Goal: Task Accomplishment & Management: Manage account settings

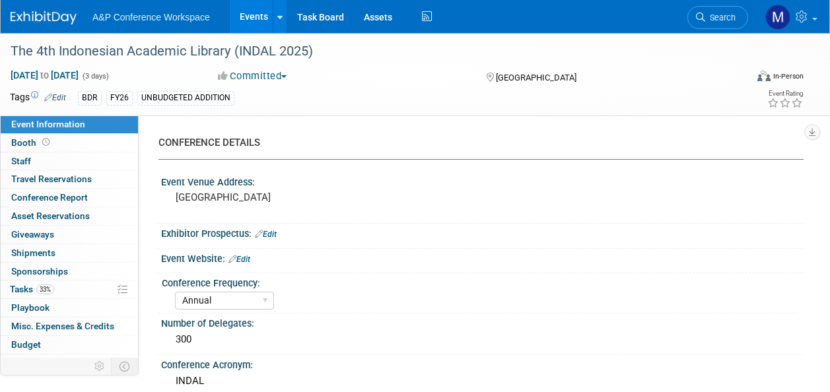
select select "Annual"
select select "Level 2"
select select "In-Person Booth"
select select "Digital"
select select "Bloomsbury Digital Resources"
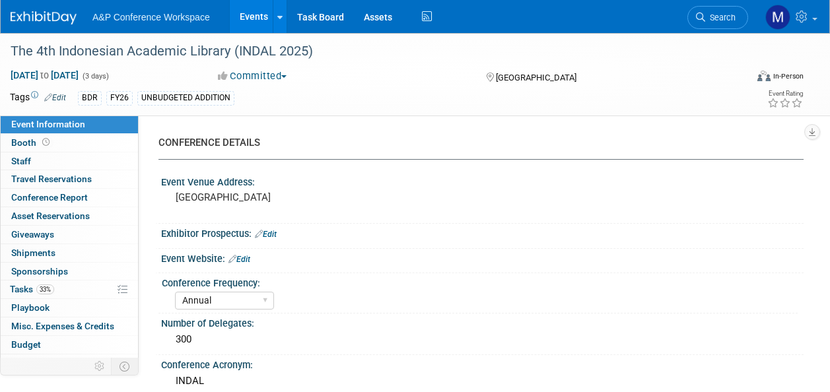
select select "[PERSON_NAME]"
drag, startPoint x: 0, startPoint y: 0, endPoint x: 725, endPoint y: 21, distance: 725.1
click at [721, 20] on span "Search" at bounding box center [720, 18] width 30 height 10
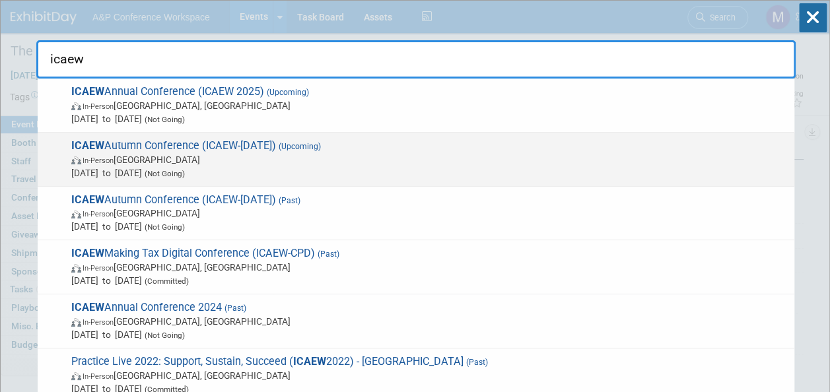
type input "icaew"
click at [252, 149] on span "ICAEW Autumn Conference (ICAEW-Nov 2025) (Upcoming) In-Person United Kingdom No…" at bounding box center [427, 159] width 720 height 40
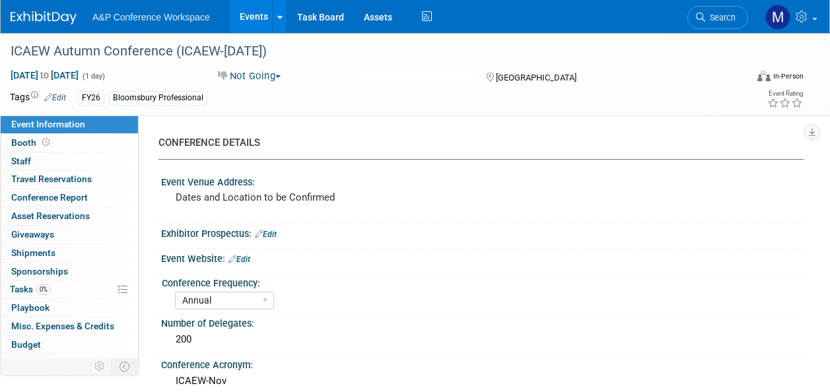
select select "Annual"
select select "Level 2"
select select "In-Person Booth"
select select "Law"
select select "Bloomsbury Professional"
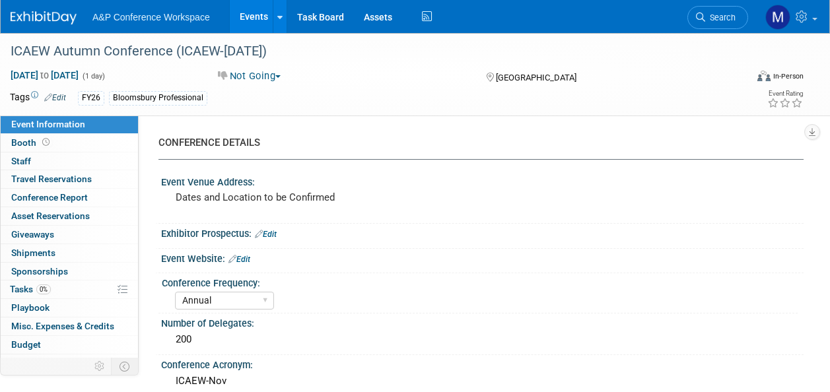
select select "[PERSON_NAME]"
select select "Brand/Subject Presence​"
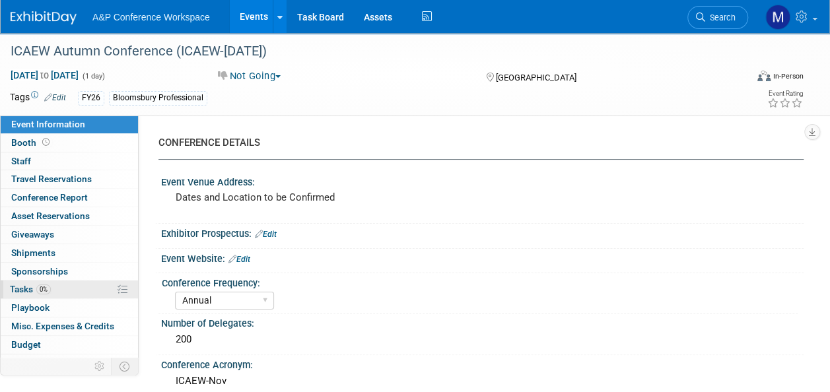
click at [81, 289] on link "0% Tasks 0%" at bounding box center [69, 290] width 137 height 18
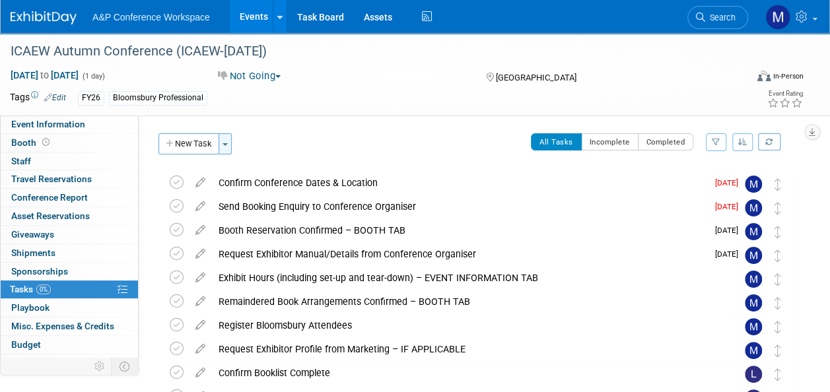
click at [226, 143] on span "button" at bounding box center [224, 144] width 5 height 3
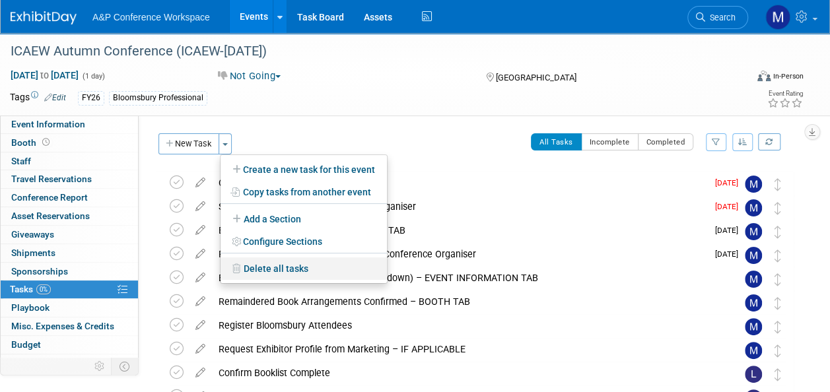
click at [267, 267] on link "Delete all tasks" at bounding box center [303, 268] width 166 height 22
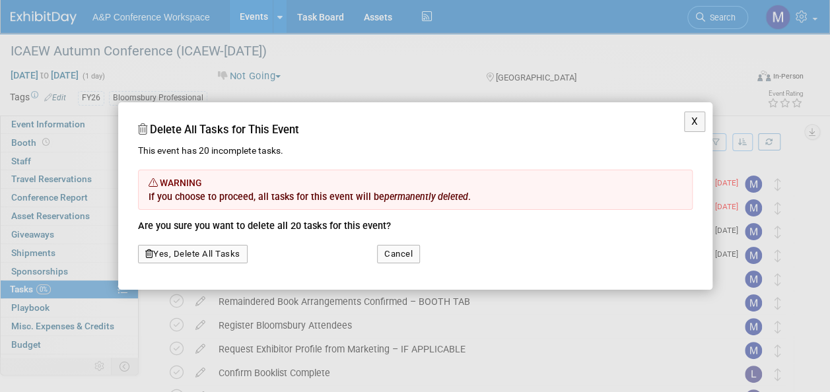
click at [207, 259] on button "Yes, Delete All Tasks" at bounding box center [193, 254] width 110 height 18
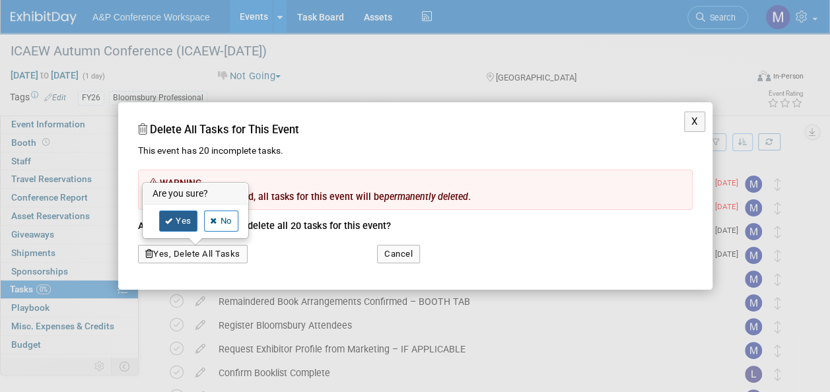
click at [186, 218] on link "Yes" at bounding box center [178, 221] width 38 height 21
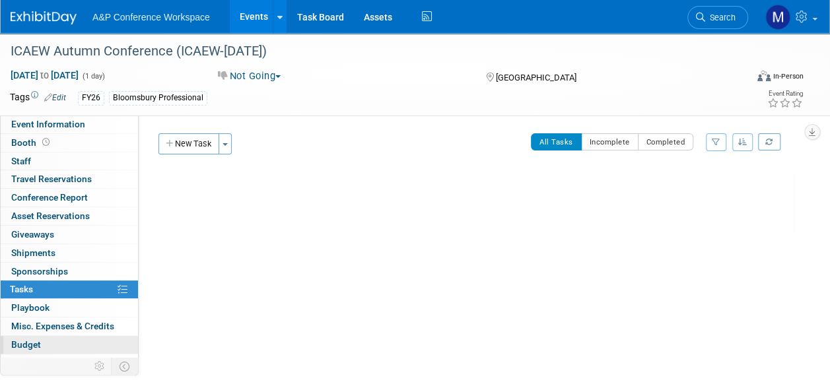
click at [54, 343] on link "Budget" at bounding box center [69, 345] width 137 height 18
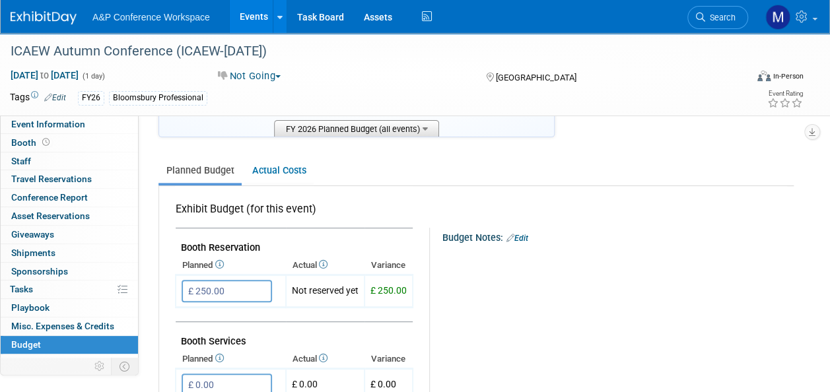
scroll to position [198, 0]
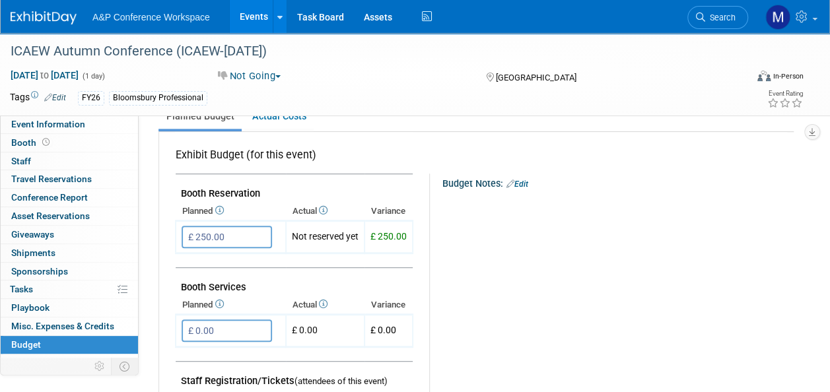
click at [708, 17] on span "Search" at bounding box center [720, 18] width 30 height 10
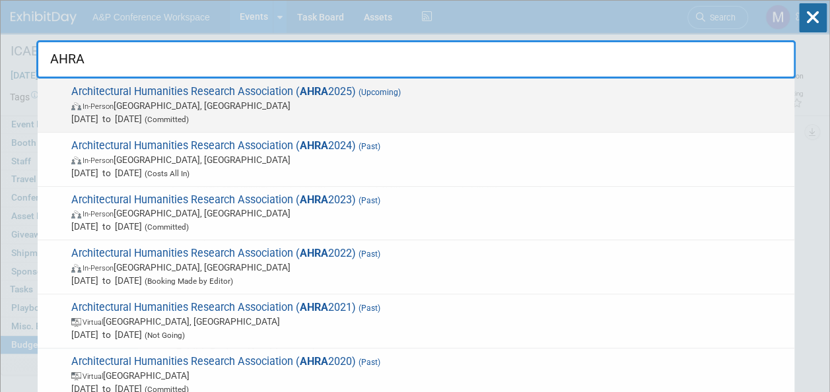
type input "AHRA"
click at [284, 95] on span "Architectural Humanities Research Association ( AHRA 2025) (Upcoming) In-Person…" at bounding box center [427, 105] width 720 height 40
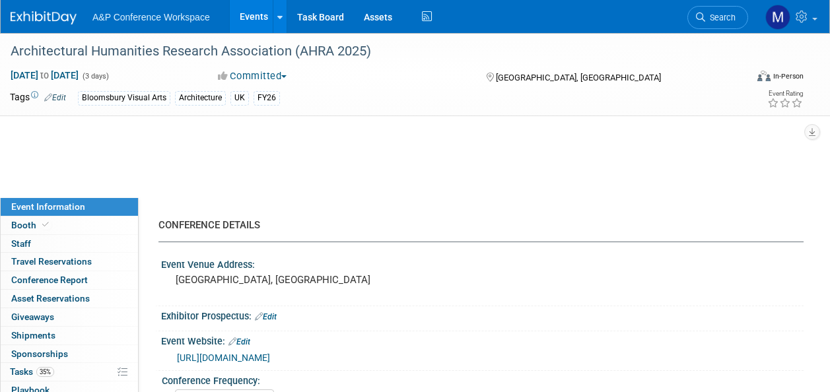
select select "Annual"
select select "Level 2"
select select "In-Person Booth"
select select "Architecture"
select select "Bloomsbury Visual Arts"
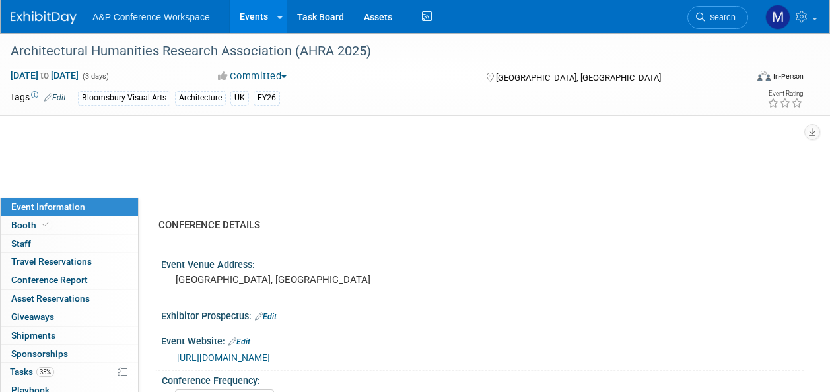
select select "[PERSON_NAME]"
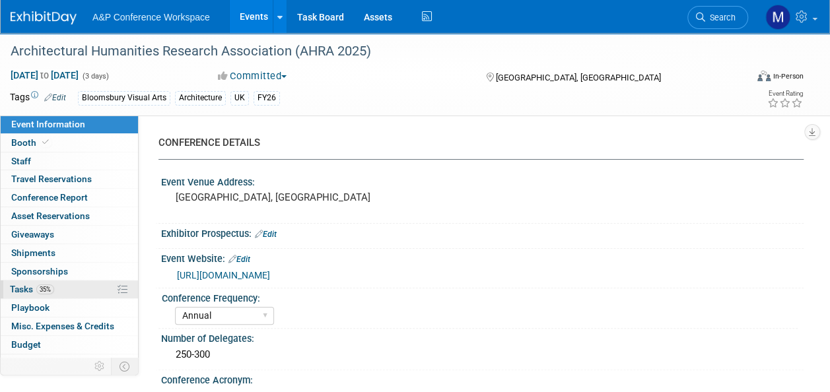
click at [55, 293] on link "35% Tasks 35%" at bounding box center [69, 290] width 137 height 18
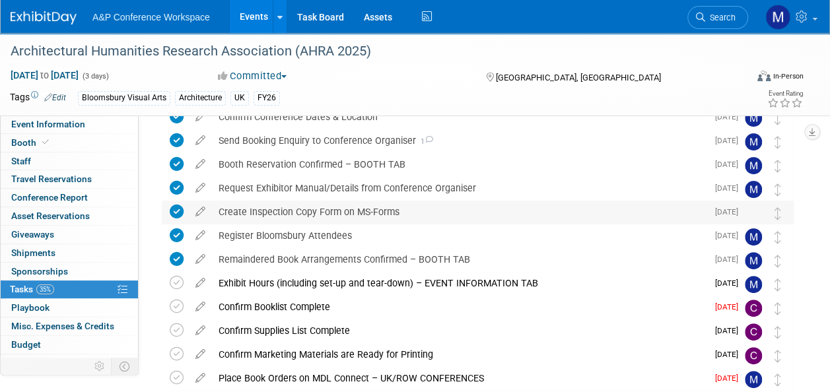
scroll to position [132, 0]
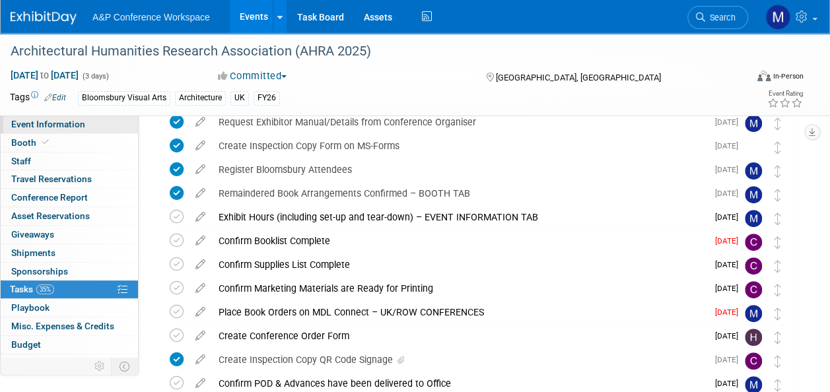
click at [90, 121] on link "Event Information" at bounding box center [69, 125] width 137 height 18
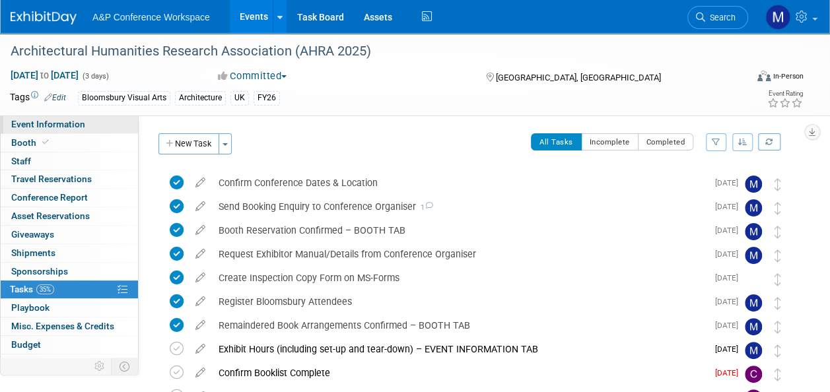
select select "Annual"
select select "Level 2"
select select "In-Person Booth"
select select "Architecture"
select select "Bloomsbury Visual Arts"
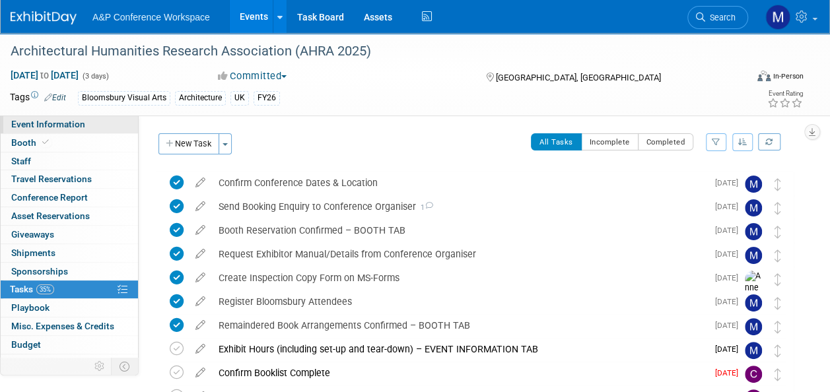
select select "Matt Hambridge"
select select "Carly Bull"
select select "Jack Solloway"
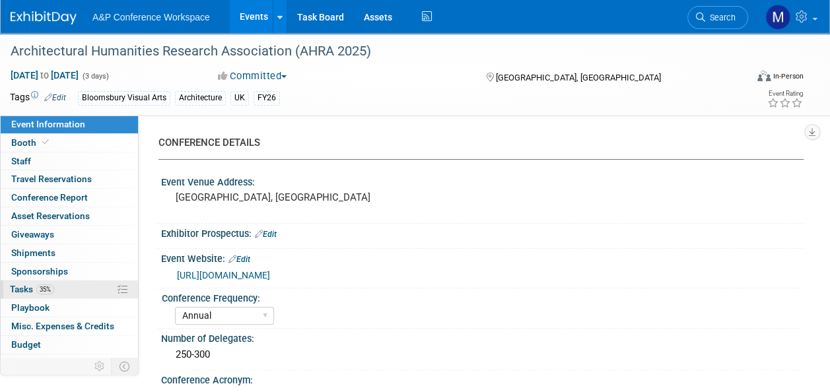
click at [42, 290] on span "35%" at bounding box center [45, 290] width 18 height 10
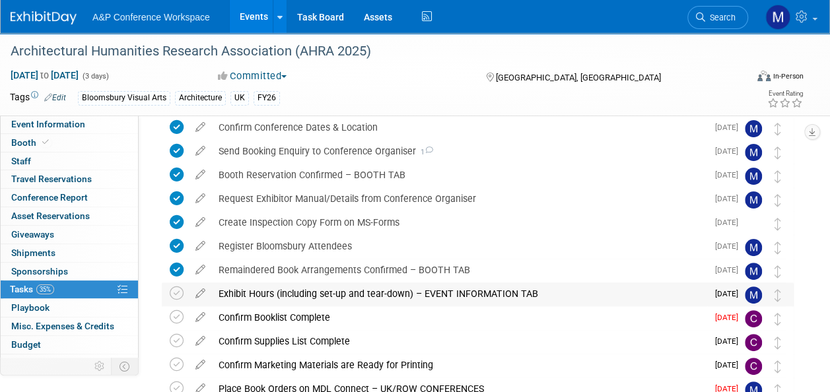
scroll to position [132, 0]
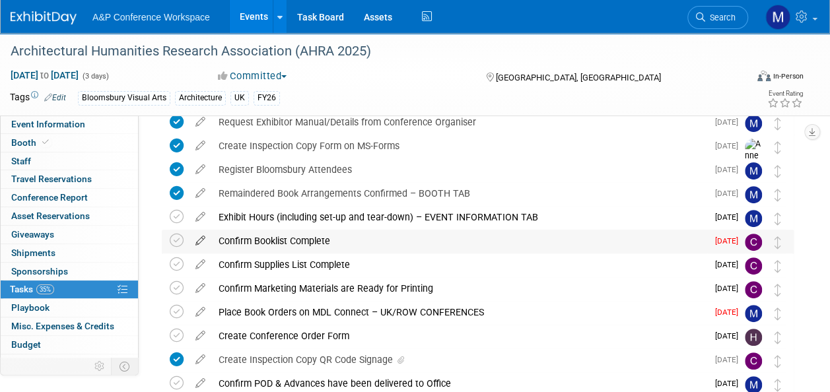
click at [201, 238] on icon at bounding box center [200, 238] width 23 height 17
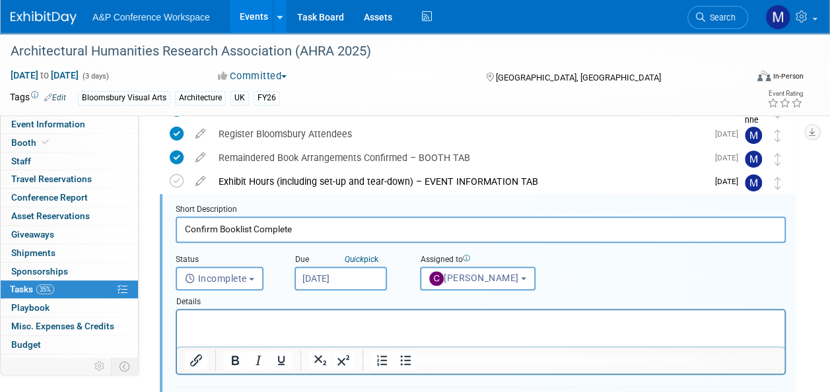
scroll to position [0, 0]
click at [341, 278] on input "Sep 26, 2025" at bounding box center [340, 279] width 92 height 24
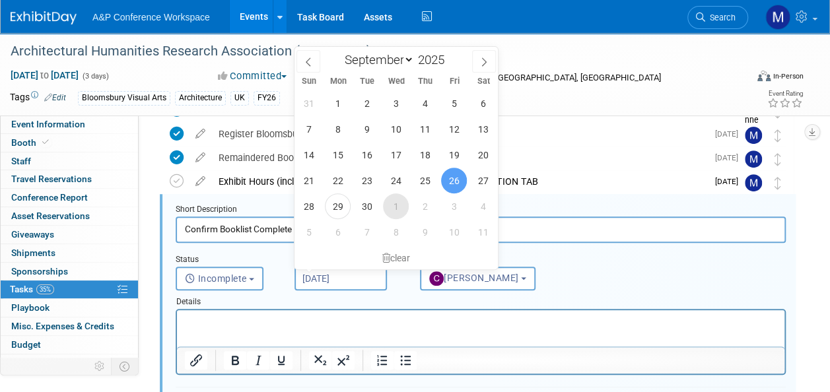
click at [402, 203] on span "1" at bounding box center [396, 206] width 26 height 26
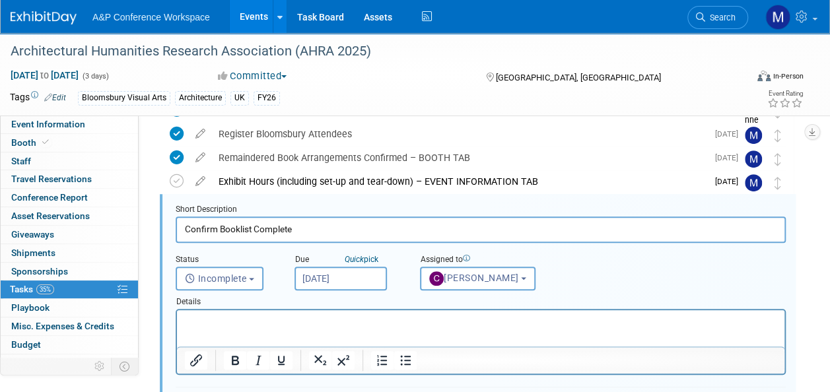
click at [323, 315] on html at bounding box center [480, 319] width 607 height 18
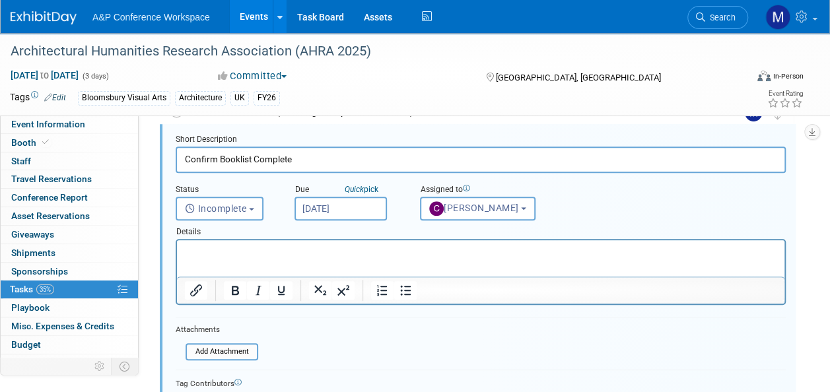
scroll to position [300, 0]
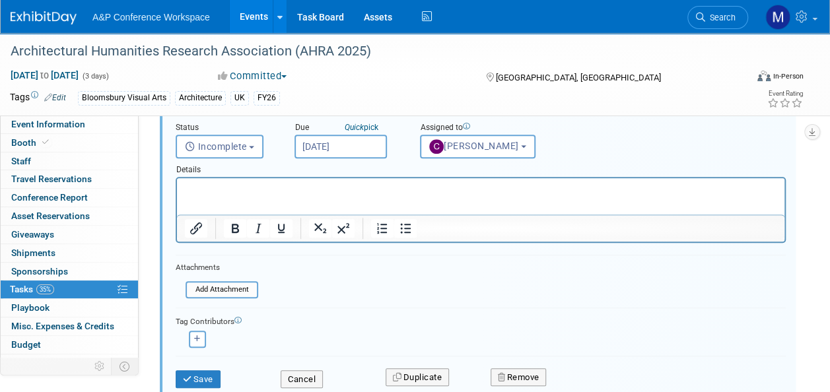
click at [334, 147] on input "Oct 1, 2025" at bounding box center [340, 147] width 92 height 24
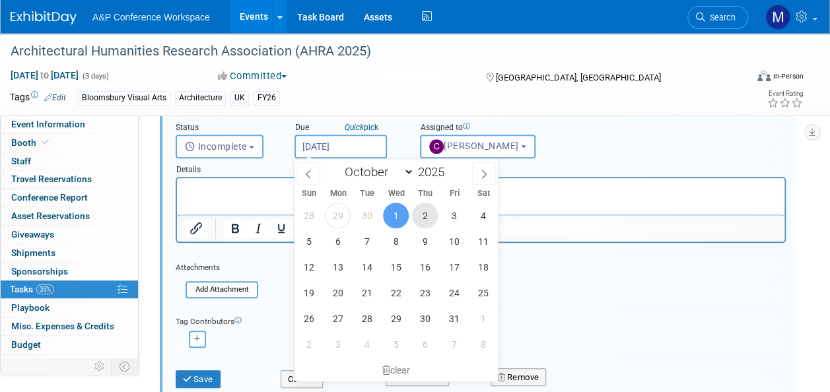
click at [422, 216] on span "2" at bounding box center [425, 216] width 26 height 26
type input "Oct 2, 2025"
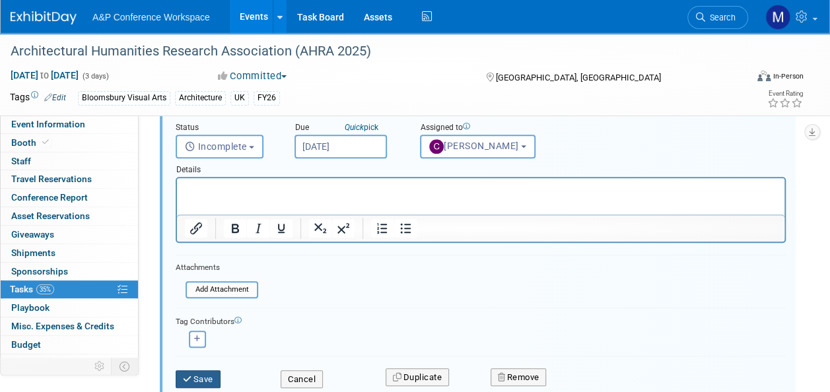
click at [202, 378] on button "Save" at bounding box center [198, 379] width 45 height 18
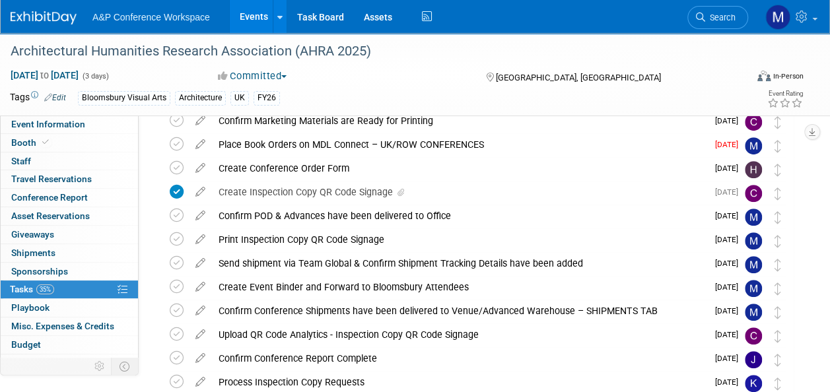
click at [203, 139] on icon at bounding box center [200, 141] width 23 height 17
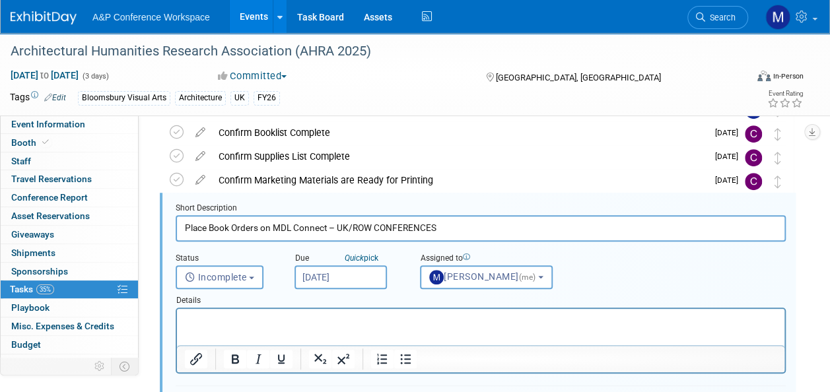
scroll to position [239, 0]
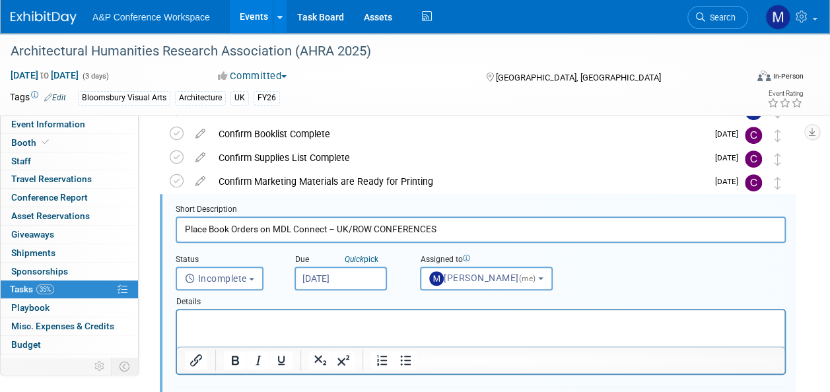
click at [342, 275] on input "[DATE]" at bounding box center [340, 279] width 92 height 24
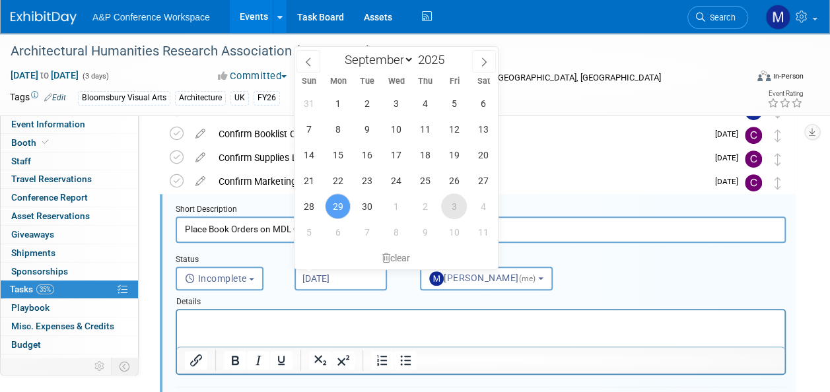
click at [452, 208] on span "3" at bounding box center [454, 206] width 26 height 26
type input "Oct 3, 2025"
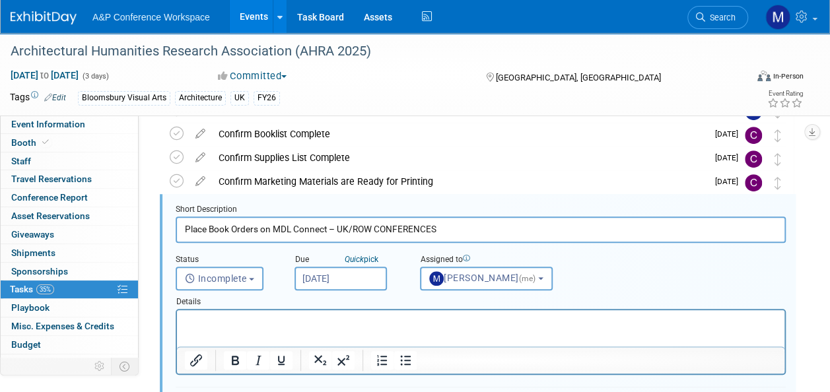
drag, startPoint x: 326, startPoint y: 313, endPoint x: 319, endPoint y: 320, distance: 9.8
click at [325, 313] on html at bounding box center [480, 319] width 607 height 18
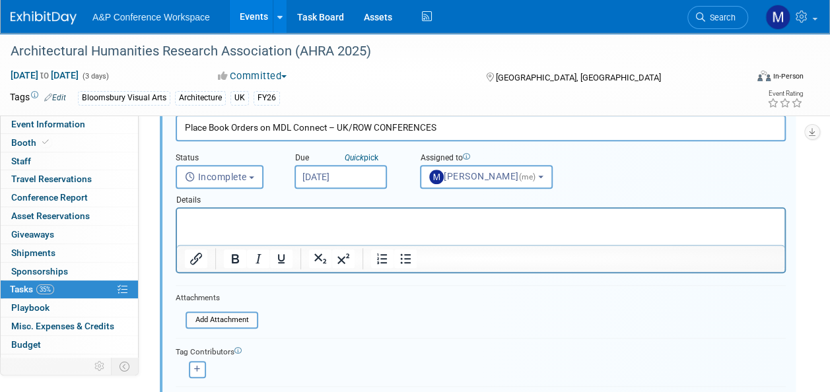
scroll to position [437, 0]
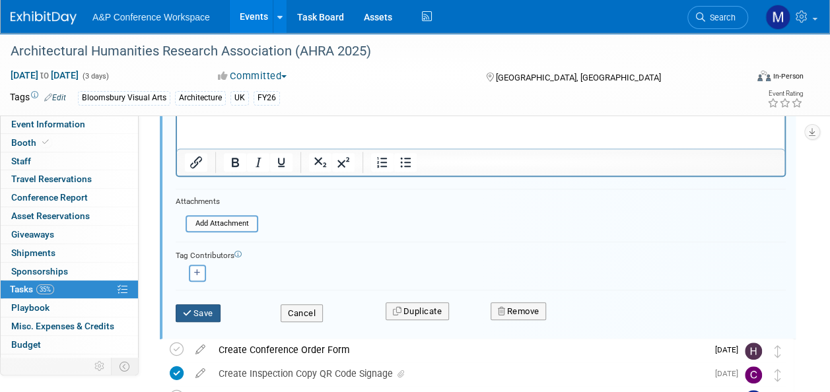
click at [192, 310] on icon "submit" at bounding box center [188, 313] width 11 height 9
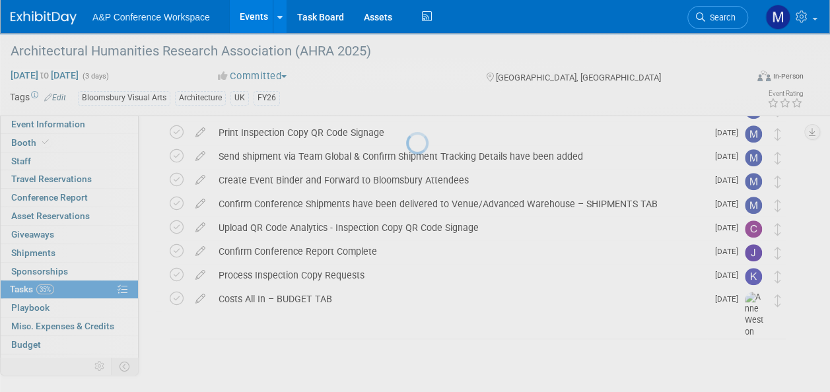
scroll to position [406, 0]
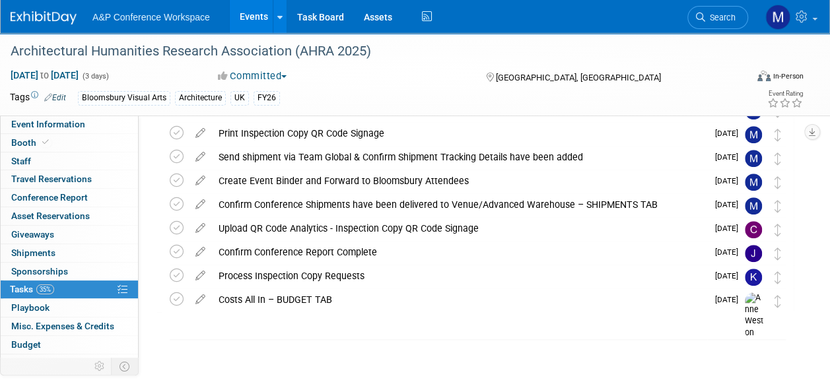
drag, startPoint x: 721, startPoint y: 13, endPoint x: 720, endPoint y: 20, distance: 6.7
click at [721, 13] on span "Search" at bounding box center [720, 18] width 30 height 10
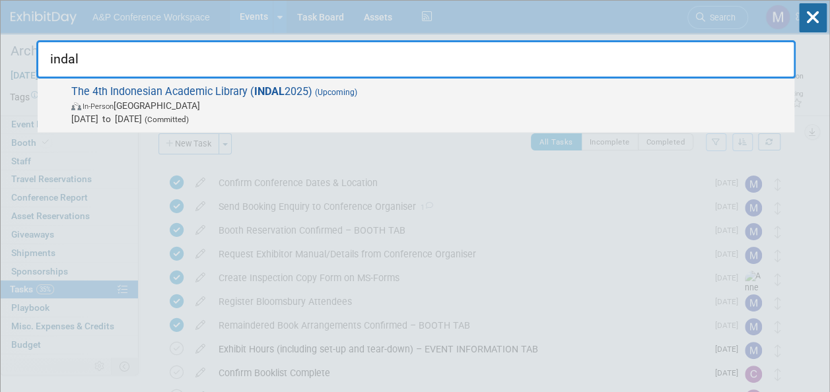
type input "indal"
click at [269, 85] on strong "INDAL" at bounding box center [269, 91] width 30 height 13
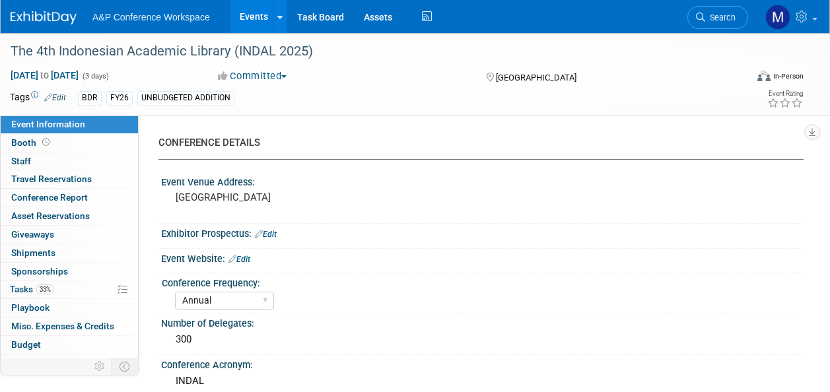
select select "Annual"
select select "Level 2"
select select "In-Person Booth"
select select "Digital"
select select "Bloomsbury Digital Resources"
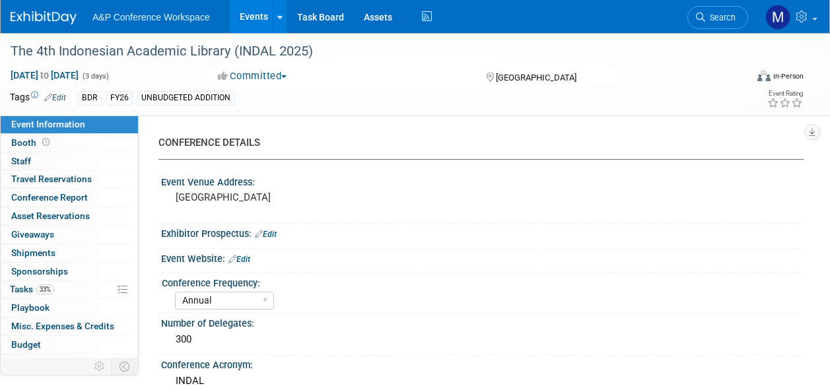
select select "[PERSON_NAME]"
select select "Michelle Kelly"
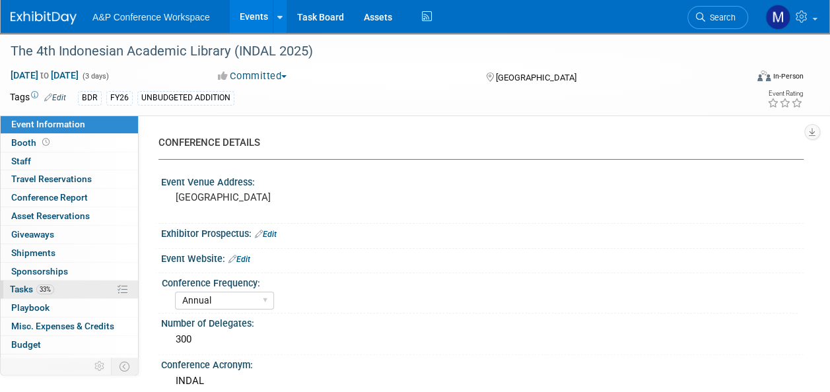
click at [70, 289] on link "33% Tasks 33%" at bounding box center [69, 290] width 137 height 18
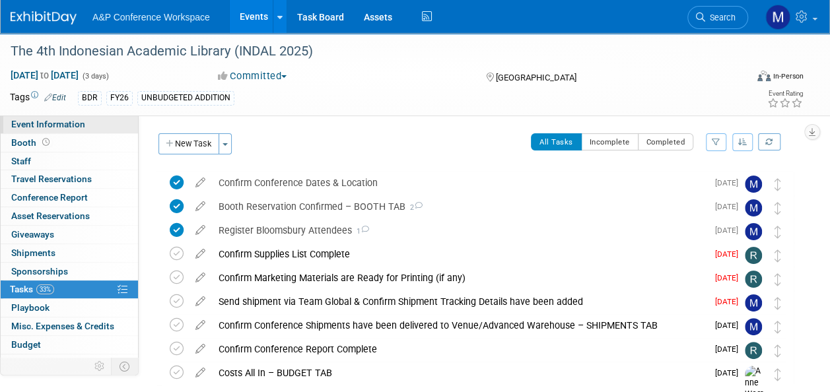
click at [75, 123] on span "Event Information" at bounding box center [48, 124] width 74 height 11
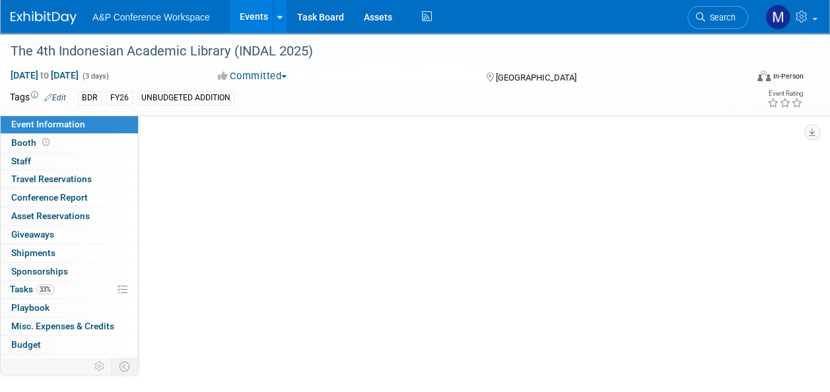
select select "Annual"
select select "Level 2"
select select "In-Person Booth"
select select "Digital"
select select "Bloomsbury Digital Resources"
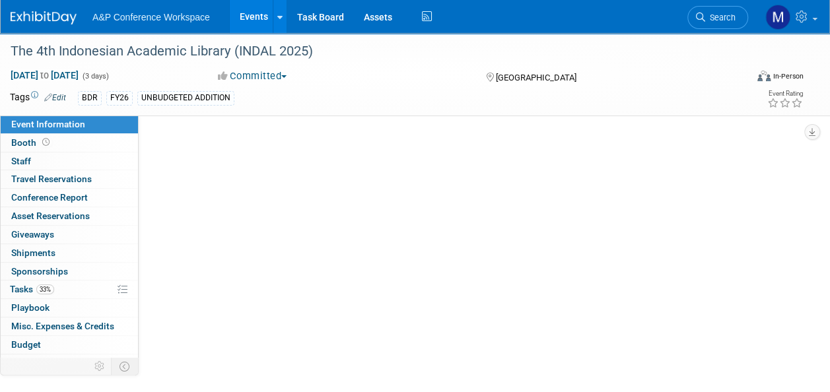
select select "Matt Hambridge"
select select "Michelle Kelly"
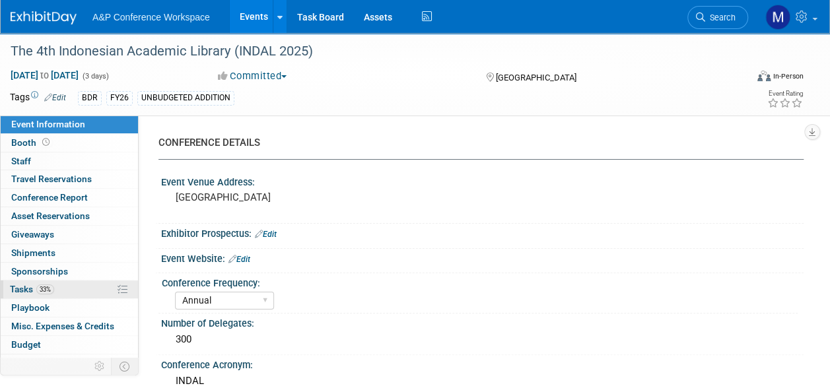
click at [72, 296] on link "33% Tasks 33%" at bounding box center [69, 290] width 137 height 18
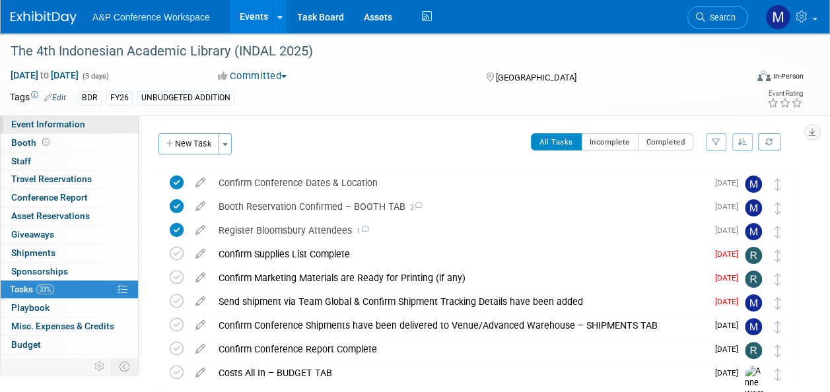
click at [94, 123] on link "Event Information" at bounding box center [69, 125] width 137 height 18
select select "Annual"
select select "Level 2"
select select "In-Person Booth"
select select "Digital"
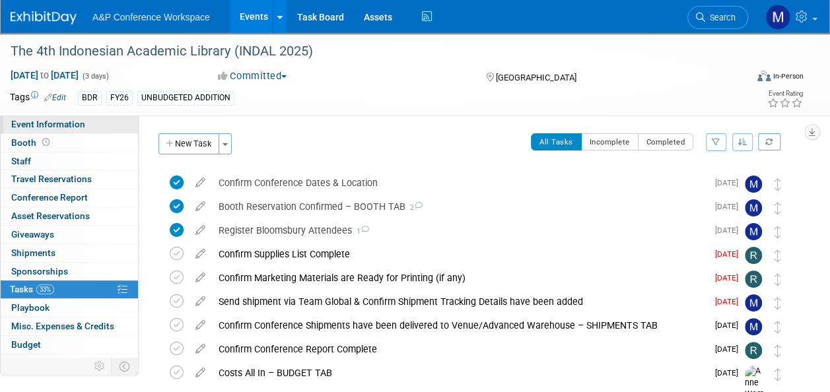
select select "Bloomsbury Digital Resources"
select select "Matt Hambridge"
select select "[PERSON_NAME]"
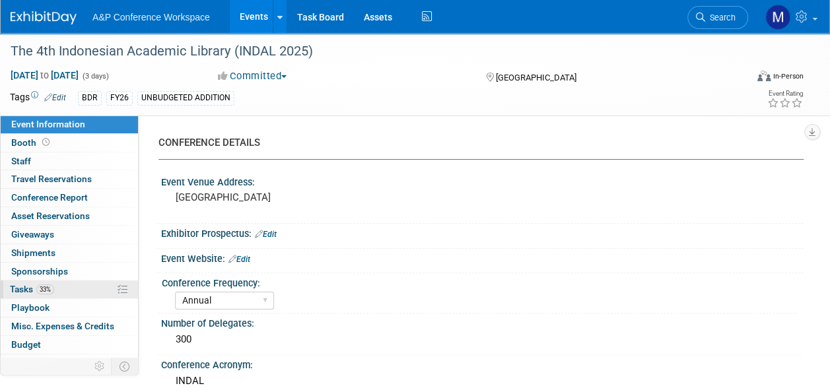
click at [85, 287] on link "33% Tasks 33%" at bounding box center [69, 290] width 137 height 18
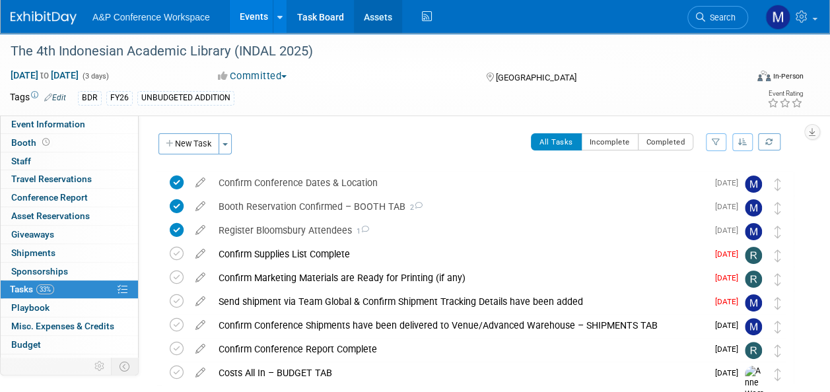
click at [378, 9] on link "Assets" at bounding box center [378, 16] width 48 height 33
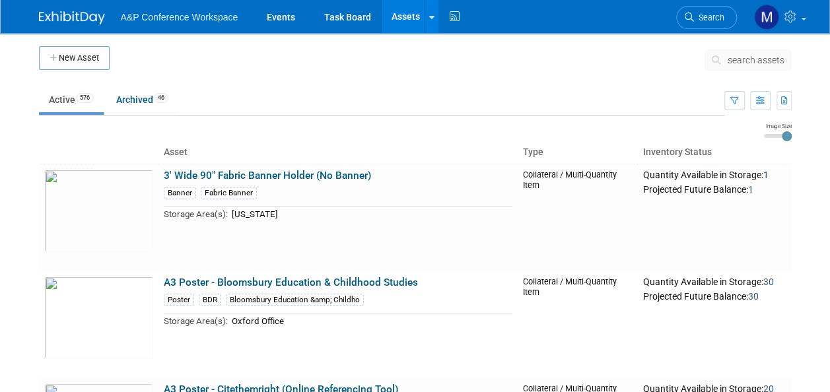
click at [757, 65] on span "search assets" at bounding box center [755, 60] width 57 height 11
click at [756, 65] on button "search assets" at bounding box center [747, 60] width 87 height 21
click at [756, 61] on span "search assets" at bounding box center [755, 60] width 57 height 11
click at [752, 59] on span "search assets" at bounding box center [755, 60] width 57 height 11
click at [740, 59] on span "search assets" at bounding box center [755, 60] width 57 height 11
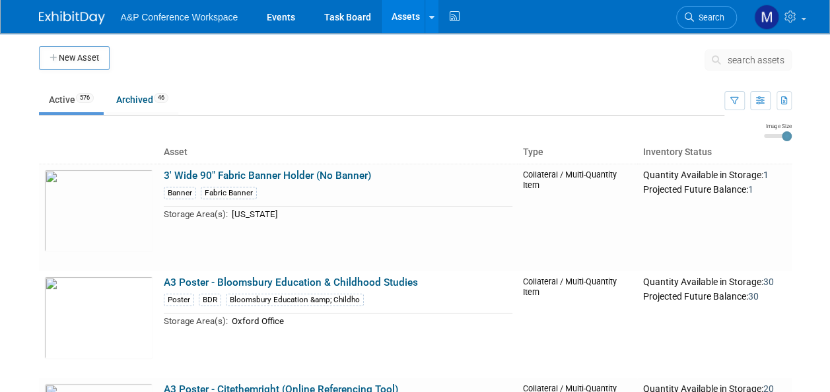
click at [739, 60] on span "search assets" at bounding box center [755, 60] width 57 height 11
click at [743, 59] on span "search assets" at bounding box center [755, 60] width 57 height 11
click at [749, 59] on span "search assets" at bounding box center [755, 60] width 57 height 11
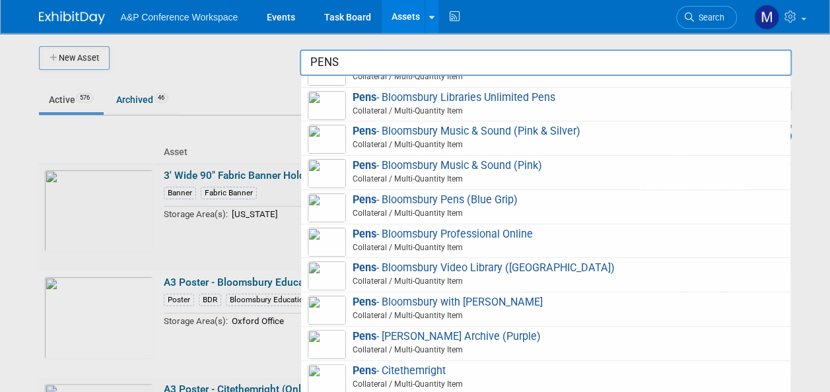
scroll to position [396, 0]
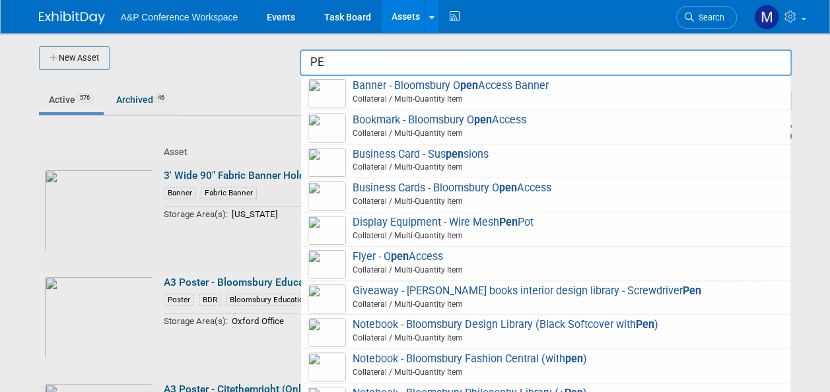
type input "P"
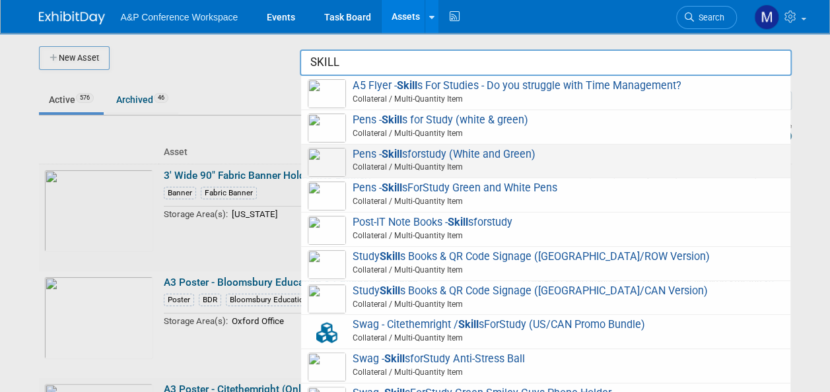
click at [440, 157] on span "Pens - Skill sforstudy (White and Green) Collateral / Multi-Quantity Item" at bounding box center [546, 161] width 476 height 27
type input "Pens - Skillsforstudy (White and Green)"
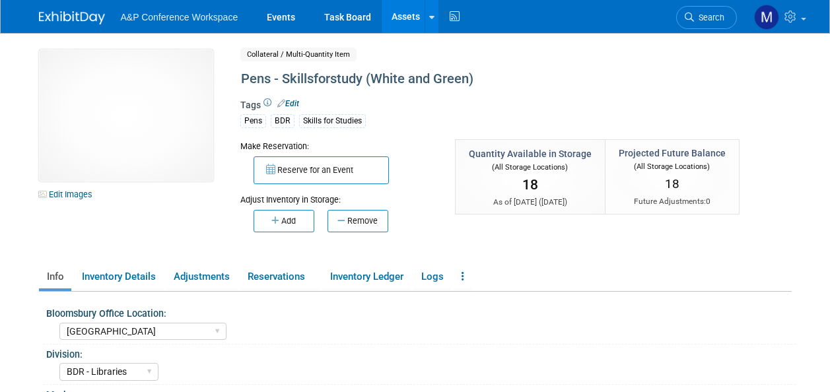
select select "[GEOGRAPHIC_DATA]"
select select "BDR - Libraries"
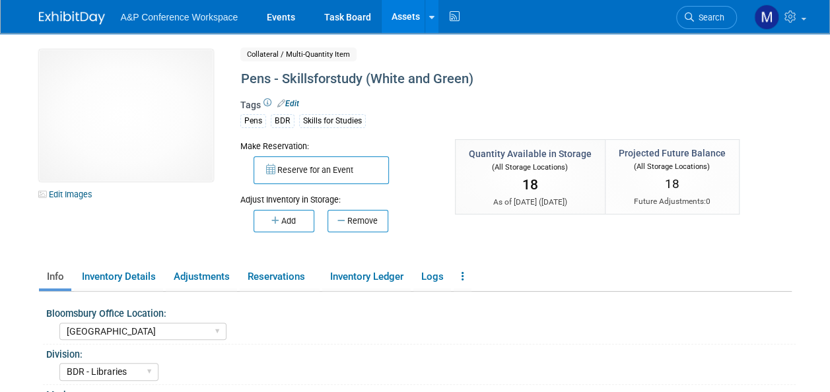
click at [360, 215] on button "Remove" at bounding box center [357, 221] width 61 height 22
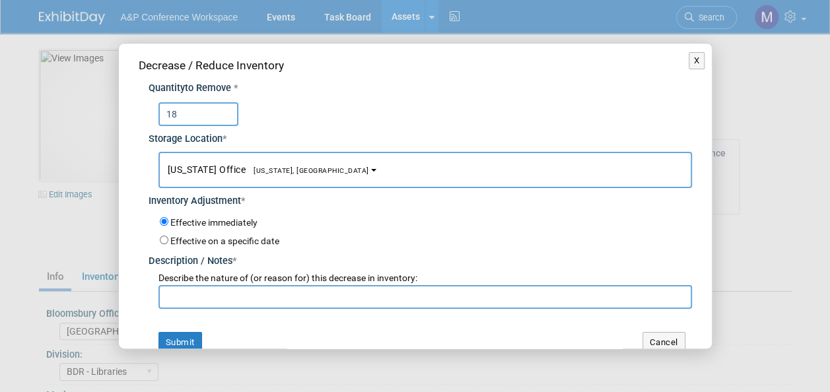
type input "18"
drag, startPoint x: 275, startPoint y: 170, endPoint x: 277, endPoint y: 182, distance: 12.0
click at [275, 170] on span "[US_STATE], [GEOGRAPHIC_DATA]" at bounding box center [307, 170] width 123 height 9
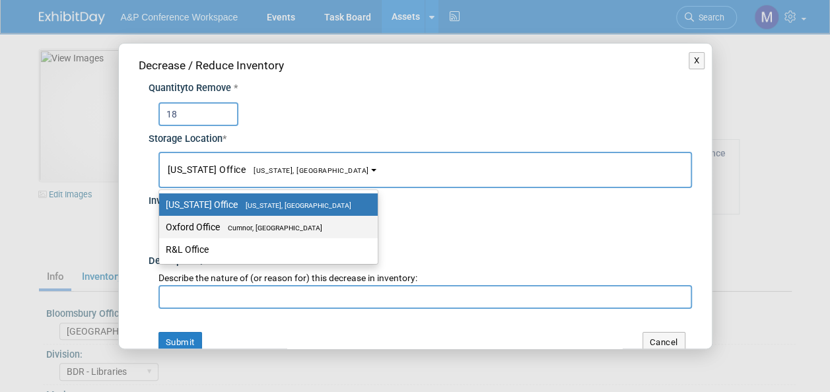
click at [279, 224] on span "Cumnor, [GEOGRAPHIC_DATA]" at bounding box center [271, 228] width 102 height 9
click at [161, 223] on input "Oxford Office [GEOGRAPHIC_DATA], [GEOGRAPHIC_DATA]" at bounding box center [156, 227] width 9 height 9
select select "11222978"
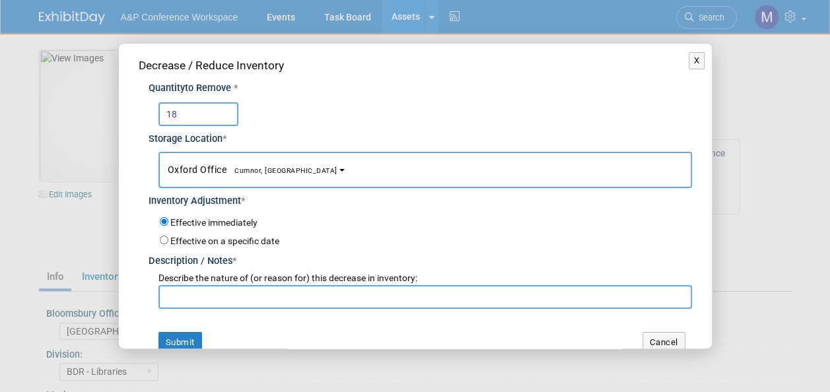
click at [275, 296] on input "text" at bounding box center [424, 297] width 533 height 24
type input "a"
drag, startPoint x: 395, startPoint y: 296, endPoint x: 148, endPoint y: 301, distance: 246.9
click at [149, 301] on div "Describe the nature of (or reason for) this decrease in inventory: [PERSON_NAME…" at bounding box center [420, 289] width 543 height 40
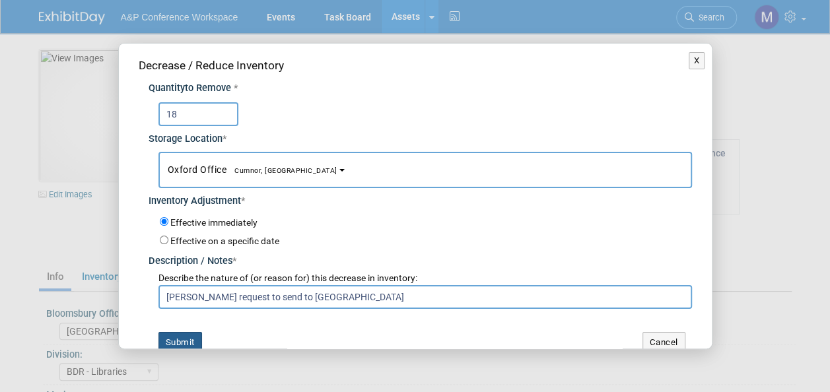
type input "[PERSON_NAME] request to send to [GEOGRAPHIC_DATA]"
click at [180, 337] on button "Submit" at bounding box center [180, 342] width 44 height 21
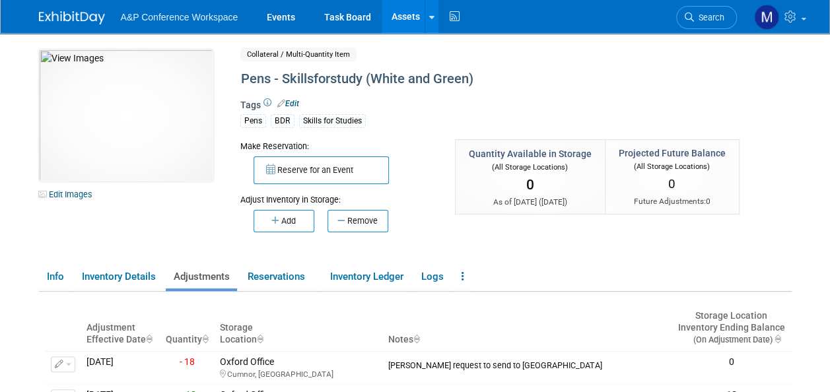
click at [401, 22] on link "Assets" at bounding box center [406, 16] width 48 height 33
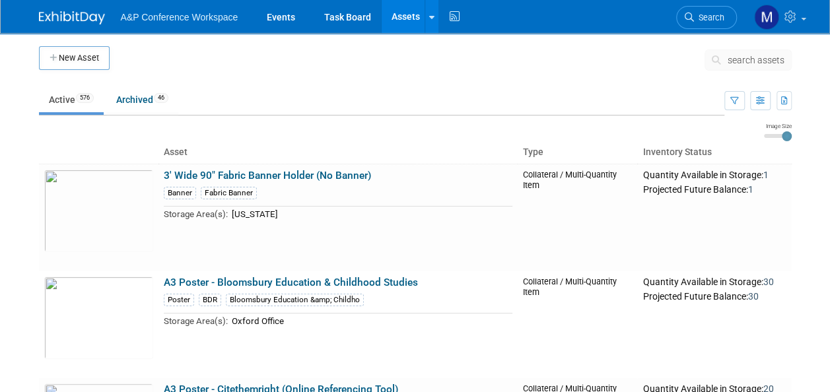
click at [760, 63] on span "search assets" at bounding box center [755, 60] width 57 height 11
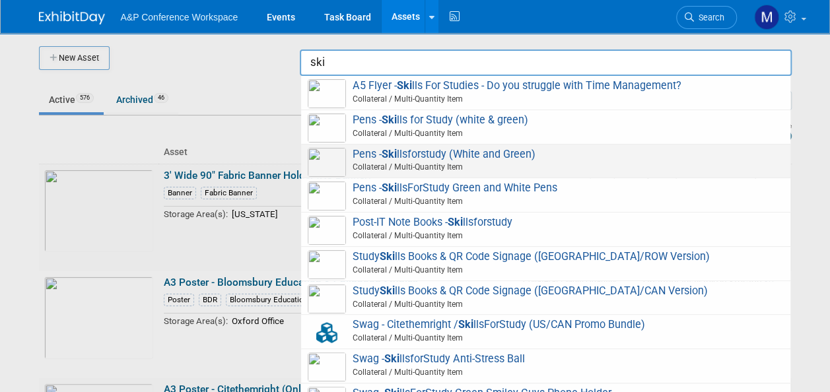
click at [484, 156] on span "Pens - Ski llsforstudy (White and Green) Collateral / Multi-Quantity Item" at bounding box center [546, 161] width 476 height 27
type input "Pens - Skillsforstudy (White and Green)"
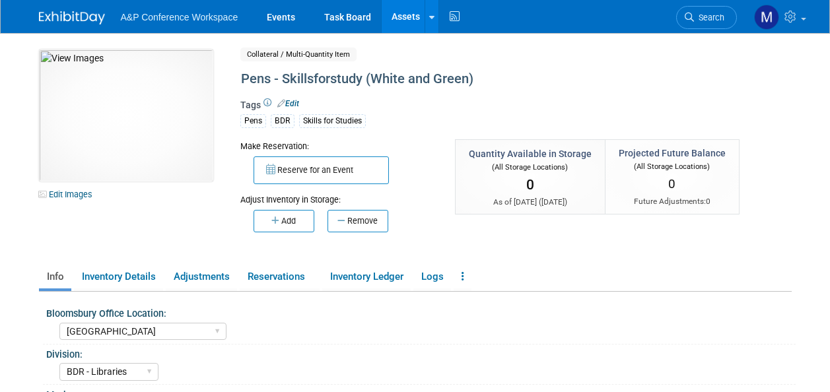
select select "[GEOGRAPHIC_DATA]"
select select "BDR - Libraries"
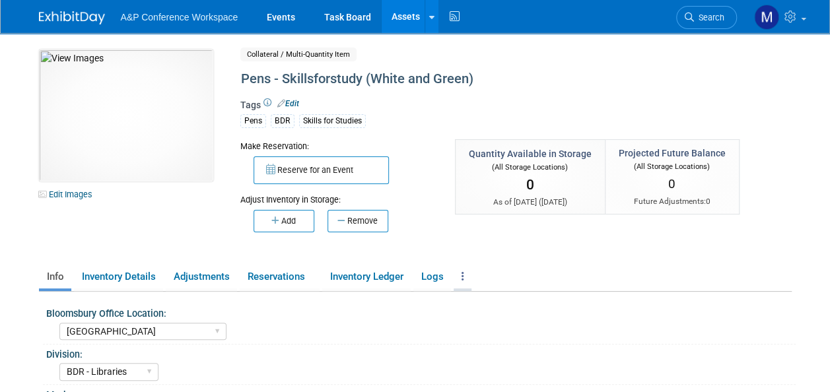
click at [466, 274] on link at bounding box center [462, 276] width 18 height 23
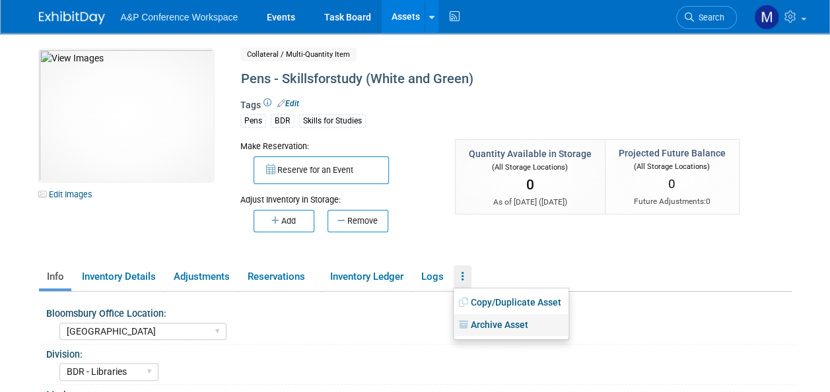
click at [482, 322] on link "Archive Asset" at bounding box center [510, 325] width 115 height 22
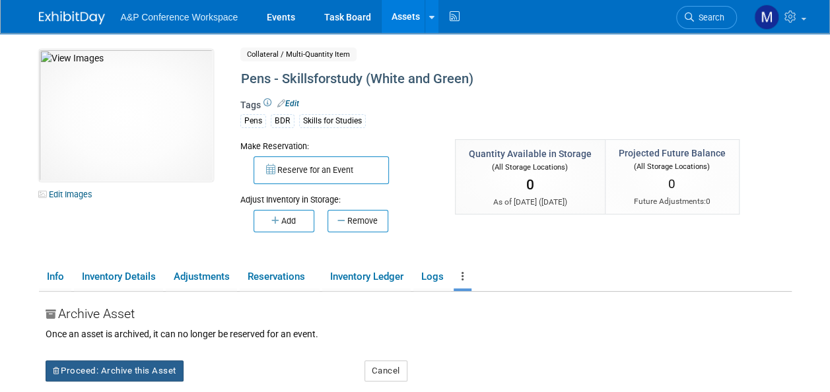
click at [160, 369] on button "Proceed: Archive this Asset" at bounding box center [115, 370] width 138 height 21
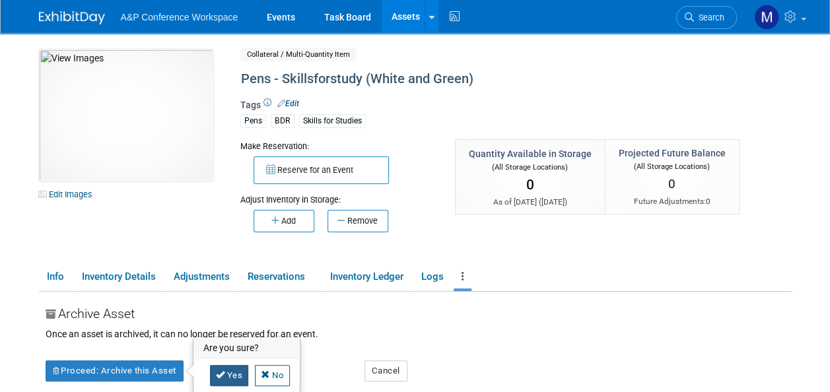
click at [219, 374] on icon at bounding box center [220, 374] width 9 height 9
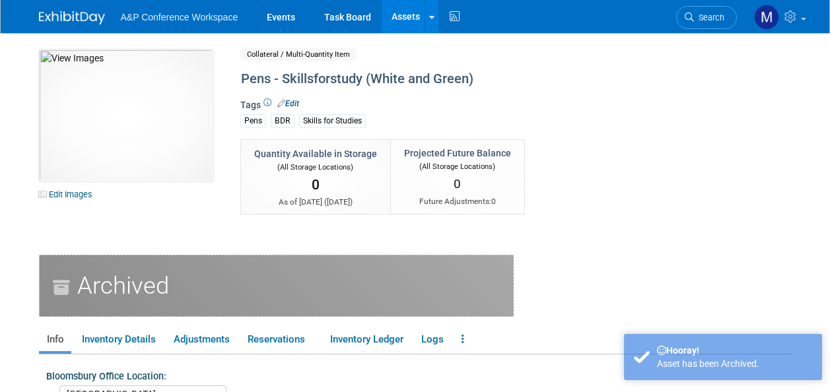
select select "[GEOGRAPHIC_DATA]"
select select "BDR - Libraries"
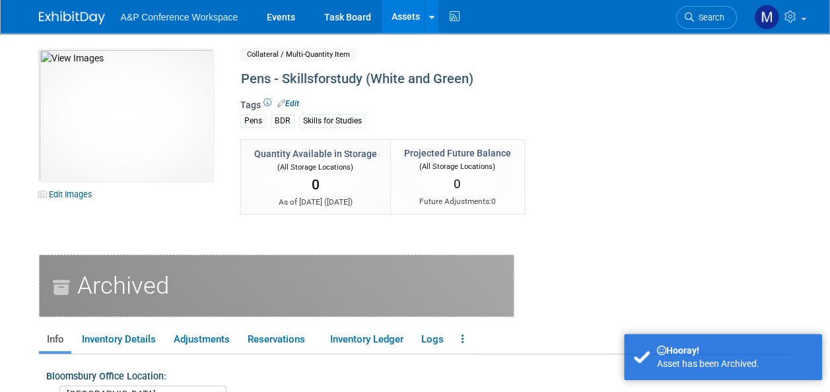
click at [411, 19] on link "Assets" at bounding box center [406, 16] width 48 height 33
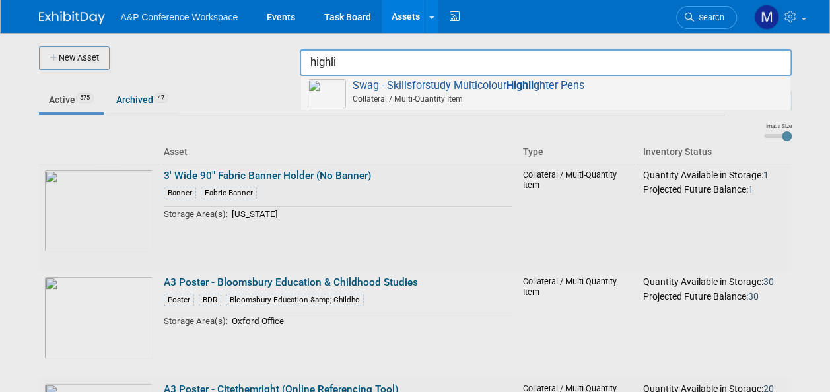
click at [531, 90] on strong "Highli" at bounding box center [519, 85] width 27 height 13
type input "Swag - Skillsforstudy Multicolour Highlighter Pens"
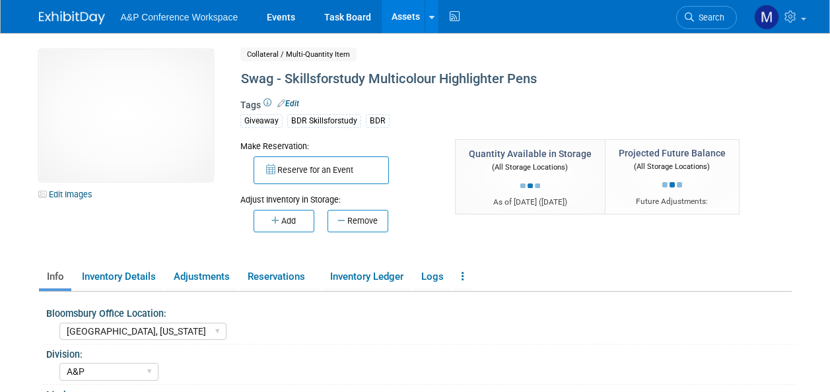
select select "[GEOGRAPHIC_DATA], [US_STATE]"
select select "A&P"
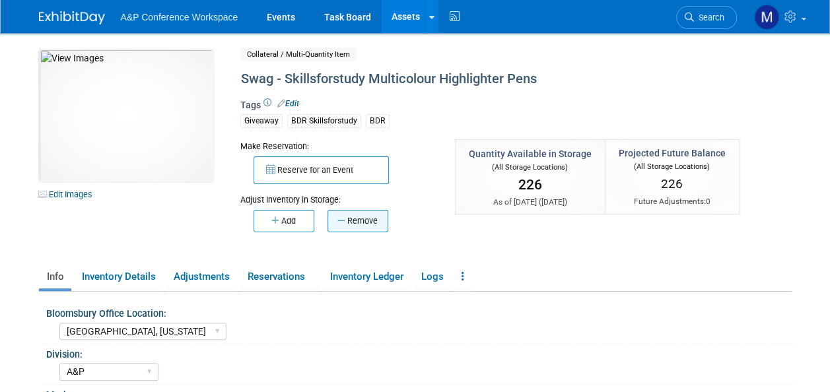
click at [379, 220] on button "Remove" at bounding box center [357, 221] width 61 height 22
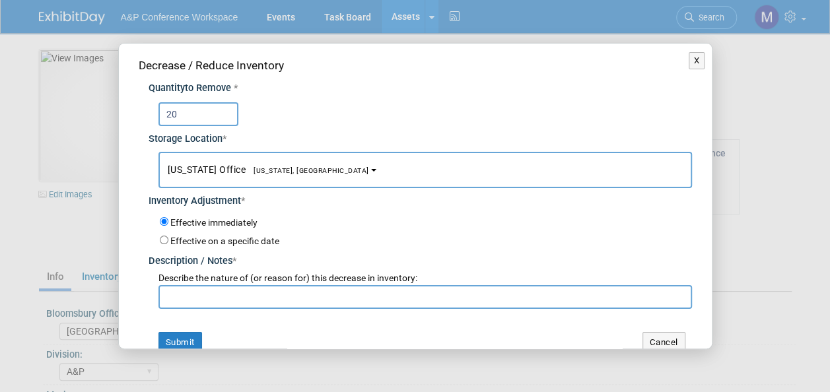
type input "20"
click at [285, 173] on span "[US_STATE], [GEOGRAPHIC_DATA]" at bounding box center [307, 170] width 123 height 9
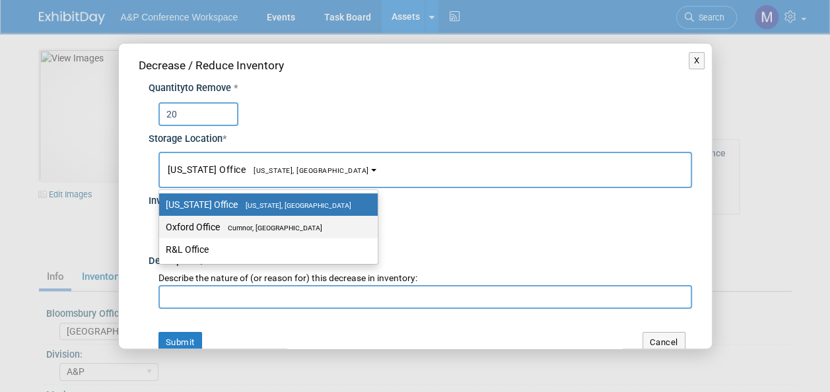
click at [285, 222] on label "Oxford Office Cumnor, United Kingdom" at bounding box center [265, 226] width 199 height 17
click at [161, 223] on input "Oxford Office Cumnor, United Kingdom" at bounding box center [156, 227] width 9 height 9
select select "11222978"
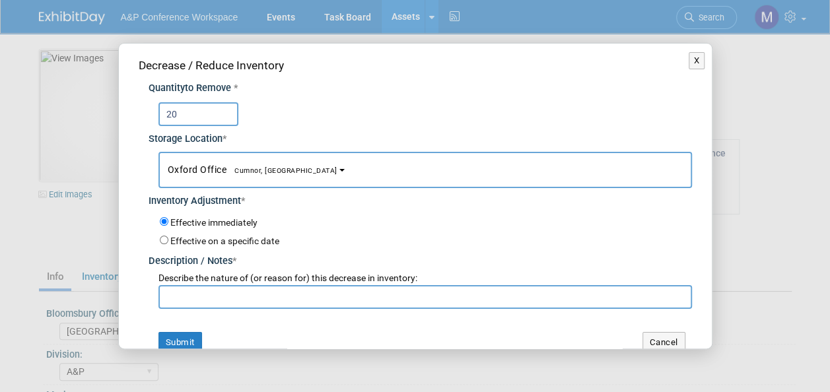
click at [280, 299] on input "text" at bounding box center [424, 297] width 533 height 24
paste input "Abigail Larkin request to send to Wakefield College"
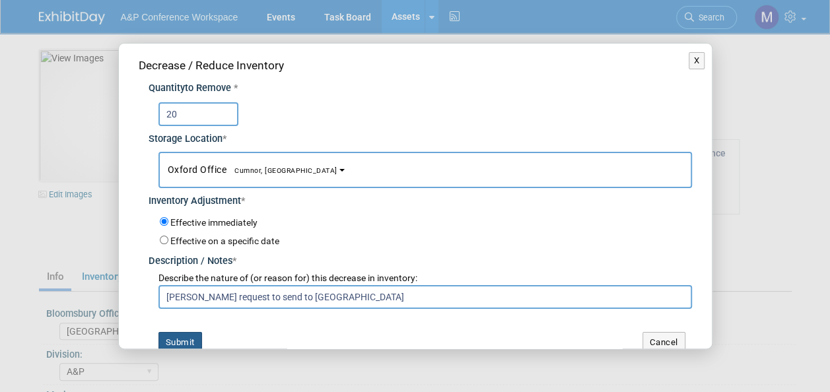
type input "Abigail Larkin request to send to Wakefield College"
click at [184, 335] on button "Submit" at bounding box center [180, 342] width 44 height 21
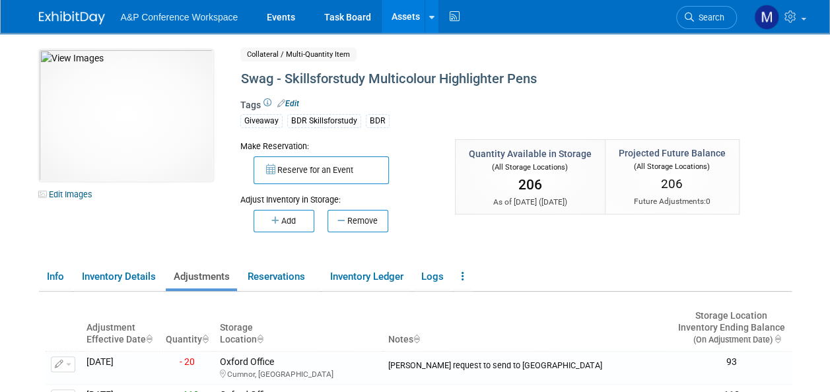
click at [399, 20] on link "Assets" at bounding box center [406, 16] width 48 height 33
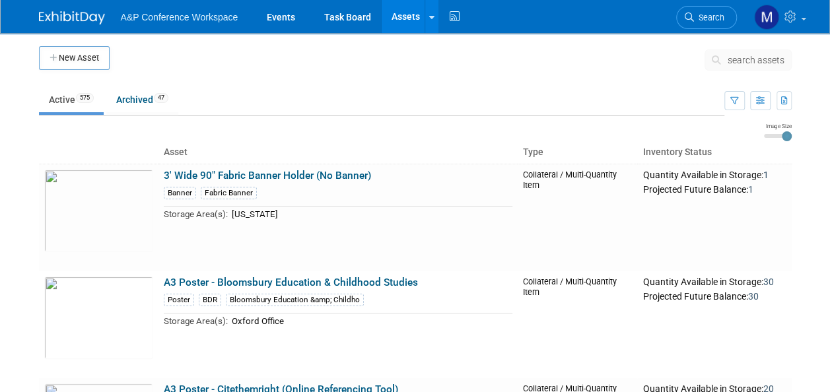
click at [737, 64] on span "search assets" at bounding box center [755, 60] width 57 height 11
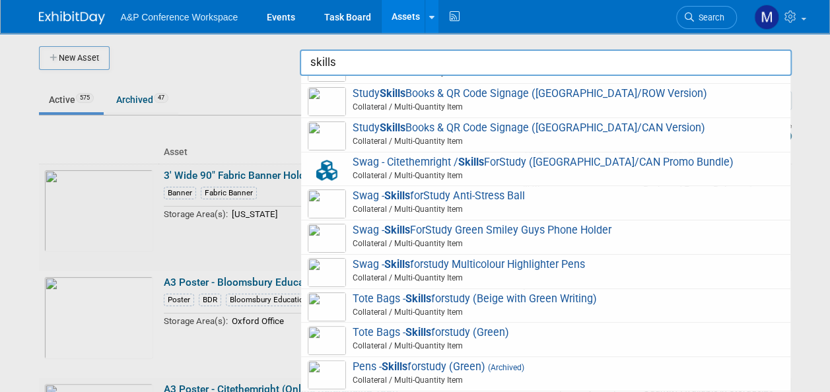
scroll to position [132, 0]
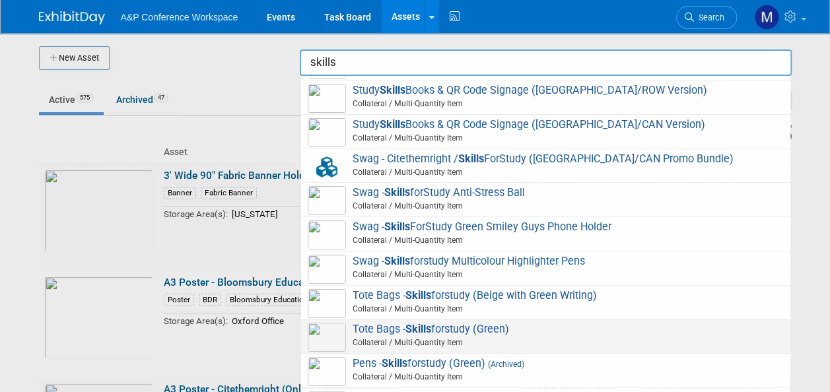
click at [474, 325] on span "Tote Bags - Skills forstudy (Green) Collateral / Multi-Quantity Item" at bounding box center [546, 336] width 476 height 27
type input "Tote Bags - Skillsforstudy (Green)"
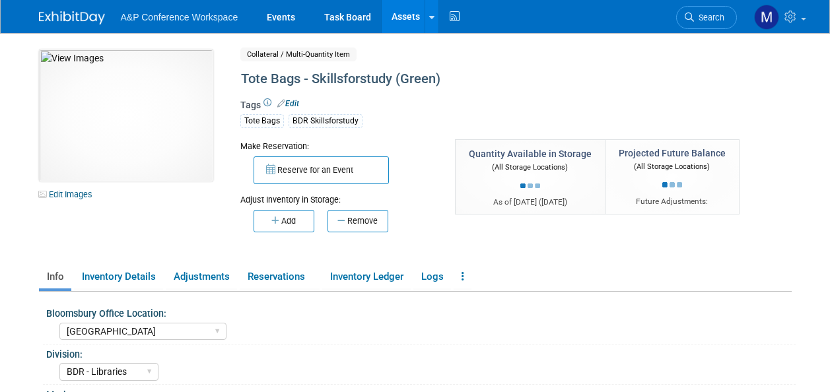
select select "[GEOGRAPHIC_DATA]"
select select "BDR - Libraries"
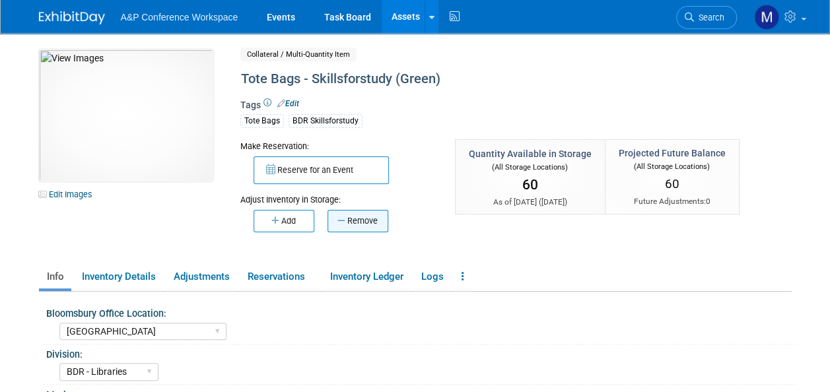
click at [374, 227] on button "Remove" at bounding box center [357, 221] width 61 height 22
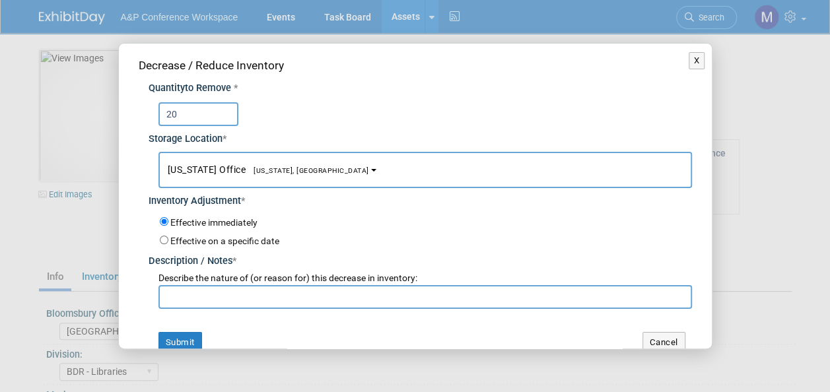
type input "20"
click at [279, 166] on span "[US_STATE], [GEOGRAPHIC_DATA]" at bounding box center [307, 170] width 123 height 9
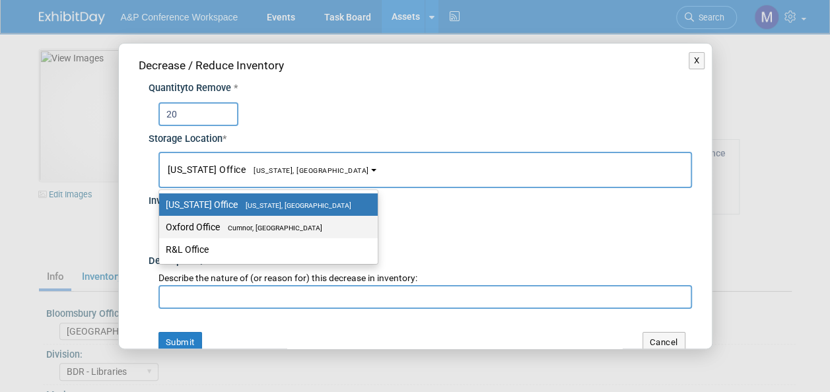
click at [291, 224] on span "Cumnor, [GEOGRAPHIC_DATA]" at bounding box center [271, 228] width 102 height 9
click at [161, 224] on input "Oxford Office [GEOGRAPHIC_DATA], [GEOGRAPHIC_DATA]" at bounding box center [156, 227] width 9 height 9
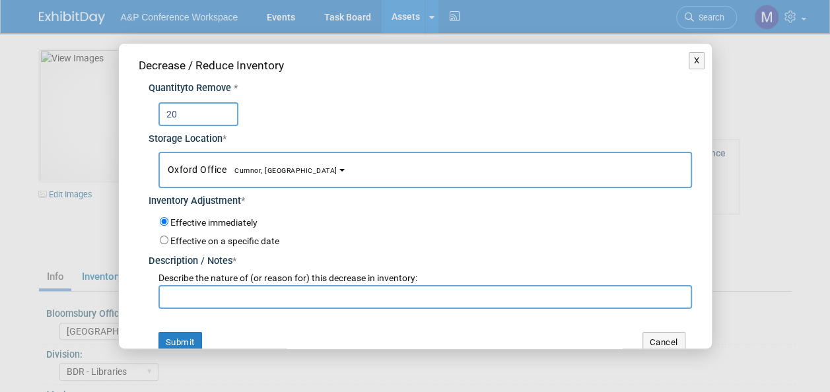
select select "11222978"
click at [275, 294] on input "text" at bounding box center [424, 297] width 533 height 24
paste input "[PERSON_NAME] request to send to [GEOGRAPHIC_DATA]"
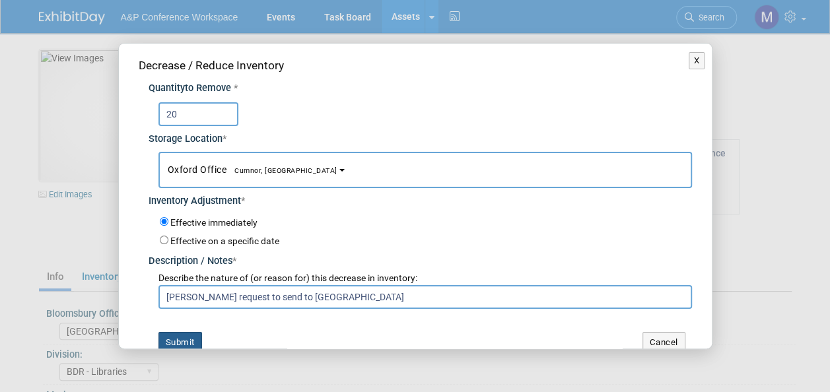
type input "[PERSON_NAME] request to send to [GEOGRAPHIC_DATA]"
drag, startPoint x: 193, startPoint y: 341, endPoint x: 186, endPoint y: 345, distance: 8.1
click at [192, 341] on button "Submit" at bounding box center [180, 342] width 44 height 21
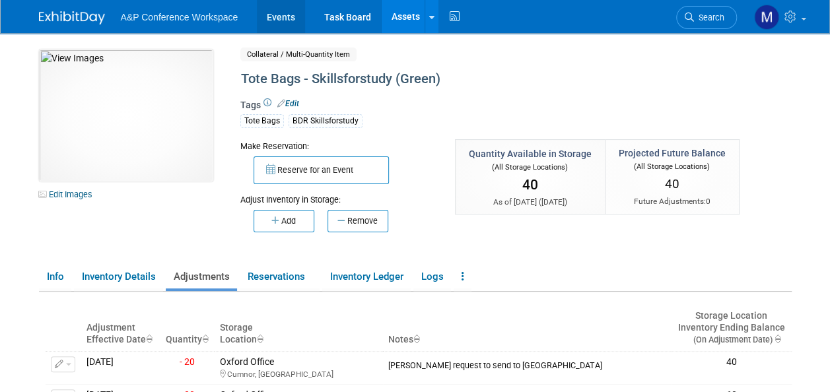
click at [290, 18] on link "Events" at bounding box center [281, 16] width 48 height 33
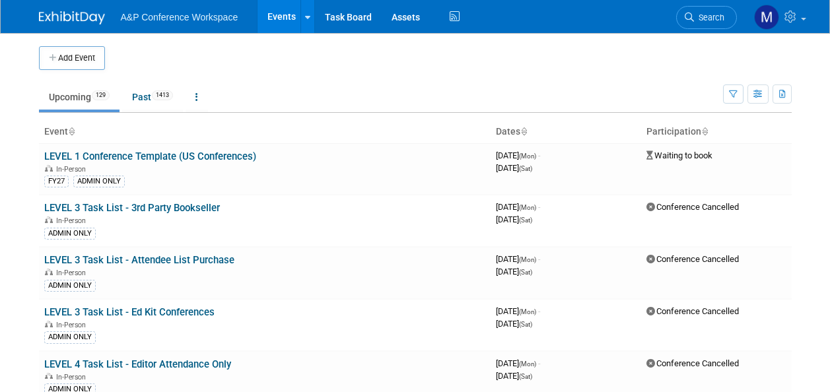
click at [720, 15] on span "Search" at bounding box center [709, 18] width 30 height 10
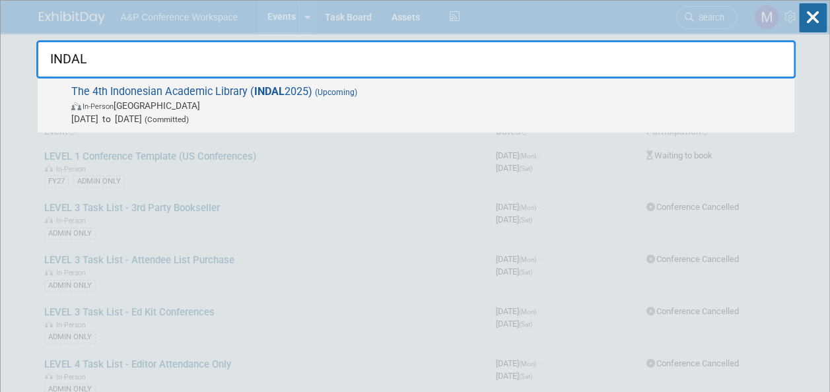
type input "INDAL"
click at [294, 90] on span "The 4th Indonesian Academic Library ( INDAL 2025) (Upcoming) In-Person [GEOGRAP…" at bounding box center [427, 105] width 720 height 40
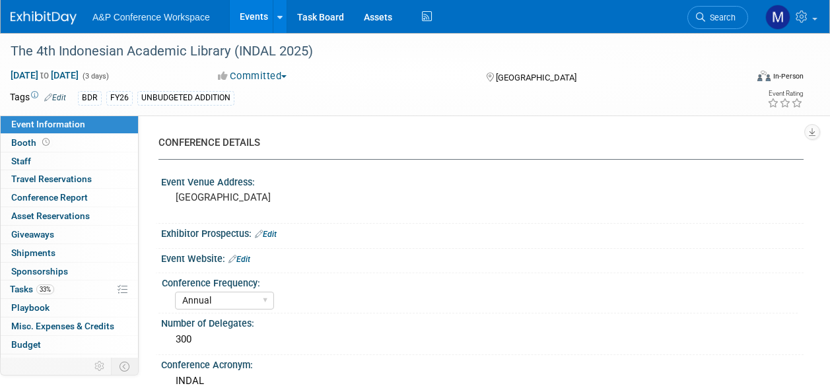
select select "Annual"
select select "Level 2"
select select "In-Person Booth"
select select "Digital"
select select "Bloomsbury Digital Resources"
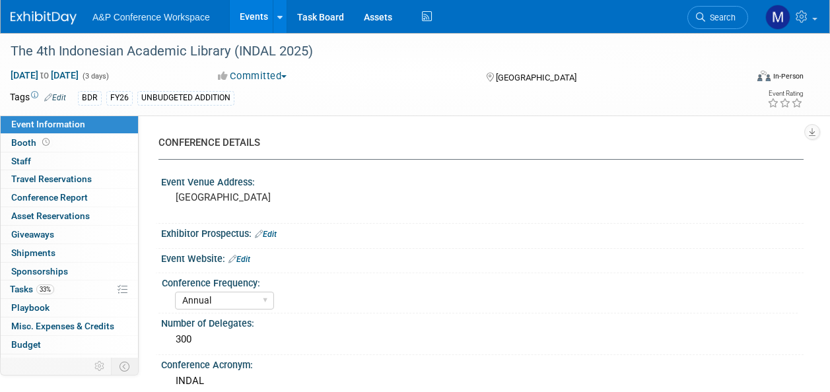
select select "[PERSON_NAME]"
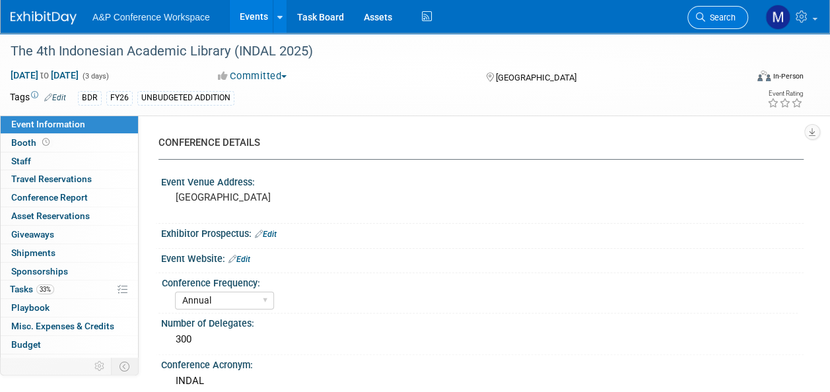
click at [727, 18] on span "Search" at bounding box center [720, 18] width 30 height 10
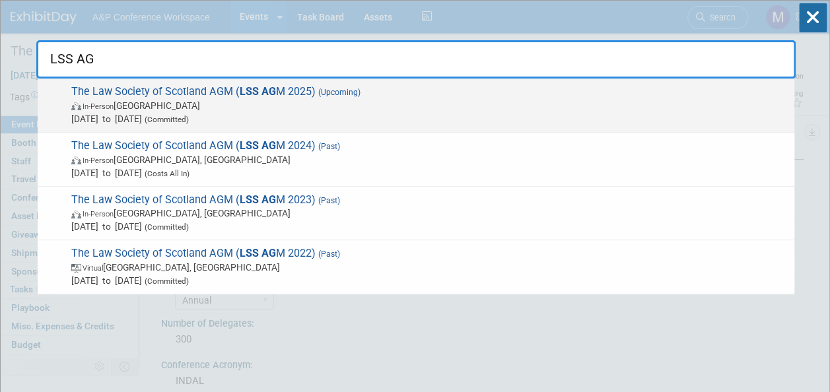
type input "LSS AG"
click at [310, 91] on span "The Law Society of Scotland AGM ( LSS AG M 2025) (Upcoming) In-Person United Ki…" at bounding box center [427, 105] width 720 height 40
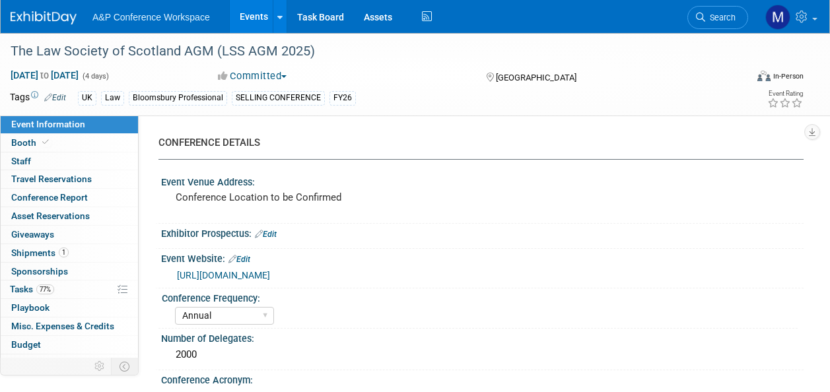
select select "Annual"
select select "Level 1"
select select "In-Person Booth"
select select "Law"
select select "Bloomsbury Professional"
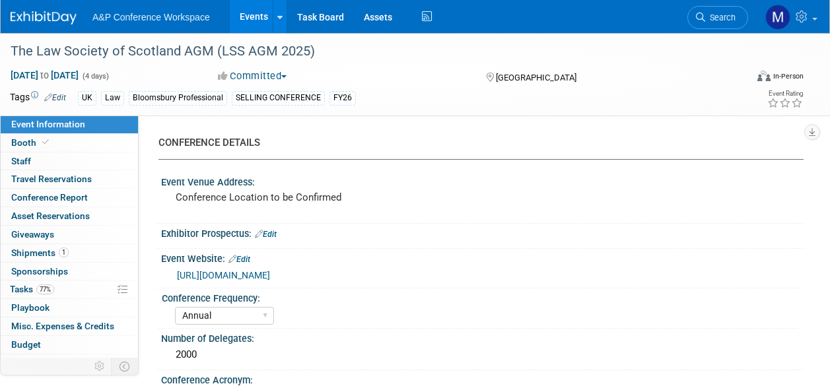
select select "[PERSON_NAME]"
select select "Networking/Commissioning"
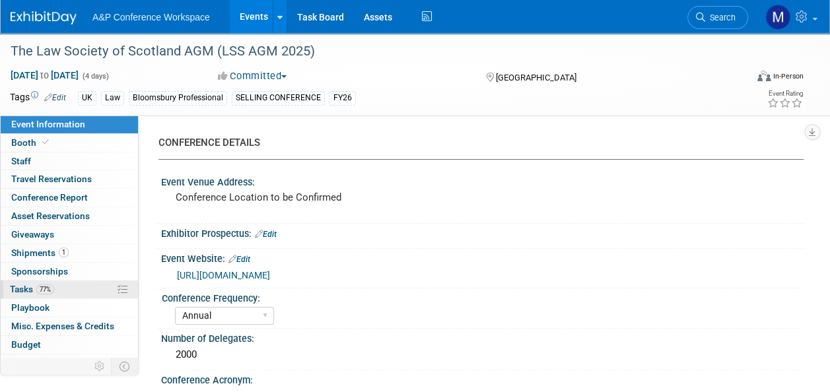
click at [82, 291] on link "77% Tasks 77%" at bounding box center [69, 290] width 137 height 18
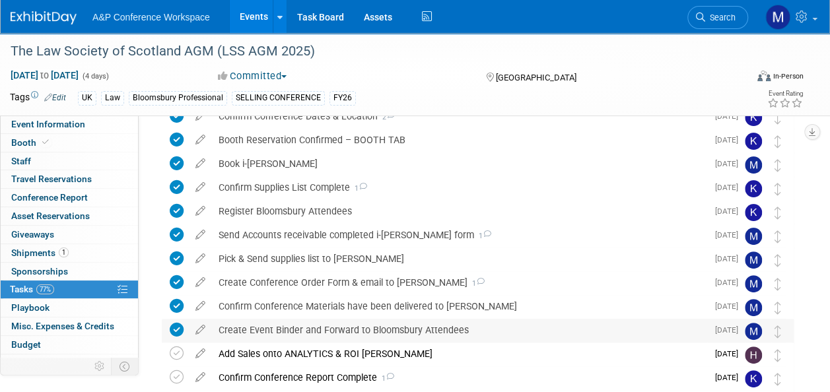
scroll to position [132, 0]
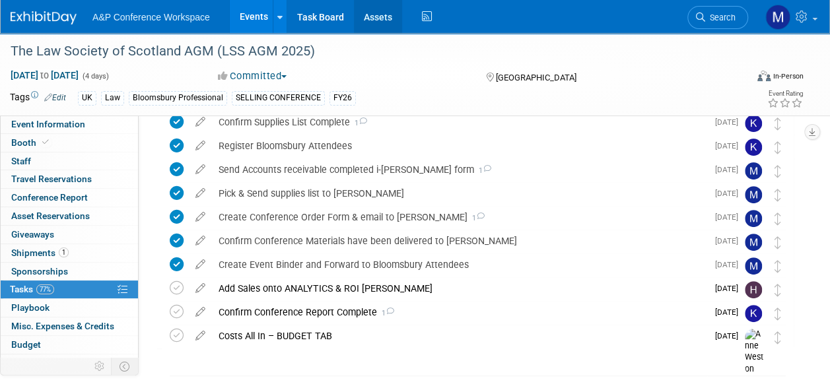
click at [370, 21] on link "Assets" at bounding box center [378, 16] width 48 height 33
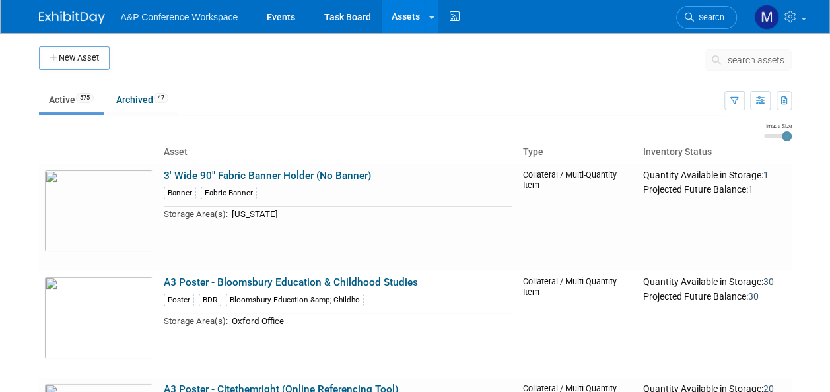
click at [743, 55] on span "search assets" at bounding box center [755, 60] width 57 height 11
click at [745, 57] on span "search assets" at bounding box center [755, 60] width 57 height 11
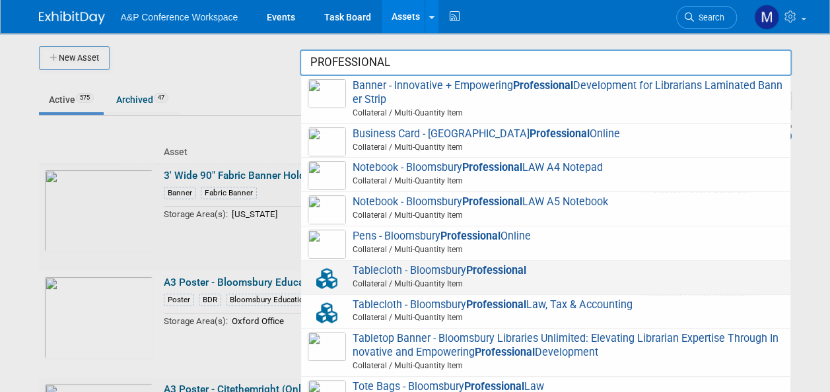
click at [464, 267] on span "Tablecloth - Bloomsbury Professional Collateral / Multi-Quantity Item" at bounding box center [546, 277] width 476 height 27
type input "Tablecloth - Bloomsbury Professional"
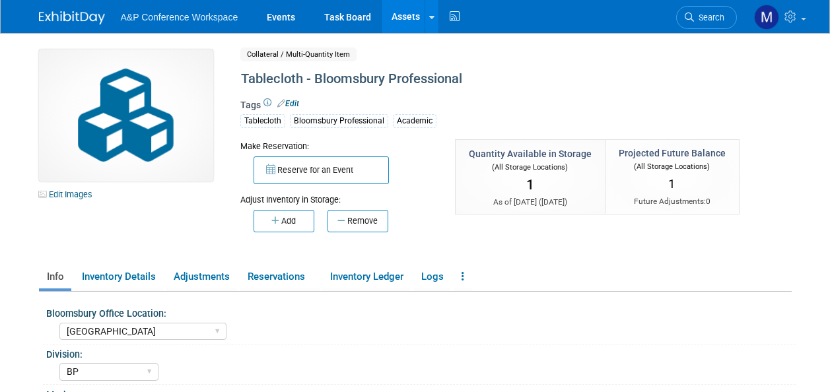
select select "[GEOGRAPHIC_DATA]"
select select "BP"
select select "[PERSON_NAME]"
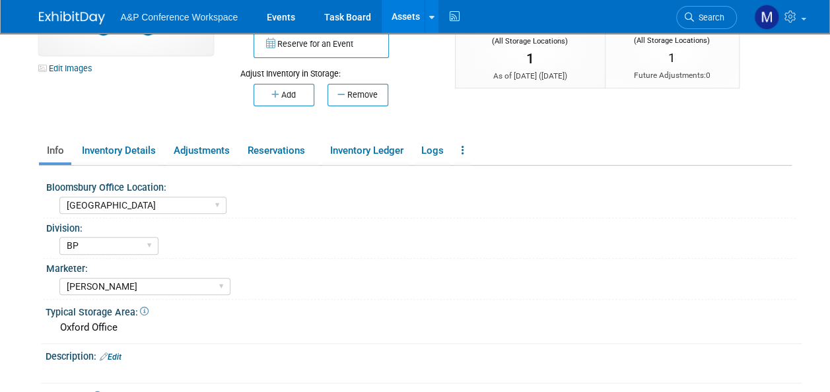
scroll to position [66, 0]
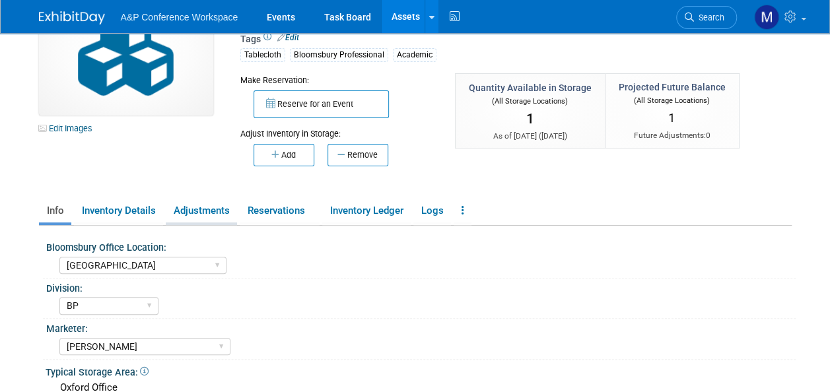
click at [198, 212] on link "Adjustments" at bounding box center [201, 210] width 71 height 23
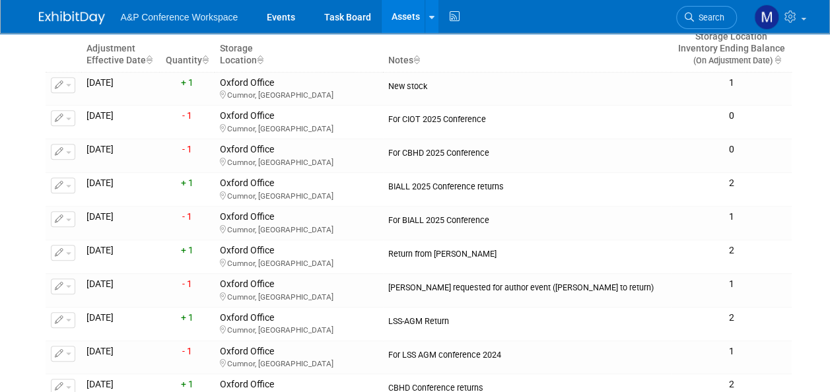
scroll to position [198, 0]
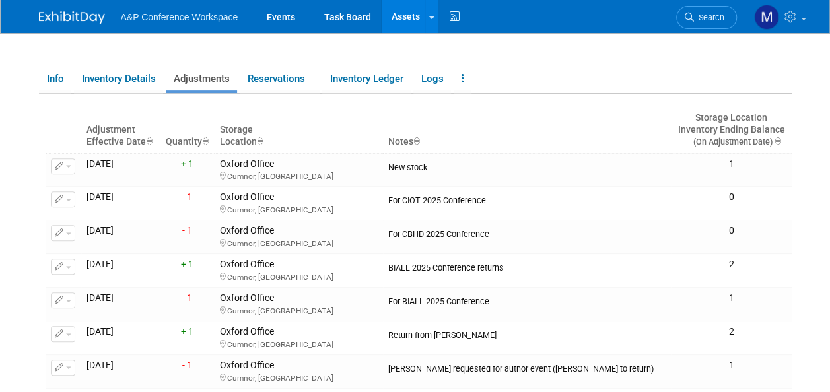
click at [397, 20] on link "Assets" at bounding box center [406, 16] width 48 height 33
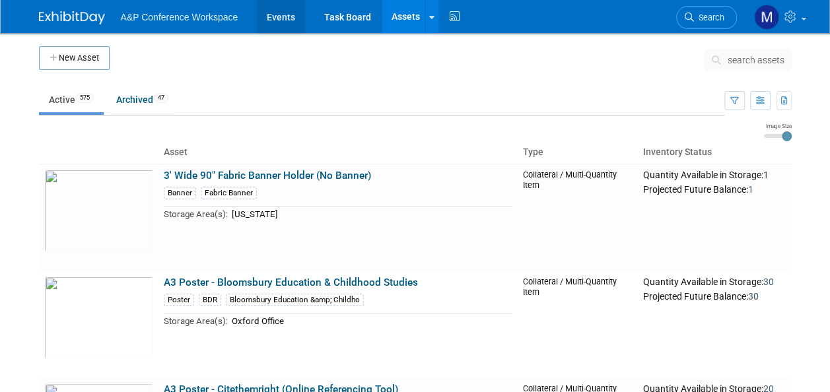
click at [277, 21] on link "Events" at bounding box center [281, 16] width 48 height 33
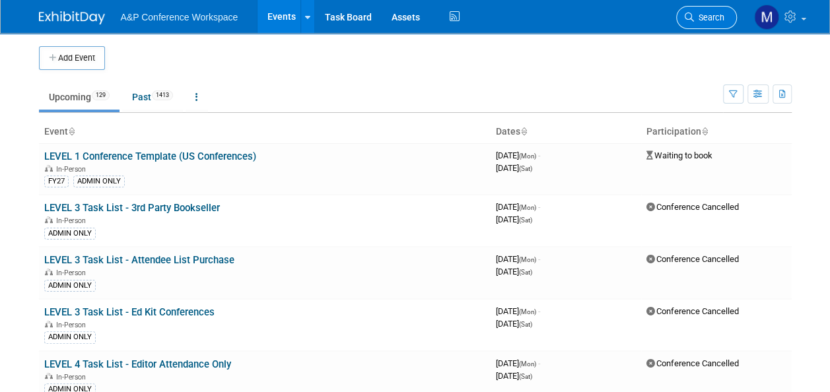
click at [715, 15] on span "Search" at bounding box center [709, 18] width 30 height 10
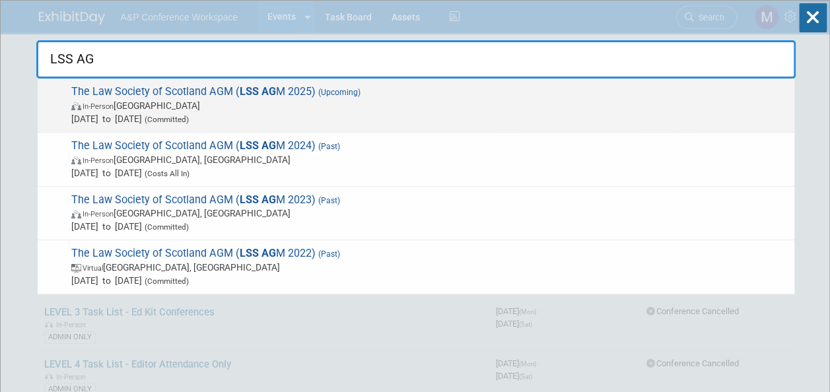
type input "LSS AG"
click at [284, 88] on span "The Law Society of Scotland AGM ( LSS AG M 2025) (Upcoming) In-Person United Ki…" at bounding box center [427, 105] width 720 height 40
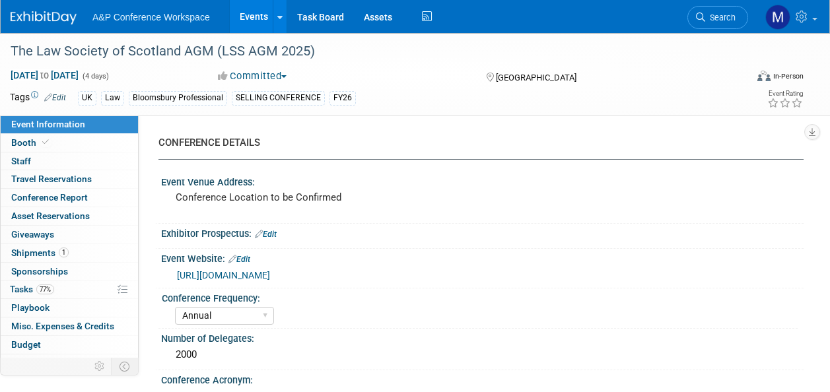
select select "Annual"
select select "Level 1"
select select "In-Person Booth"
select select "Law"
select select "Bloomsbury Professional"
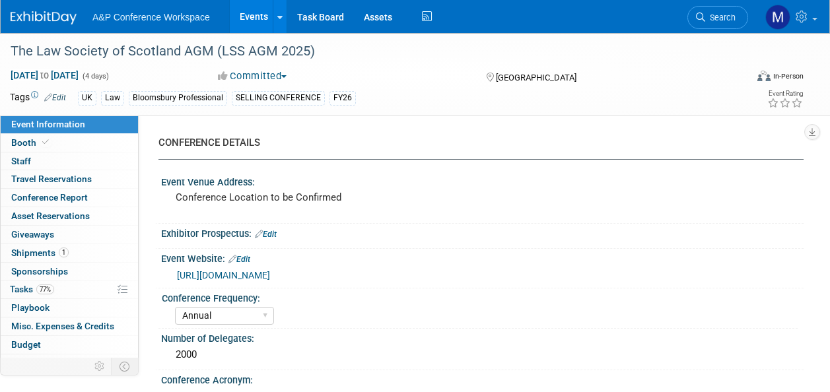
select select "Matt Hambridge"
select select "[PERSON_NAME]"
select select "Networking/Commissioning"
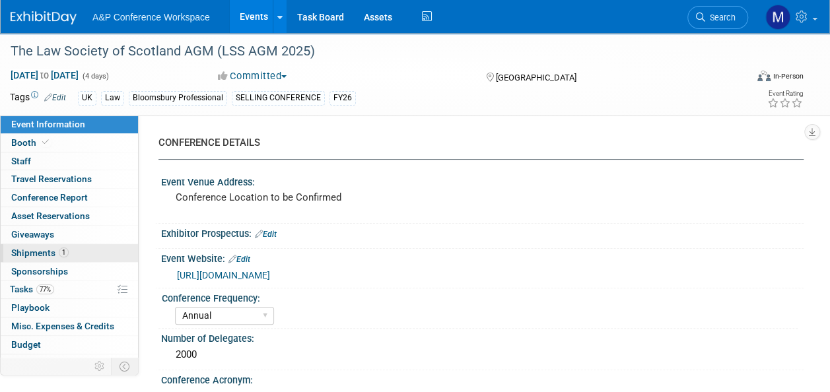
click at [62, 253] on span "1" at bounding box center [64, 253] width 10 height 10
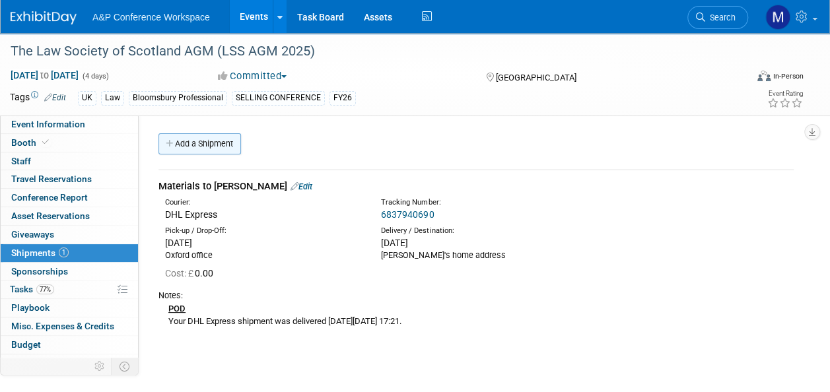
click at [207, 141] on link "Add a Shipment" at bounding box center [199, 143] width 83 height 21
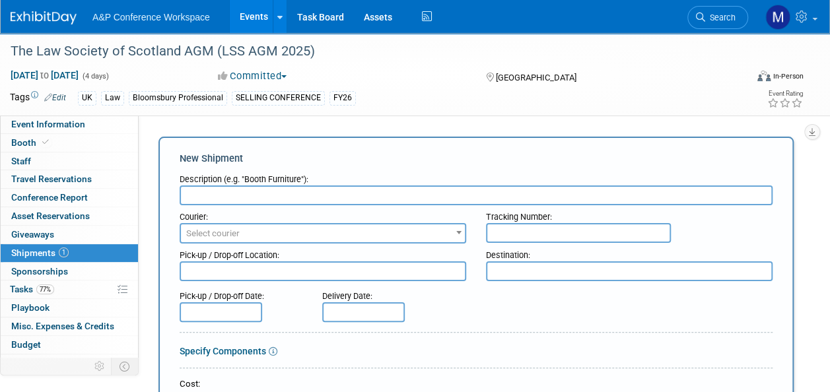
click at [244, 199] on input "text" at bounding box center [476, 195] width 593 height 20
type input "t"
type input "Tablecloth to Karen Reid"
click at [222, 234] on span "Select courier" at bounding box center [212, 233] width 53 height 10
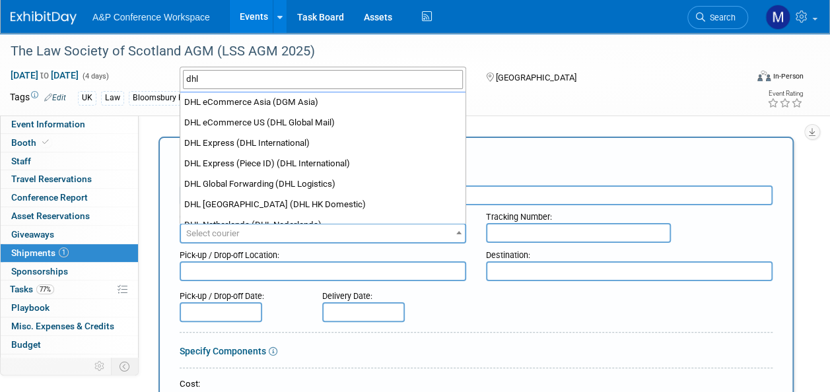
scroll to position [132, 0]
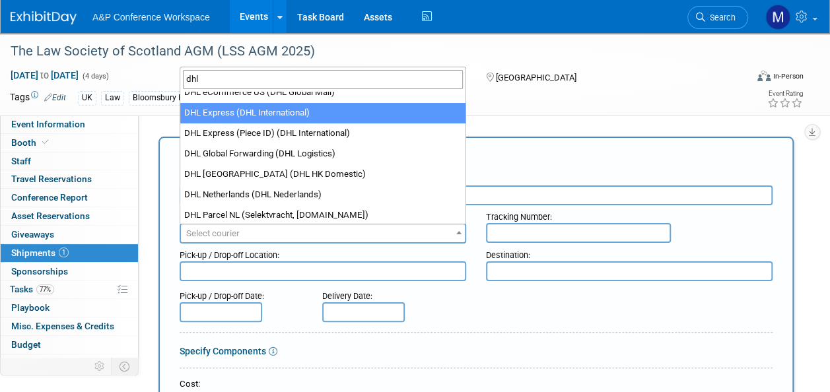
type input "dhl"
select select "135"
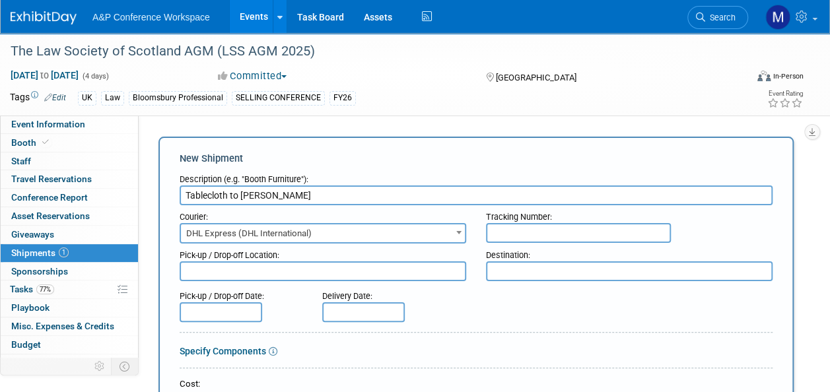
click at [515, 235] on input "text" at bounding box center [578, 233] width 185 height 20
paste input "9520928432"
type input "9520928432"
click at [360, 273] on textarea at bounding box center [323, 271] width 286 height 20
type textarea "Oxford Office"
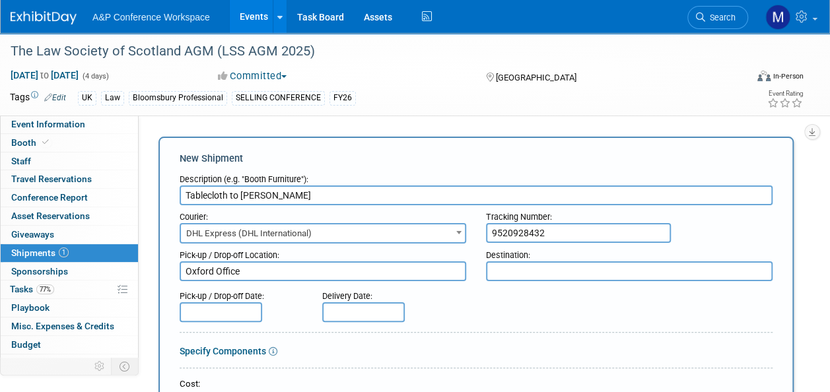
click at [574, 277] on textarea at bounding box center [629, 271] width 286 height 20
type textarea "Karen Reid home address"
click at [238, 305] on input "text" at bounding box center [221, 312] width 83 height 20
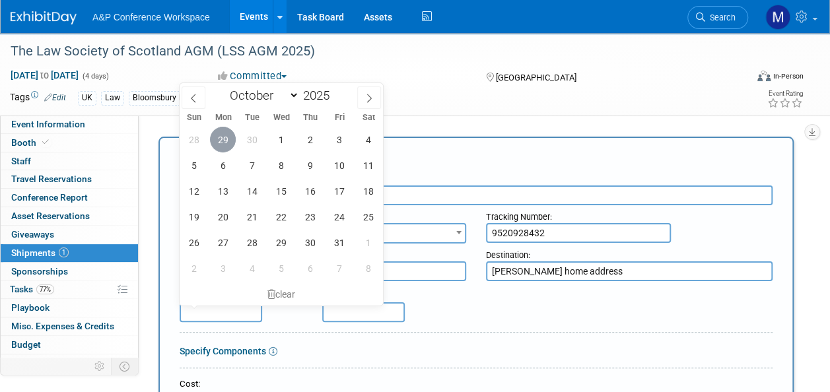
click at [223, 139] on span "29" at bounding box center [223, 140] width 26 height 26
type input "[DATE]"
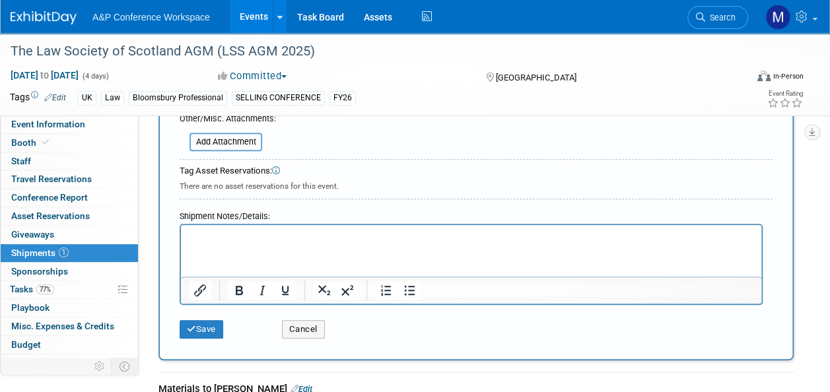
scroll to position [462, 0]
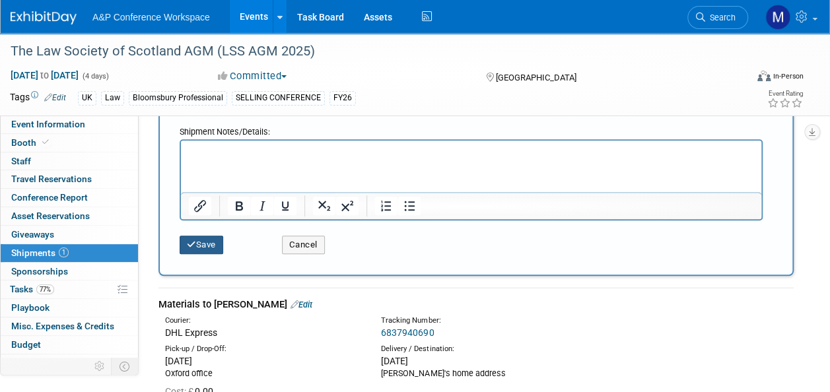
click at [201, 245] on button "Save" at bounding box center [202, 245] width 44 height 18
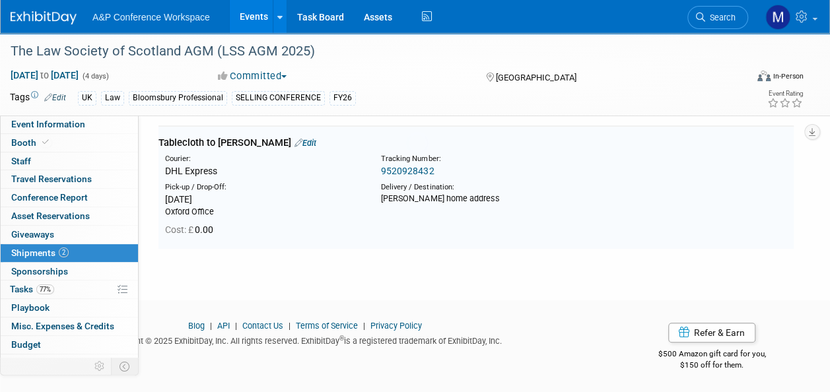
scroll to position [201, 0]
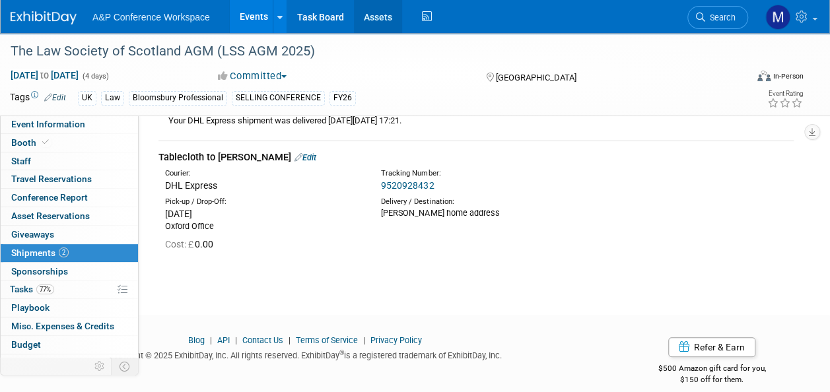
click at [371, 16] on link "Assets" at bounding box center [378, 16] width 48 height 33
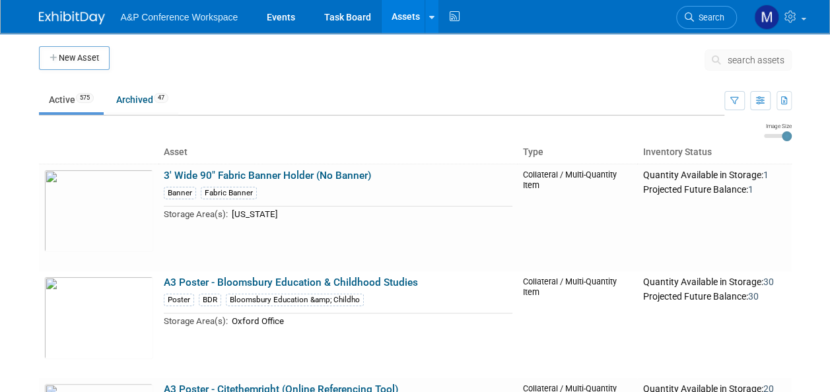
click at [745, 55] on span "search assets" at bounding box center [755, 60] width 57 height 11
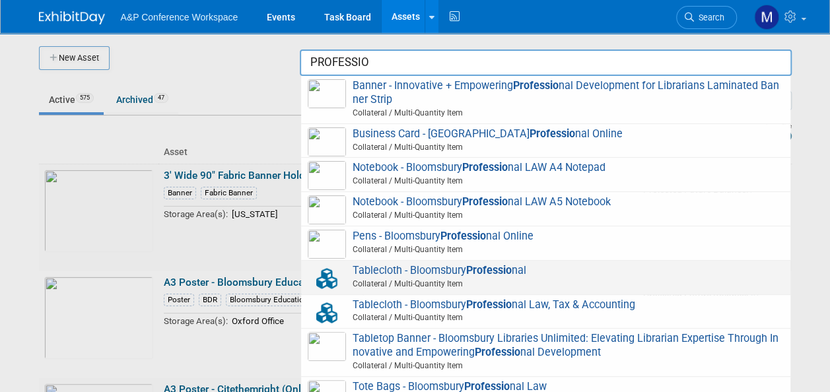
click at [488, 264] on strong "Professio" at bounding box center [489, 270] width 46 height 13
type input "Tablecloth - Bloomsbury Professional"
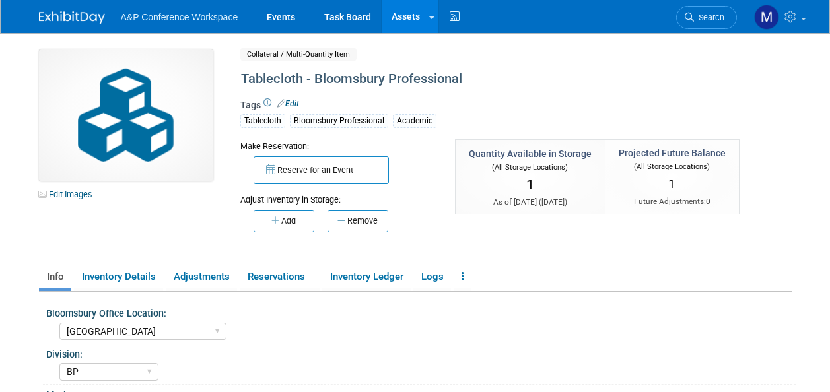
select select "[GEOGRAPHIC_DATA]"
select select "BP"
select select "[PERSON_NAME]"
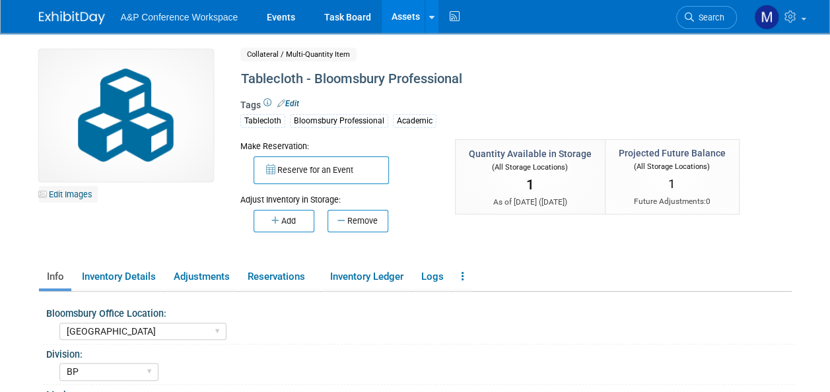
click at [83, 187] on link "Edit Images" at bounding box center [68, 194] width 59 height 17
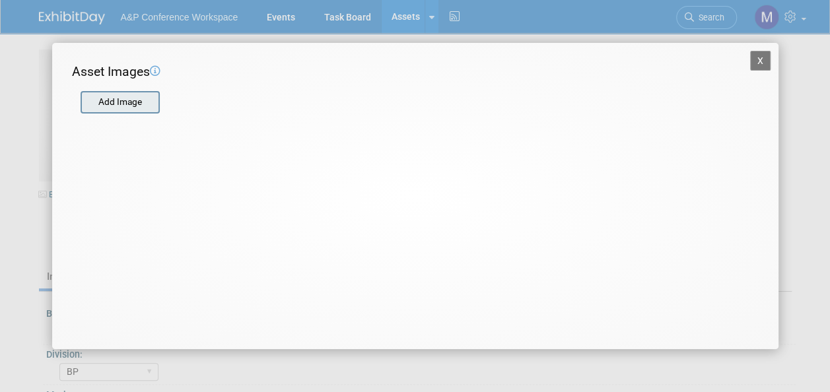
click at [121, 102] on input "file" at bounding box center [79, 102] width 157 height 20
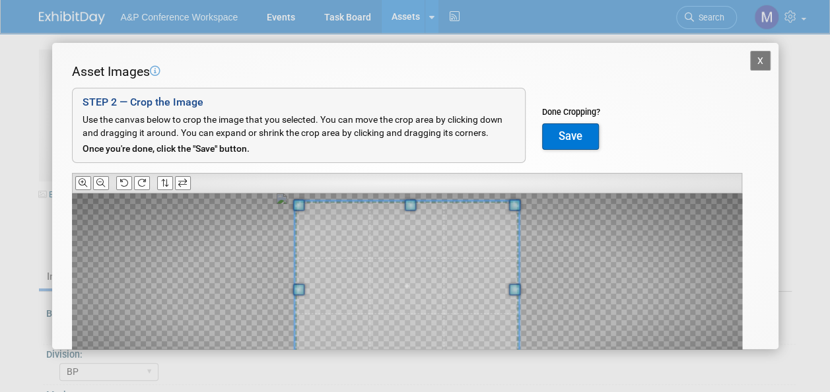
click at [415, 203] on span at bounding box center [411, 205] width 12 height 12
click at [581, 137] on button "Save" at bounding box center [570, 136] width 57 height 26
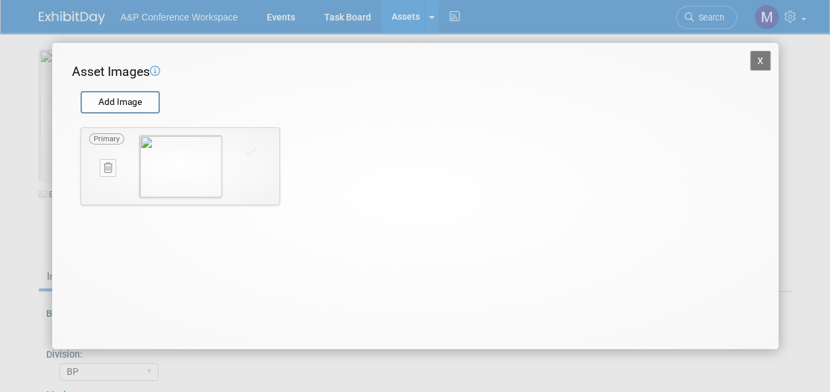
click at [758, 61] on button "X" at bounding box center [760, 61] width 21 height 20
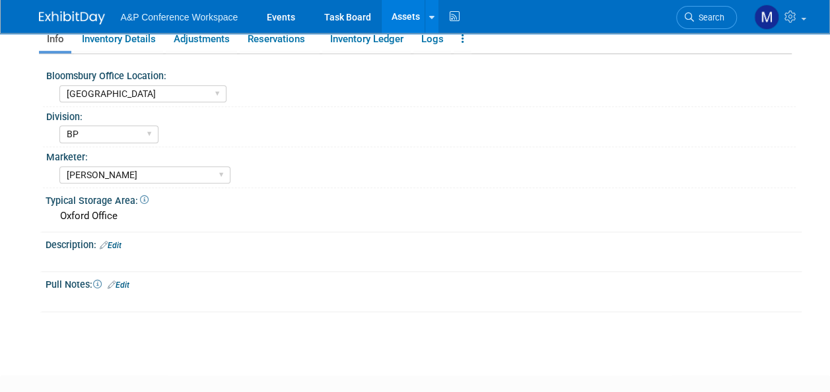
scroll to position [264, 0]
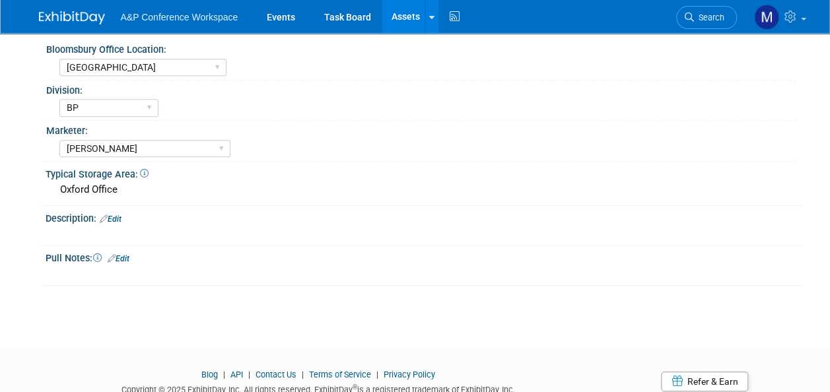
click at [121, 217] on link "Edit" at bounding box center [111, 219] width 22 height 9
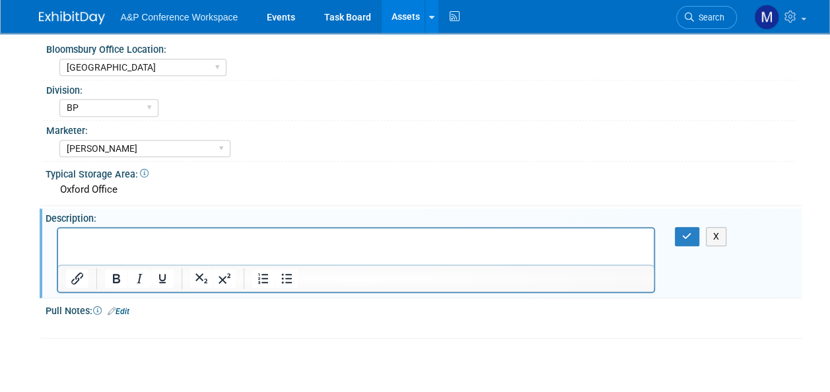
scroll to position [0, 0]
click at [691, 238] on icon "button" at bounding box center [687, 236] width 10 height 9
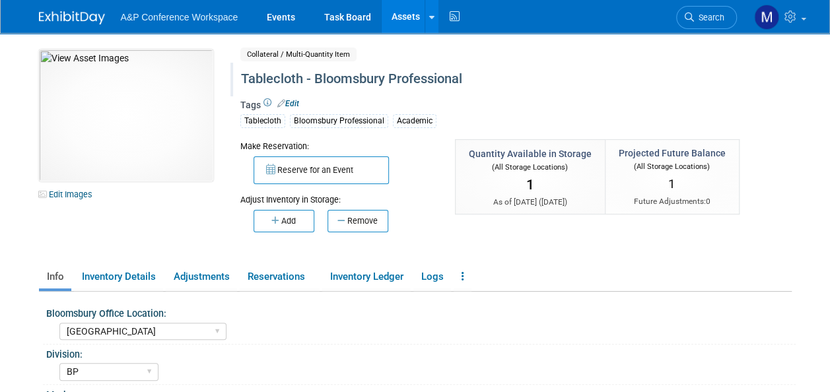
click at [306, 77] on div "Tablecloth - Bloomsbury Professional" at bounding box center [485, 79] width 499 height 24
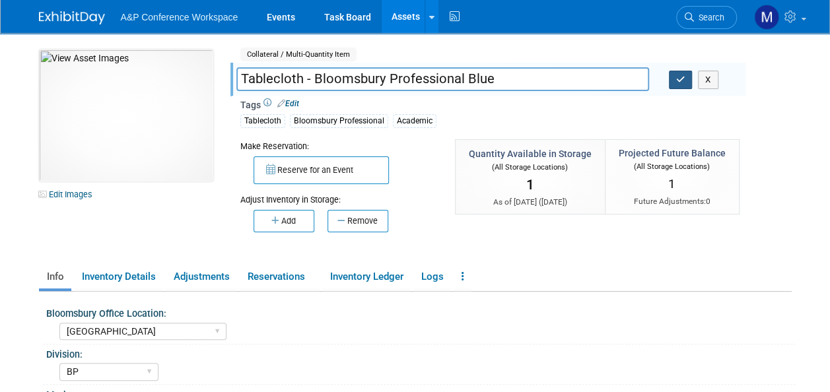
type input "Tablecloth - Bloomsbury Professional Blue"
click at [678, 81] on icon "button" at bounding box center [680, 79] width 9 height 9
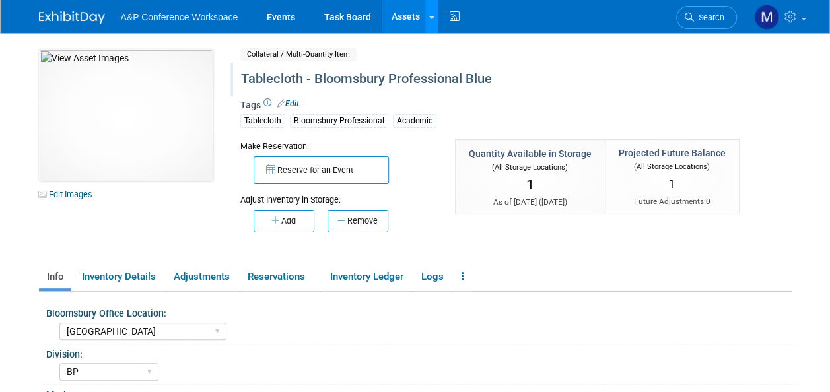
click at [434, 20] on link at bounding box center [431, 16] width 14 height 33
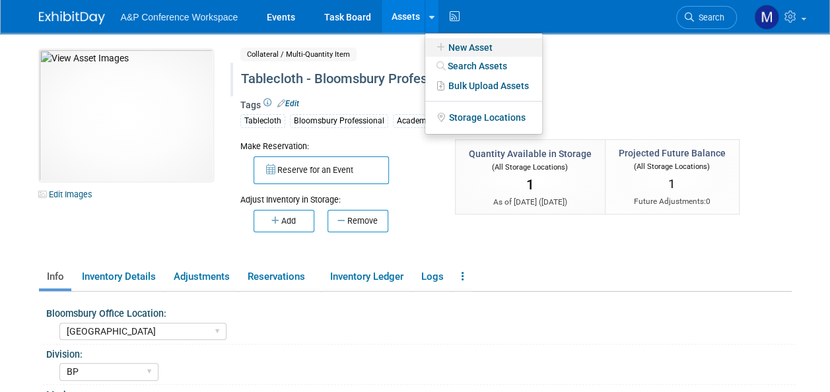
click at [448, 48] on link "New Asset" at bounding box center [483, 47] width 117 height 18
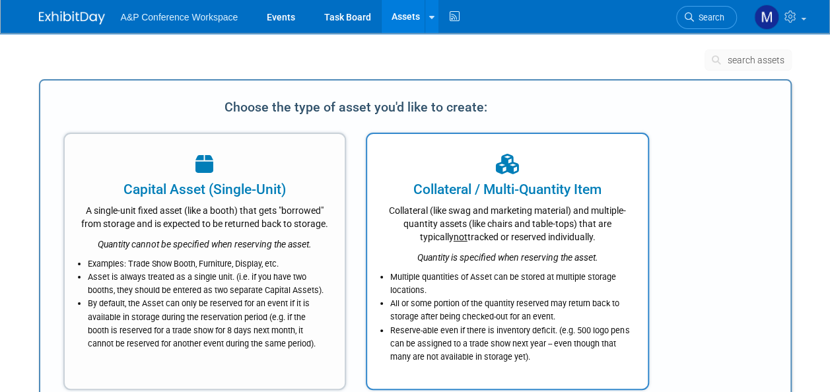
click at [478, 213] on div "Collateral (like swag and marketing material) and multiple-quantity assets (lik…" at bounding box center [508, 221] width 248 height 44
type input "&#163;"
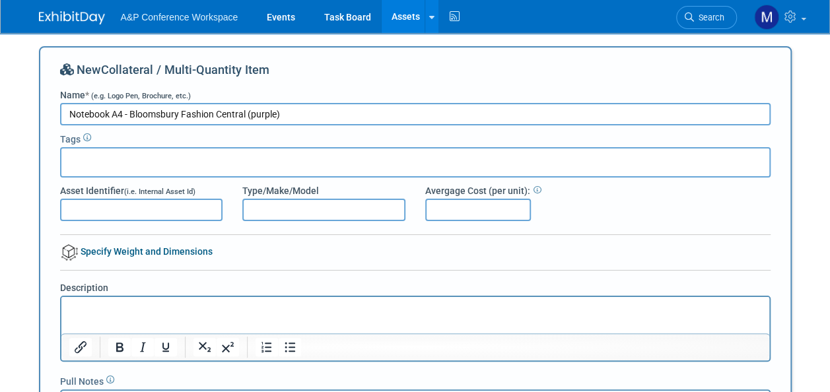
type input "Notebook A4 - Bloomsbury Fashion Central (purple)"
click at [139, 162] on input "text" at bounding box center [120, 160] width 106 height 13
type input "A4"
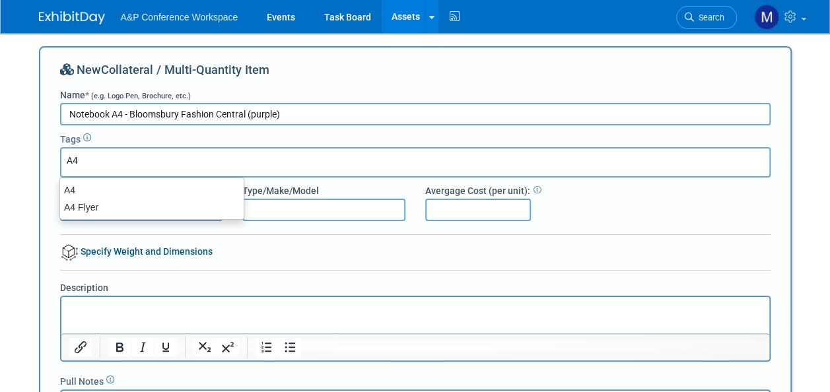
type input "A4"
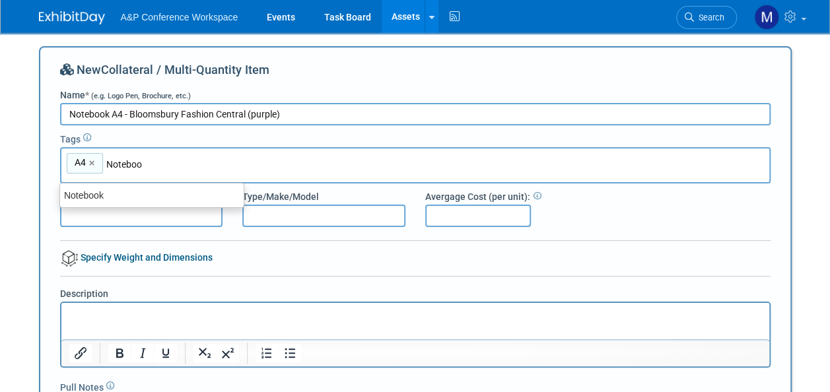
type input "Notebook"
type input "A4, Notebook"
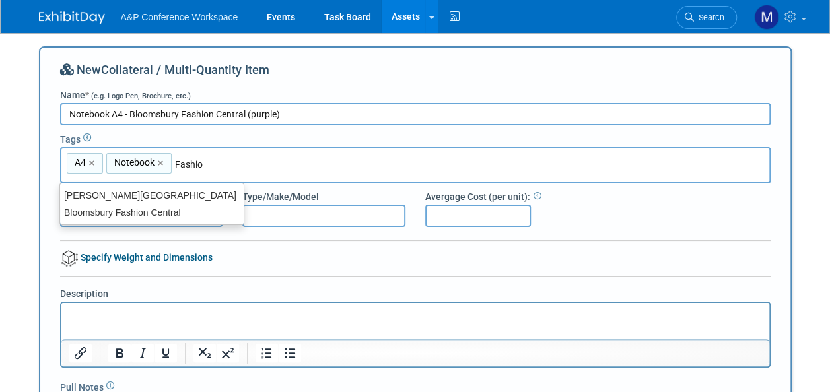
type input "Fashion"
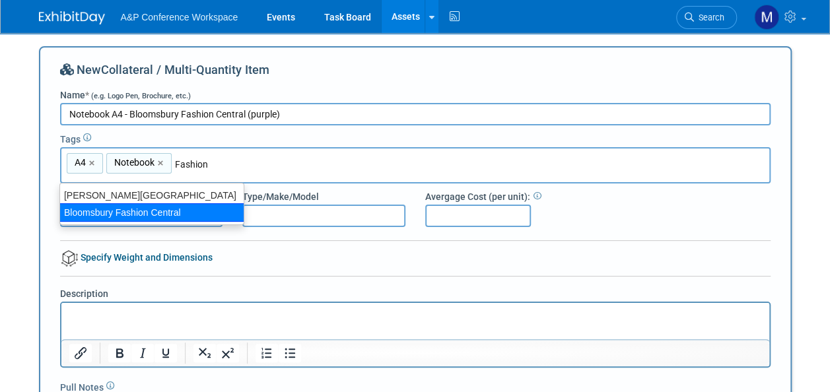
click at [131, 222] on ul "Berg Fashion Library Bloomsbury Fashion Central" at bounding box center [151, 204] width 185 height 42
click at [131, 218] on div "Bloomsbury Fashion Central" at bounding box center [151, 212] width 185 height 18
type input "A4, Notebook, Bloomsbury Fashion Central"
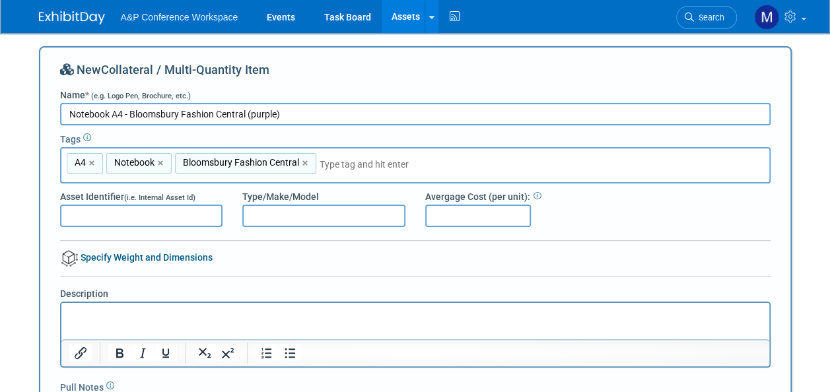
click at [269, 223] on input "Type/Make/Model" at bounding box center [323, 216] width 163 height 22
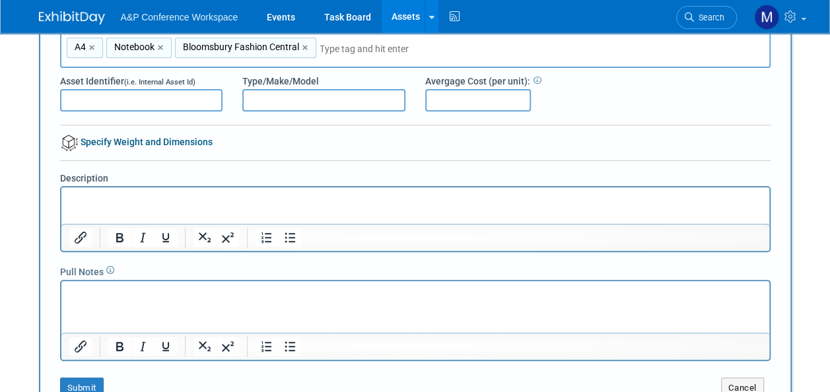
scroll to position [198, 0]
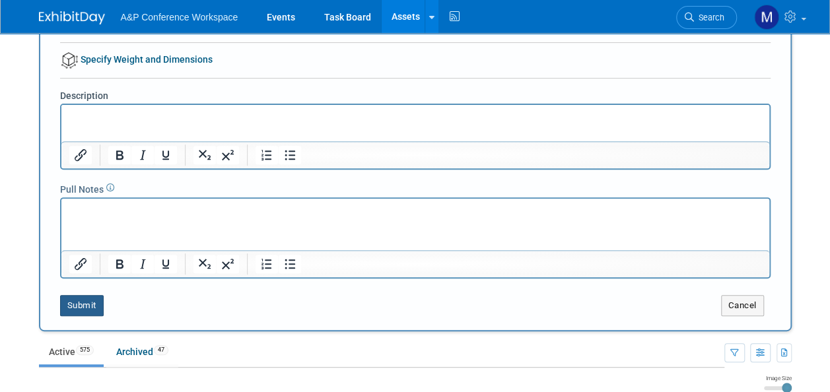
click at [90, 301] on button "Submit" at bounding box center [82, 305] width 44 height 21
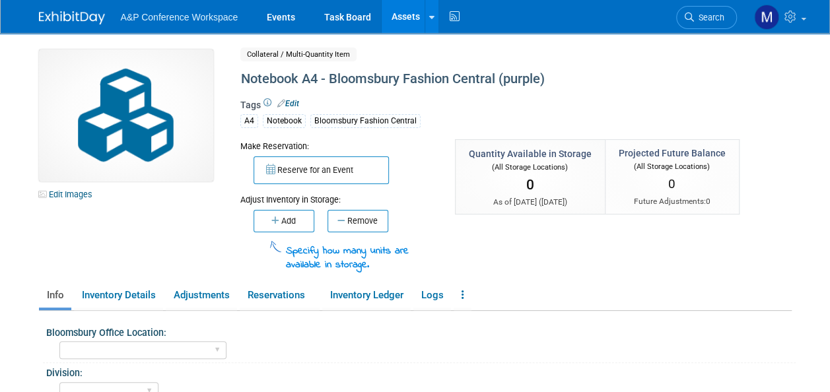
click at [399, 18] on link "Assets" at bounding box center [406, 16] width 48 height 33
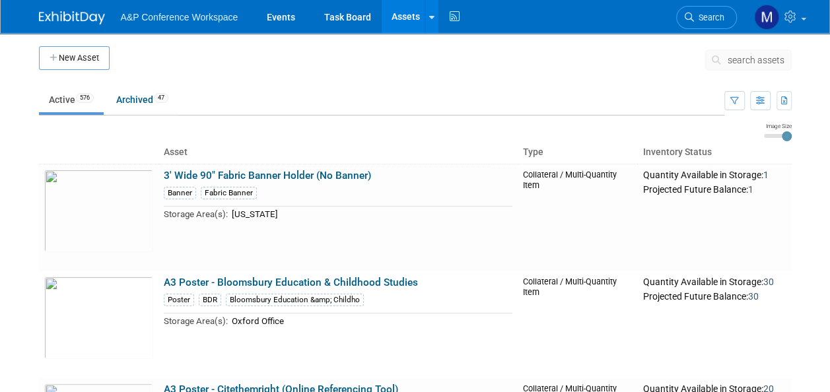
click at [738, 57] on span "search assets" at bounding box center [755, 60] width 57 height 11
click at [741, 57] on span "search assets" at bounding box center [755, 60] width 57 height 11
click at [762, 59] on span "search assets" at bounding box center [755, 60] width 57 height 11
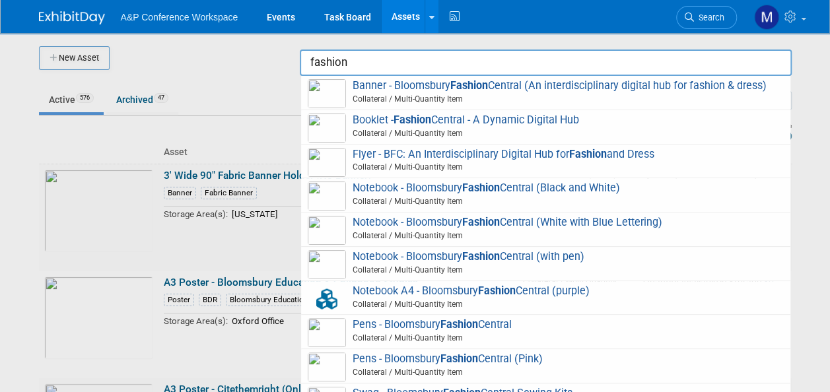
click at [461, 191] on span "Notebook - Bloomsbury Fashion Central (Black and White) Collateral / Multi-Quan…" at bounding box center [546, 195] width 476 height 27
type input "Notebook - Bloomsbury Fashion Central (Black and White)"
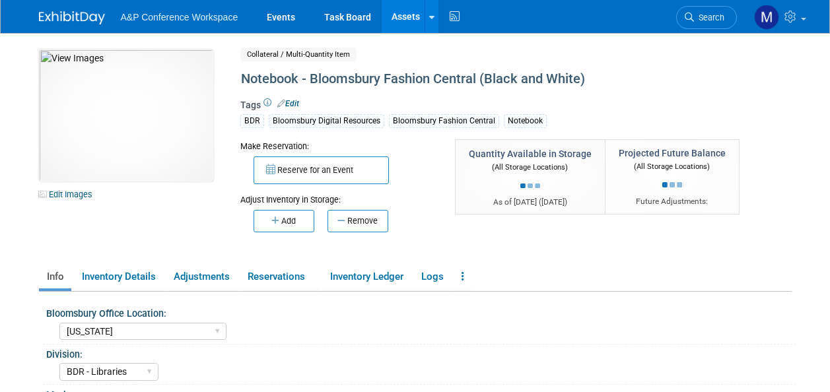
select select "[US_STATE]"
select select "BDR - Libraries"
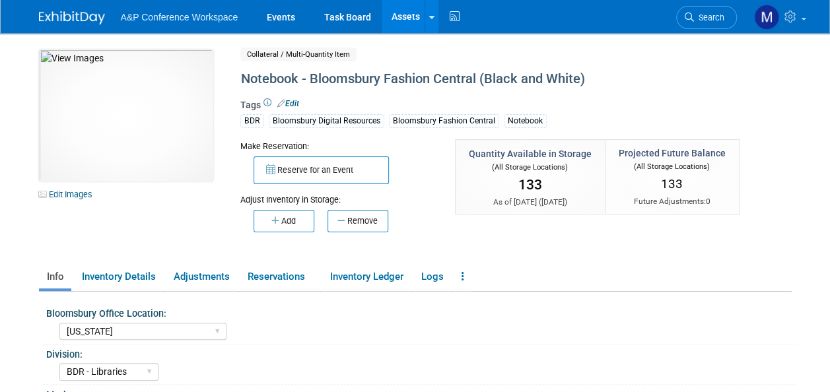
click at [410, 12] on link "Assets" at bounding box center [406, 16] width 48 height 33
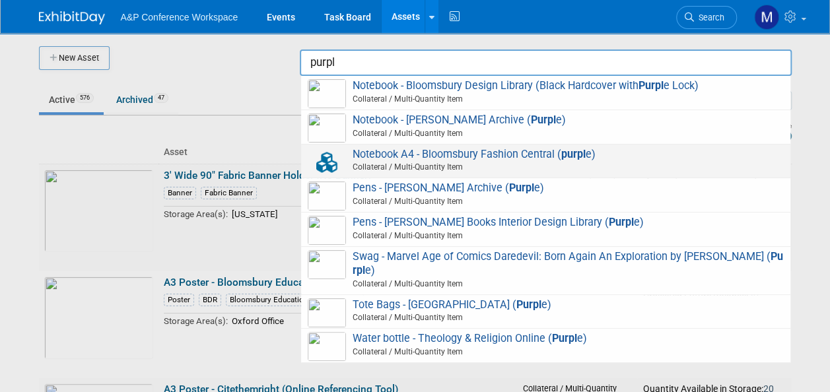
click at [512, 162] on span "Collateral / Multi-Quantity Item" at bounding box center [548, 167] width 472 height 12
type input "Notebook A4 - Bloomsbury Fashion Central (purple)"
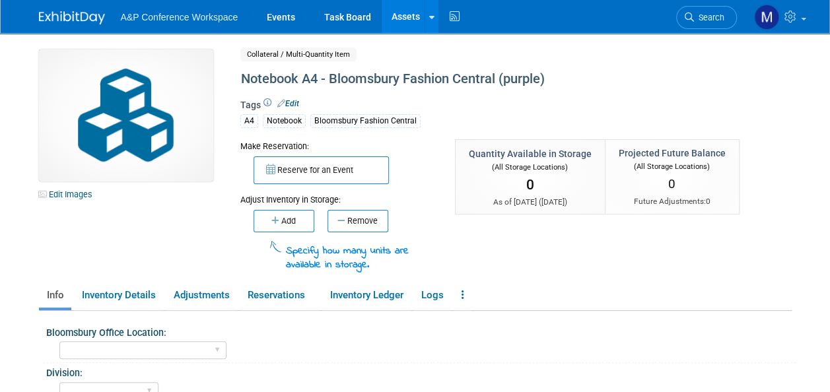
click at [293, 106] on link "Edit" at bounding box center [288, 103] width 22 height 9
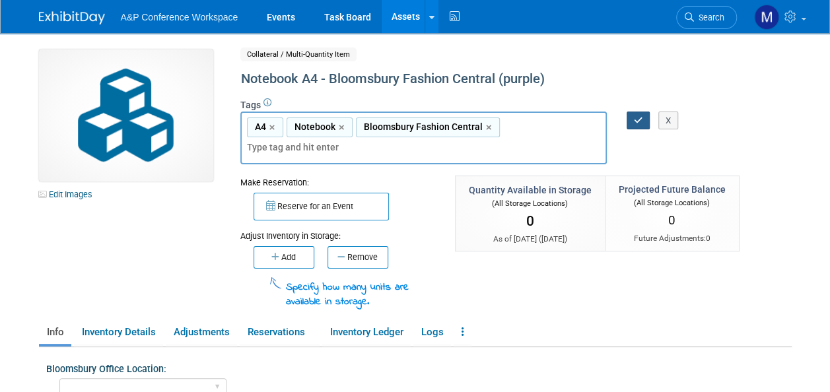
click at [639, 121] on icon "button" at bounding box center [638, 120] width 9 height 9
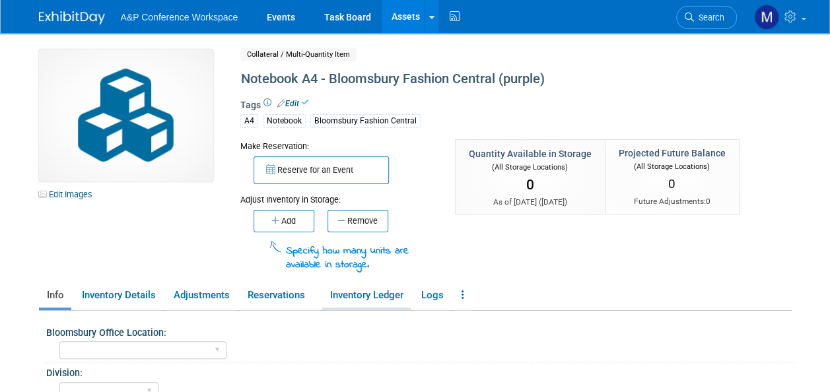
scroll to position [66, 0]
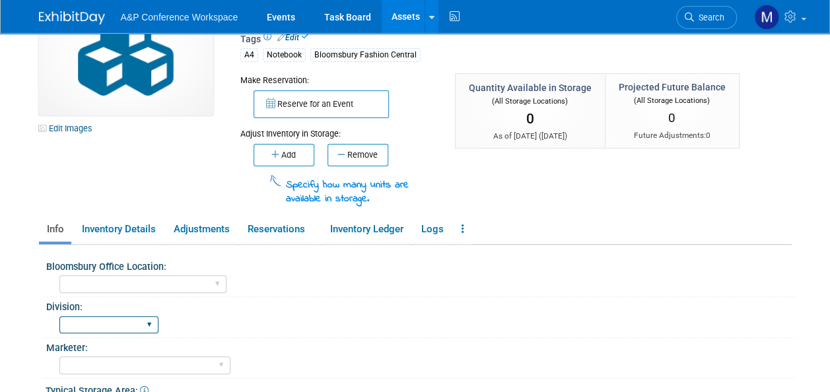
click at [141, 317] on select "BDR - Libraries BDR - Schools A&P BP R&L" at bounding box center [108, 325] width 99 height 18
select select "BDR - Libraries"
click at [59, 316] on select "BDR - Libraries BDR - Schools A&P BP R&L" at bounding box center [108, 325] width 99 height 18
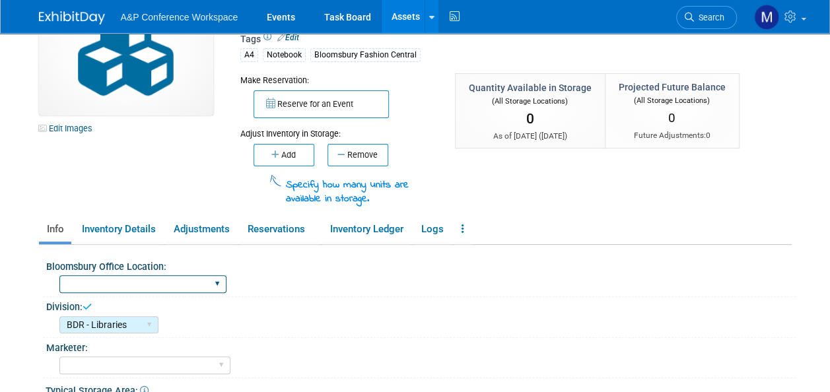
click at [113, 281] on select "Oxford New York Oxford, New York Blue Ridge Summit" at bounding box center [142, 284] width 167 height 18
select select "[GEOGRAPHIC_DATA]"
click at [59, 275] on select "Oxford New York Oxford, New York Blue Ridge Summit" at bounding box center [142, 284] width 167 height 18
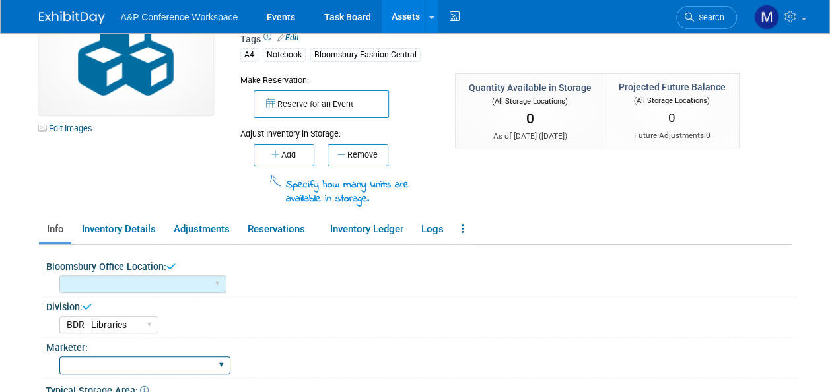
click at [137, 362] on select "Abigail Larkin Alice Billington Ami Reitmeier Amy Suratia Andy Boyd Anna Robert…" at bounding box center [144, 365] width 171 height 18
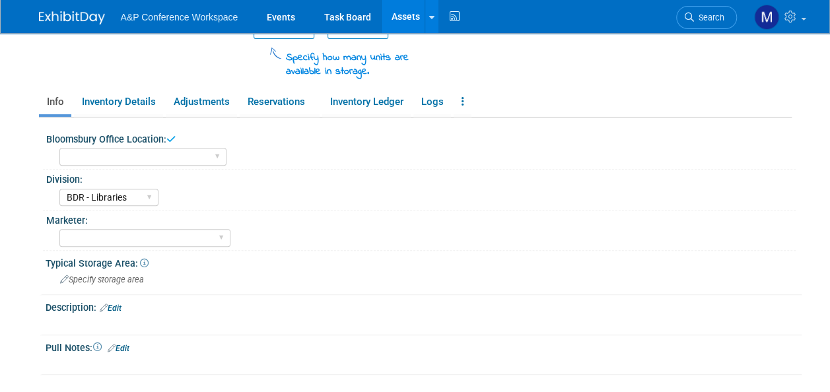
scroll to position [198, 0]
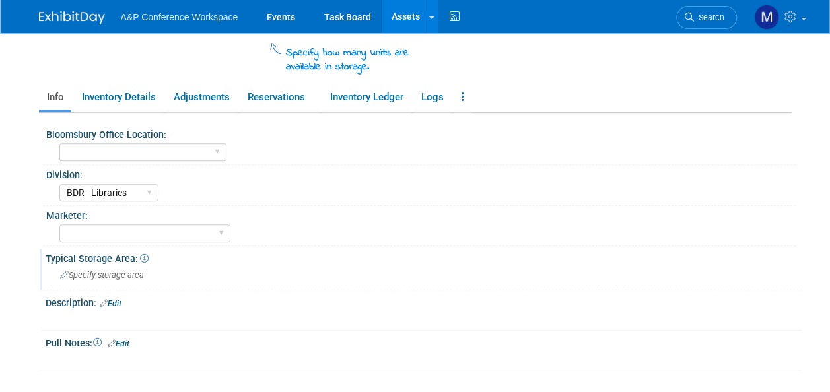
click at [116, 270] on span "Specify storage area" at bounding box center [102, 275] width 84 height 10
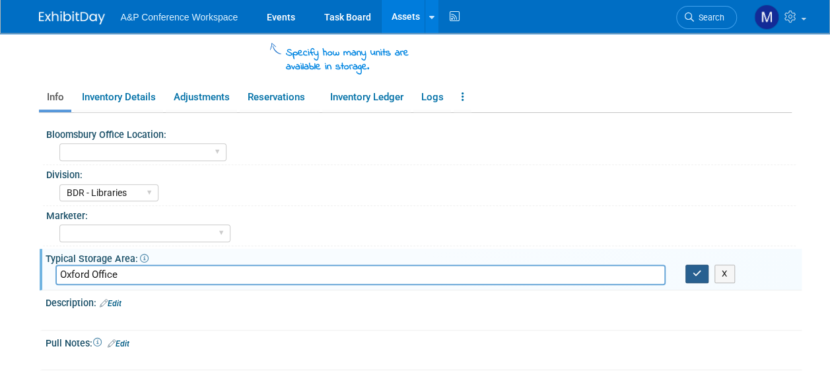
type input "Oxford Office"
click at [705, 273] on button "button" at bounding box center [697, 274] width 24 height 18
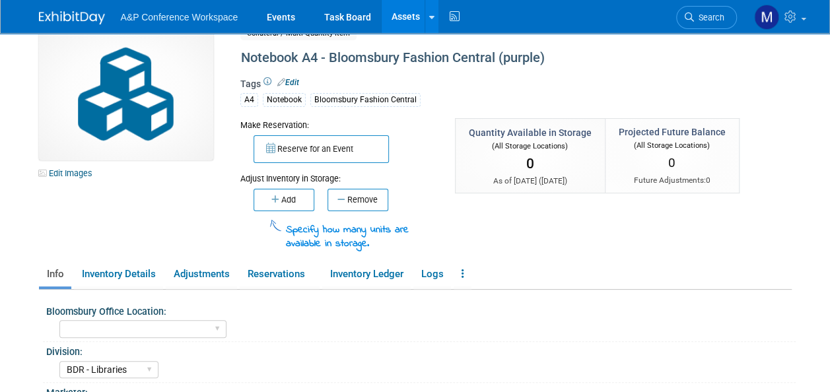
scroll to position [0, 0]
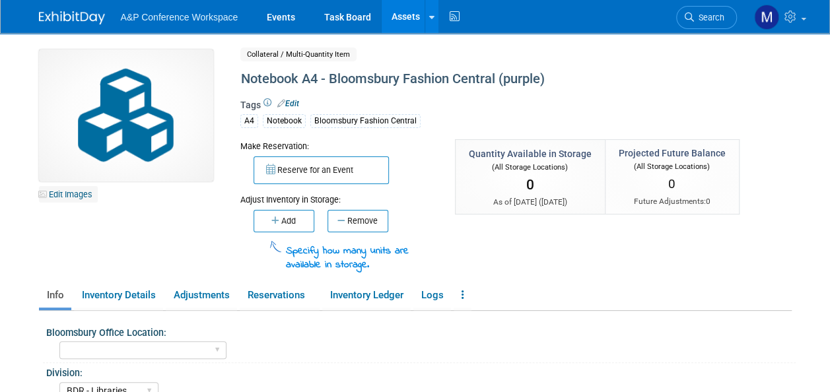
click at [65, 191] on link "Edit Images" at bounding box center [68, 194] width 59 height 17
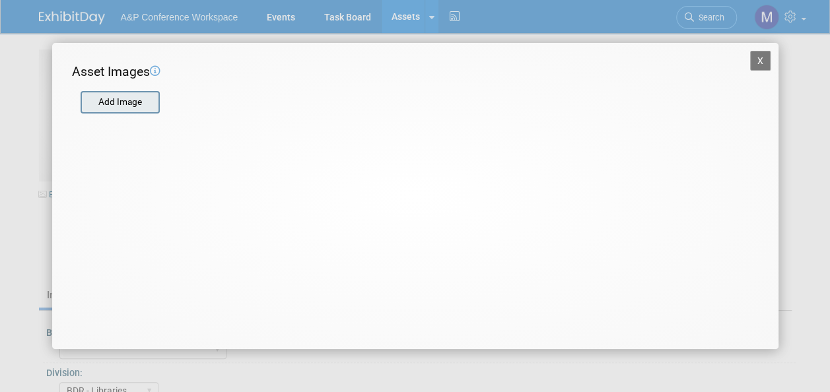
click at [128, 104] on input "file" at bounding box center [79, 102] width 157 height 20
click at [105, 97] on input "file" at bounding box center [79, 102] width 157 height 20
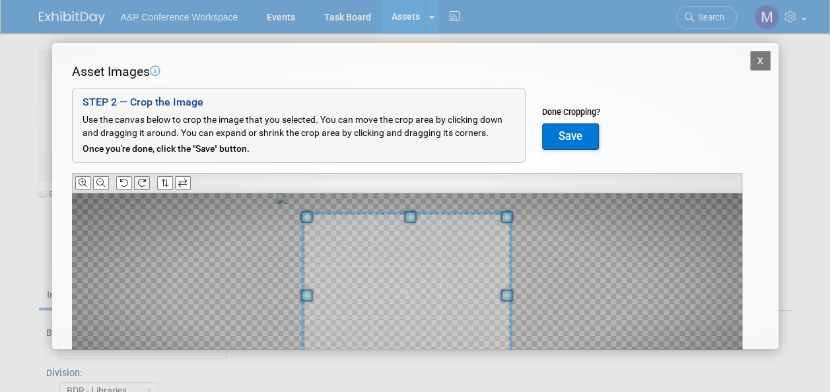
click at [146, 189] on button at bounding box center [142, 183] width 16 height 14
click at [146, 188] on button at bounding box center [142, 183] width 16 height 14
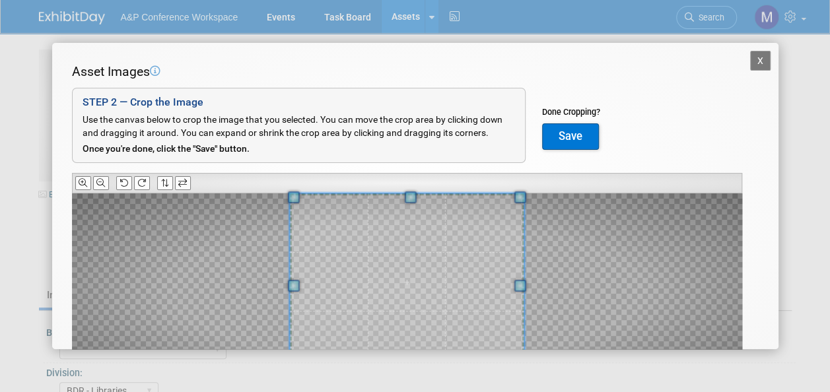
click at [407, 182] on div "Asset Images Add Image STEP 2 — Crop the Image Use the canvas below to crop the…" at bounding box center [415, 247] width 687 height 368
click at [564, 131] on button "Save" at bounding box center [570, 136] width 57 height 26
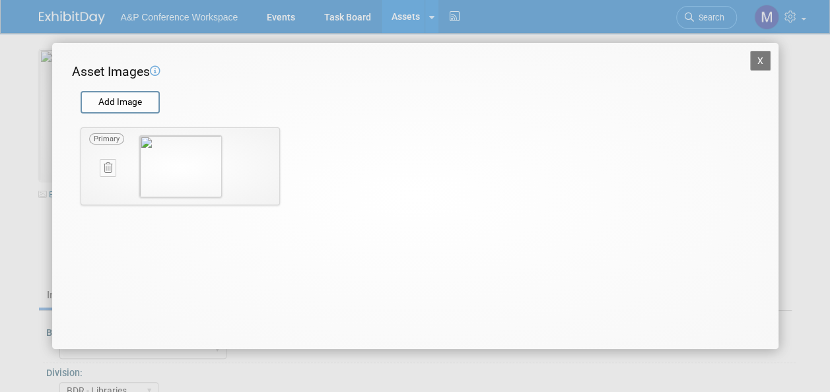
click at [754, 55] on button "X" at bounding box center [760, 61] width 21 height 20
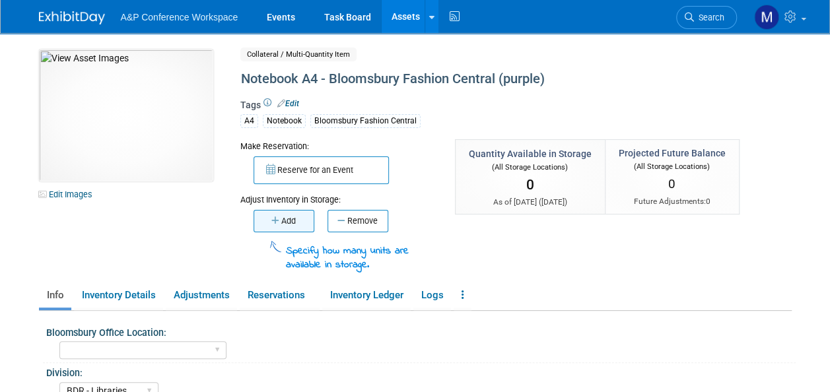
click at [294, 215] on button "Add" at bounding box center [283, 221] width 61 height 22
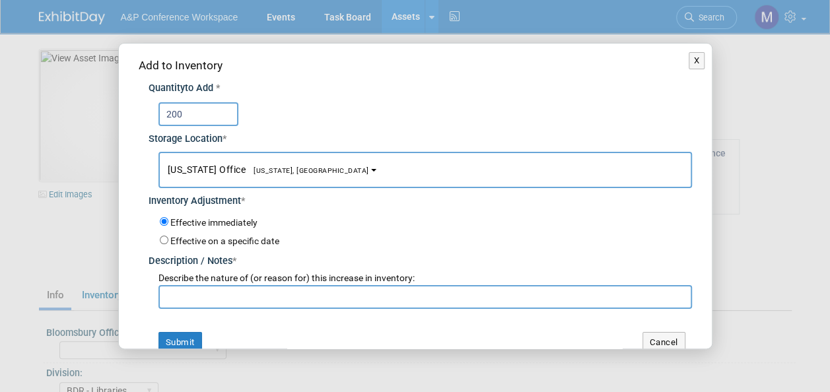
type input "200"
click at [269, 173] on span "[US_STATE], [GEOGRAPHIC_DATA]" at bounding box center [307, 170] width 123 height 9
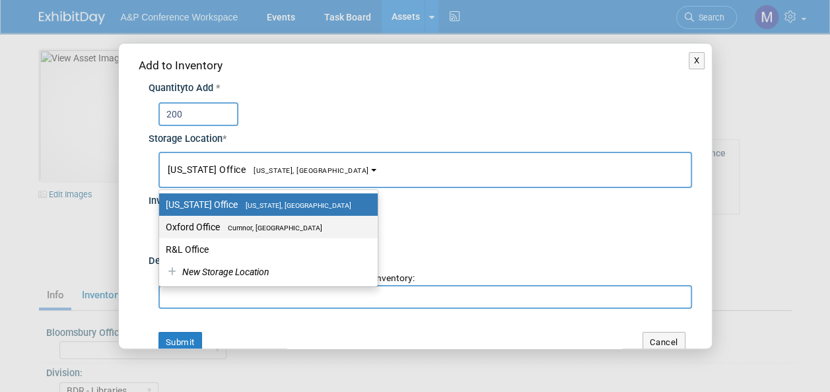
click at [271, 222] on label "Oxford Office Cumnor, United Kingdom" at bounding box center [265, 226] width 199 height 17
click at [161, 223] on input "Oxford Office Cumnor, United Kingdom" at bounding box center [156, 227] width 9 height 9
select select "11222978"
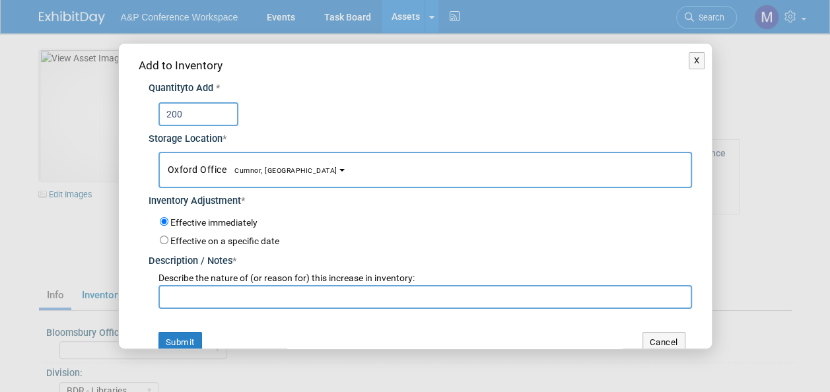
click at [273, 301] on input "text" at bounding box center [424, 297] width 533 height 24
type input "New Stock"
click at [176, 337] on button "Submit" at bounding box center [180, 342] width 44 height 21
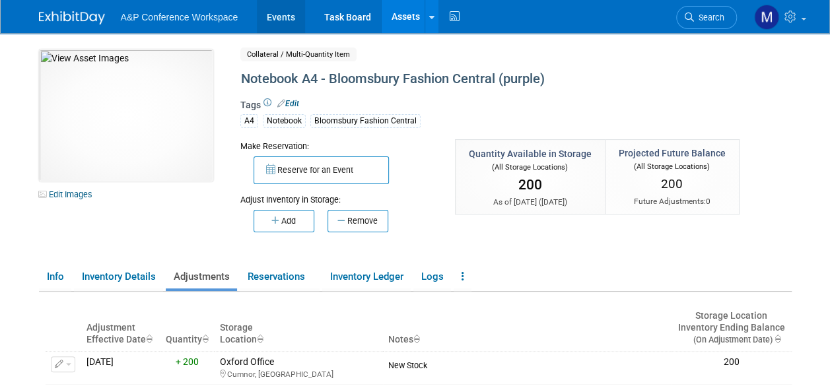
click at [275, 15] on link "Events" at bounding box center [281, 16] width 48 height 33
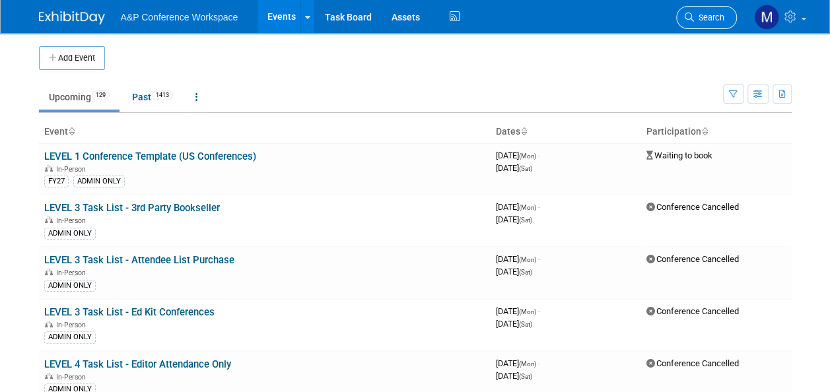
click at [711, 10] on link "Search" at bounding box center [706, 17] width 61 height 23
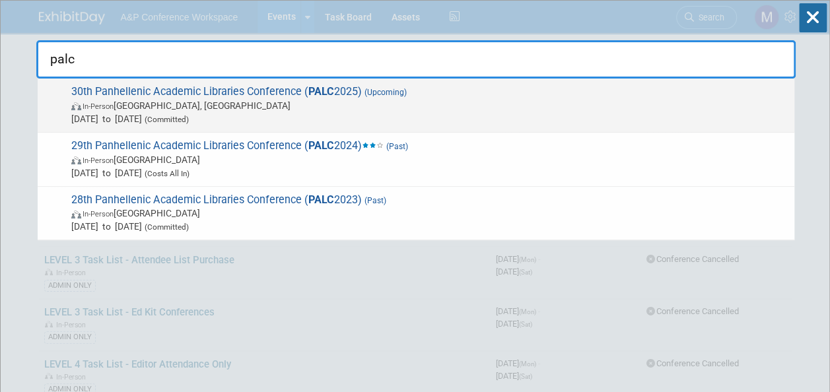
type input "palc"
click at [350, 93] on span "30th Panhellenic Academic Libraries Conference ( PALC 2025) (Upcoming) In-Perso…" at bounding box center [427, 105] width 720 height 40
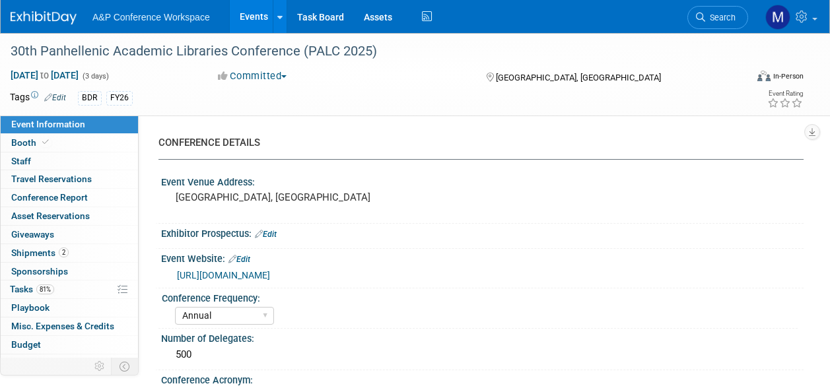
select select "Annual"
select select "Level 2"
select select "In-Person Booth"
select select "Libraries"
select select "Bloomsbury Digital Resources"
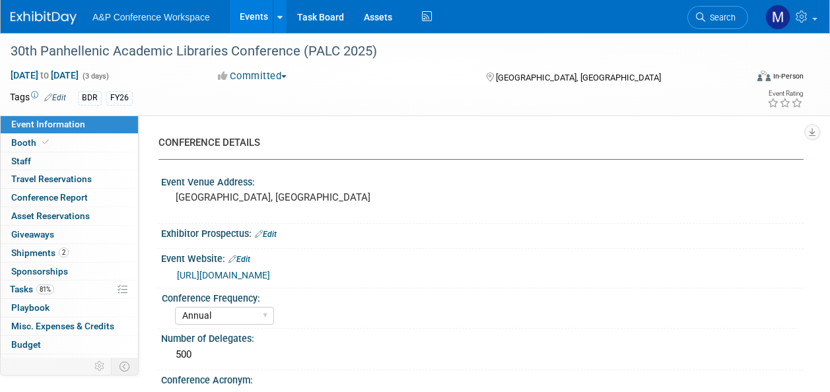
select select "[PERSON_NAME]"
select select "BDR Product Awareness and Trial Generation​"
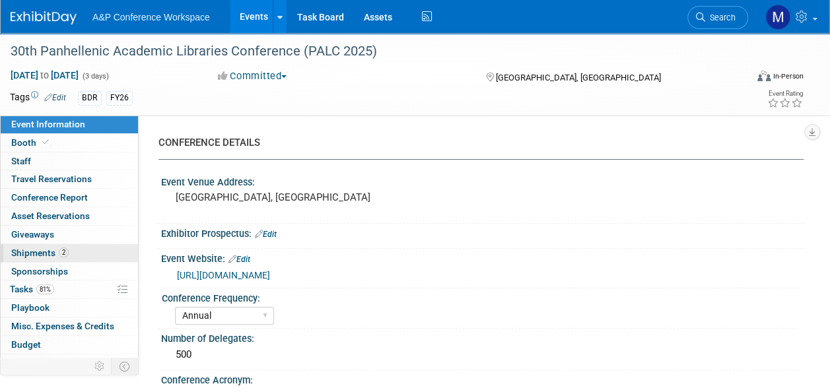
click at [69, 256] on link "2 Shipments 2" at bounding box center [69, 253] width 137 height 18
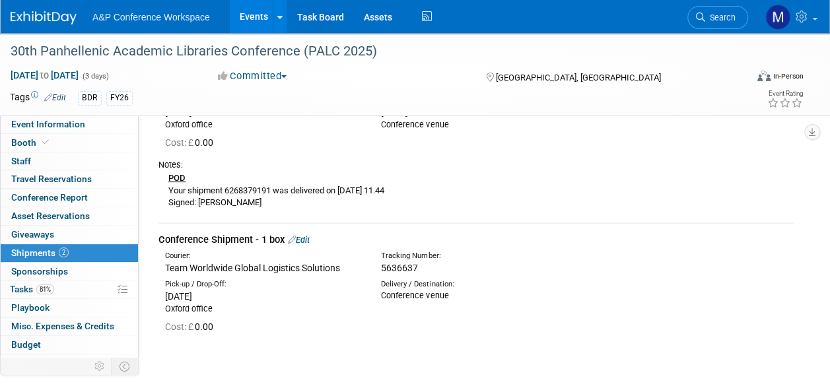
scroll to position [132, 0]
click at [71, 143] on link "Booth" at bounding box center [69, 143] width 137 height 18
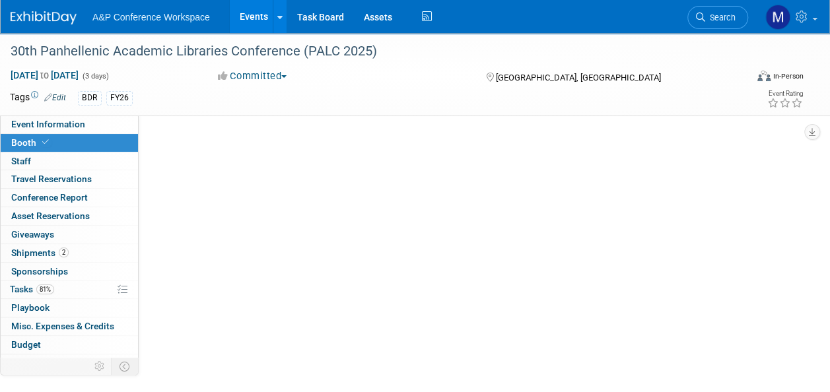
scroll to position [0, 0]
select select "DIGI"
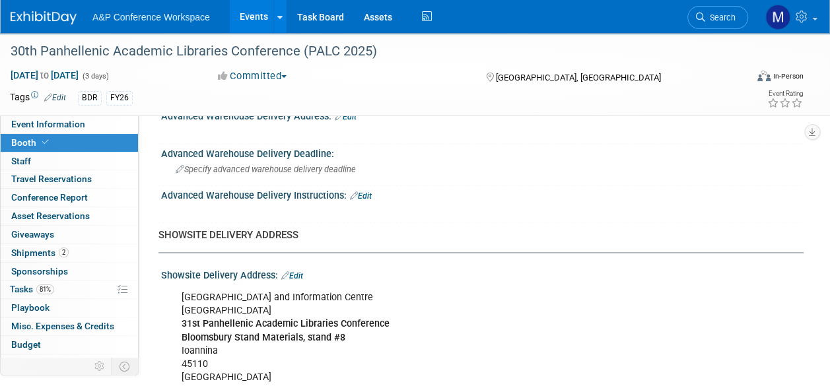
scroll to position [1056, 0]
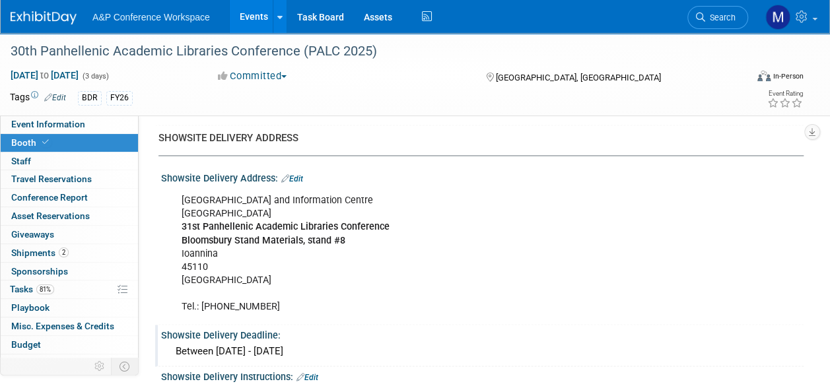
drag, startPoint x: 329, startPoint y: 343, endPoint x: 177, endPoint y: 345, distance: 152.5
click at [177, 345] on div "Between [DATE] - [DATE]" at bounding box center [482, 351] width 622 height 20
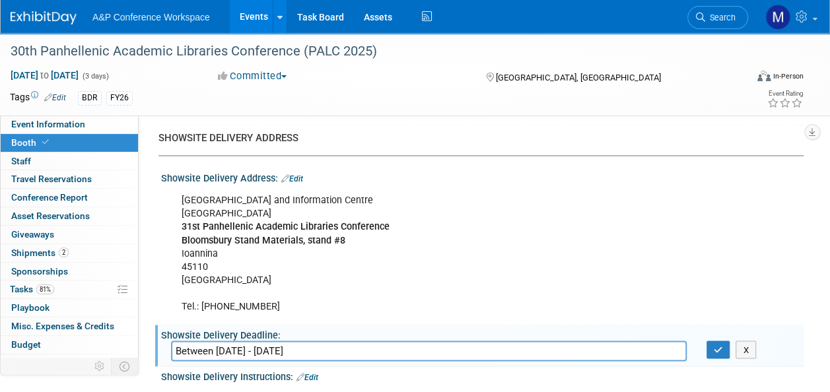
drag, startPoint x: 182, startPoint y: 345, endPoint x: 398, endPoint y: 349, distance: 216.5
click at [398, 349] on input "Between [DATE] - [DATE]" at bounding box center [429, 351] width 516 height 20
drag, startPoint x: 394, startPoint y: 343, endPoint x: 169, endPoint y: 356, distance: 225.5
click at [169, 356] on div "Between [DATE] - [DATE] Between [DATE] - [DATE] X" at bounding box center [482, 352] width 642 height 22
click at [720, 349] on button "button" at bounding box center [718, 350] width 24 height 18
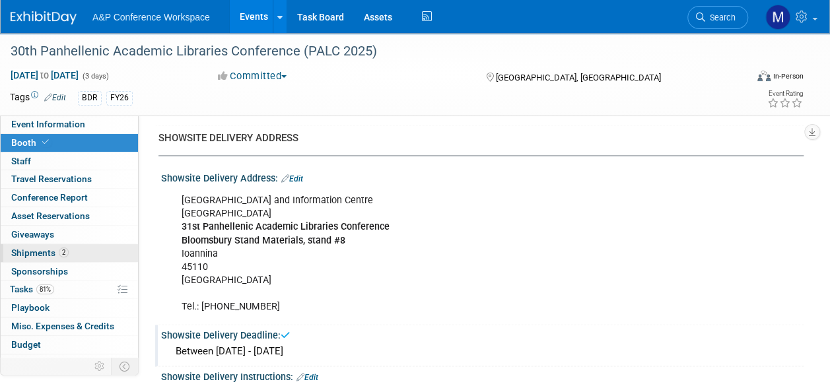
click at [83, 251] on link "2 Shipments 2" at bounding box center [69, 253] width 137 height 18
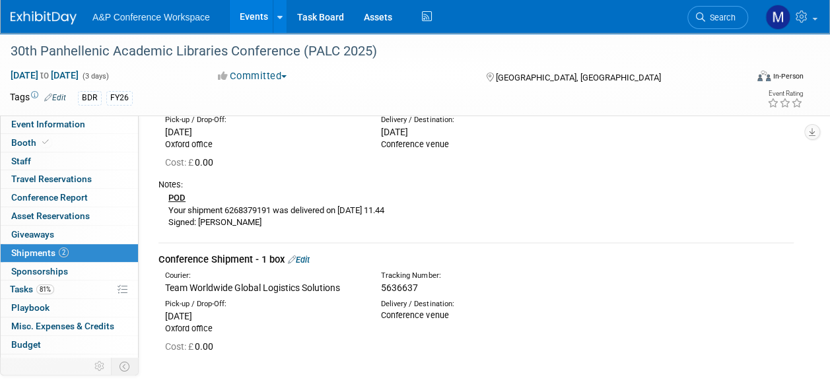
scroll to position [198, 0]
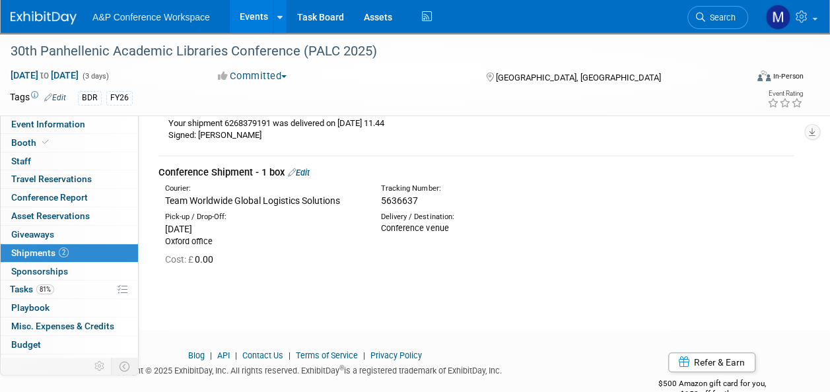
click at [304, 170] on link "Edit" at bounding box center [299, 173] width 22 height 10
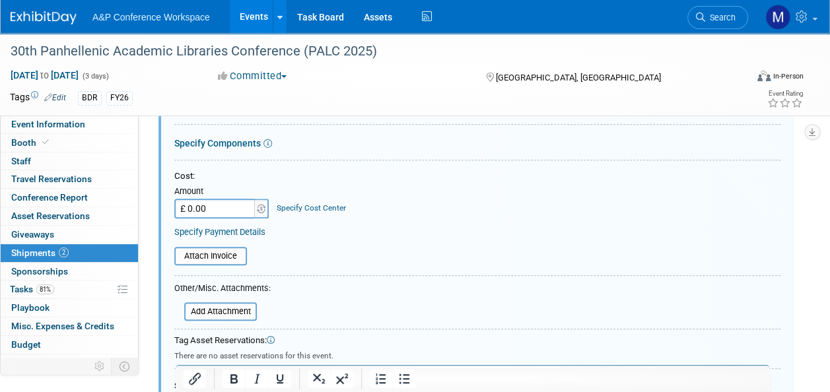
scroll to position [533, 0]
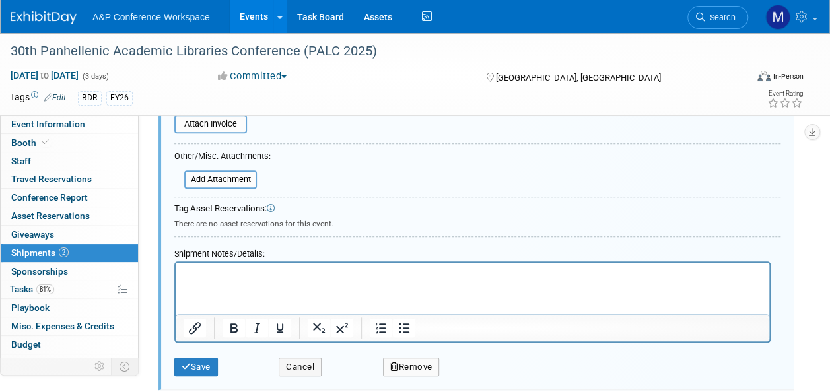
click at [205, 281] on p "Rich Text Area. Press ALT-0 for help." at bounding box center [473, 274] width 578 height 13
paste body "Rich Text Area. Press ALT-0 for help."
click at [189, 366] on icon "submit" at bounding box center [186, 366] width 9 height 9
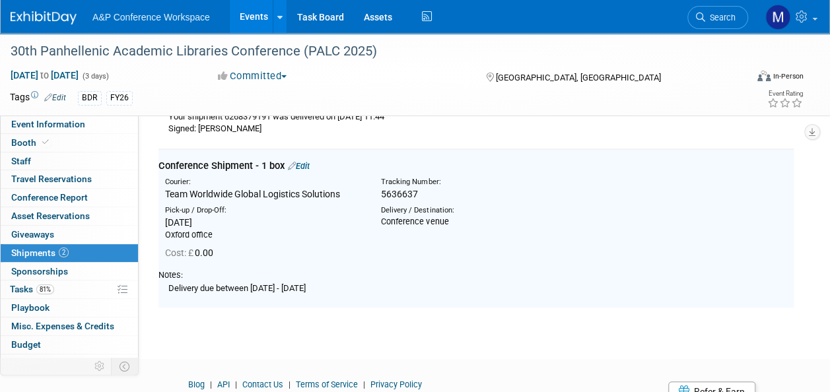
scroll to position [203, 0]
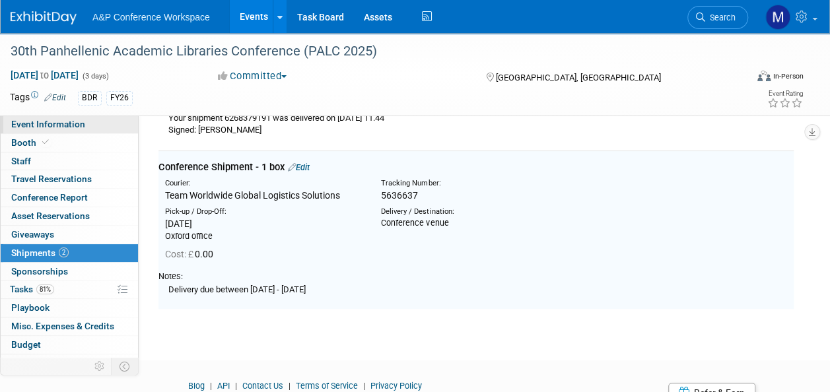
click at [48, 121] on span "Event Information" at bounding box center [48, 124] width 74 height 11
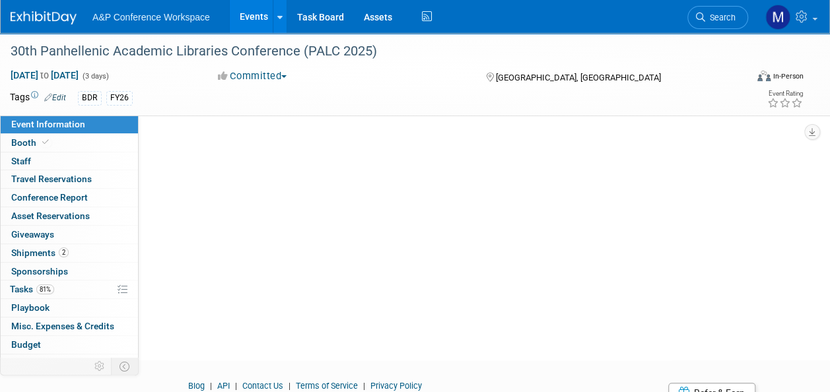
scroll to position [0, 0]
select select "Annual"
select select "Level 2"
select select "In-Person Booth"
select select "Libraries"
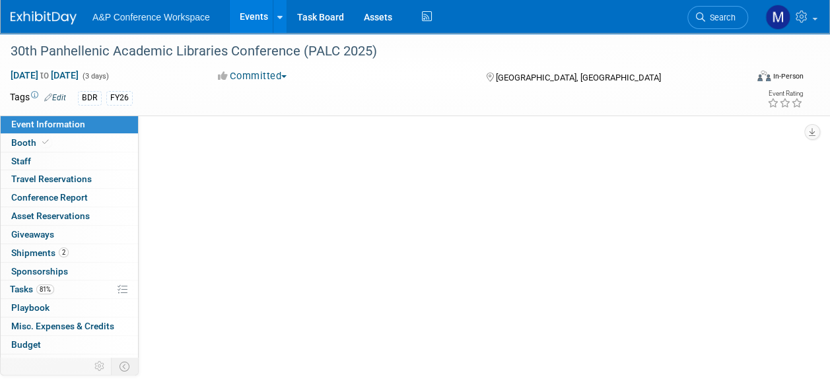
select select "Bloomsbury Digital Resources"
select select "[PERSON_NAME]"
select select "BDR Product Awareness and Trial Generation​"
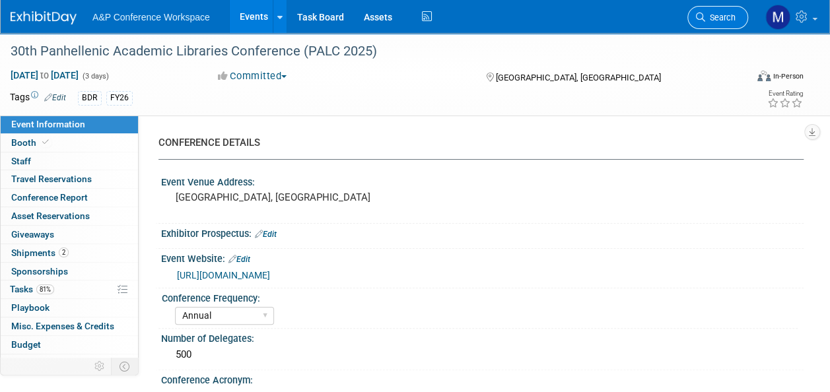
click at [730, 20] on span "Search" at bounding box center [720, 18] width 30 height 10
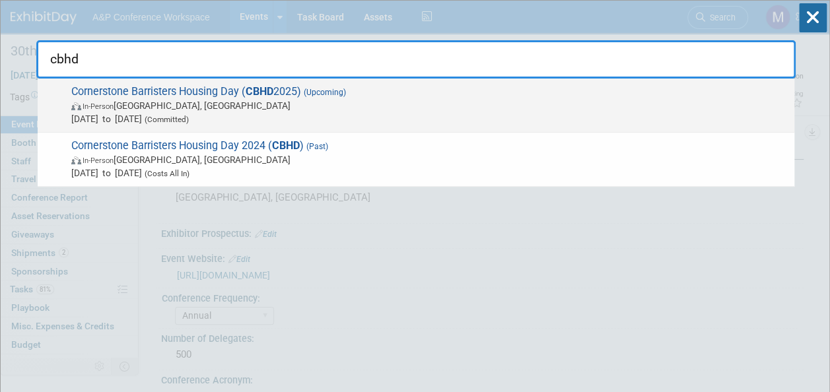
type input "cbhd"
click at [310, 94] on span "(Upcoming)" at bounding box center [323, 92] width 45 height 9
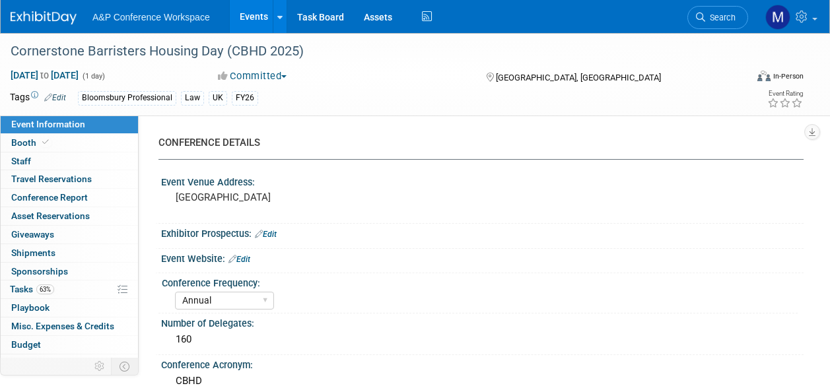
select select "Annual"
select select "Level 2"
select select "In-Person Booth"
select select "Law"
select select "Bloomsbury Professional"
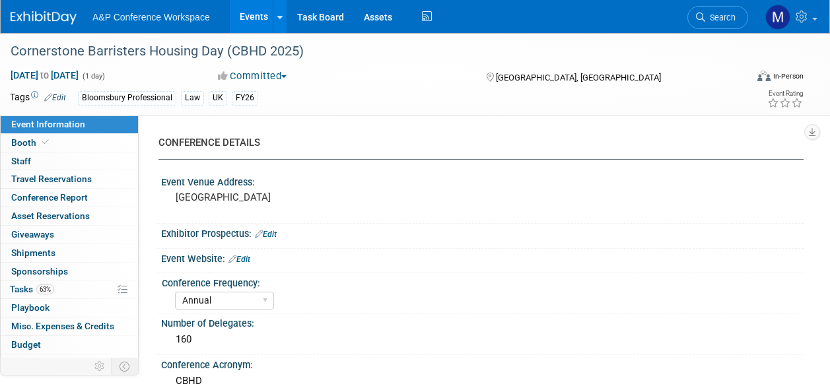
select select "[PERSON_NAME]"
select select "Brand/Subject Presence​"
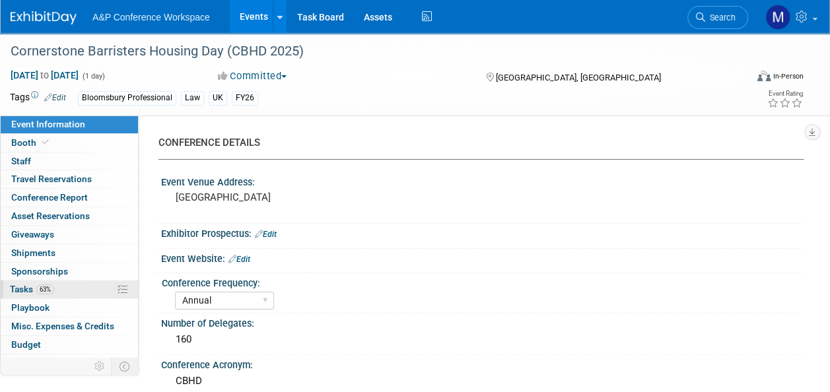
click at [40, 292] on span "63%" at bounding box center [45, 290] width 18 height 10
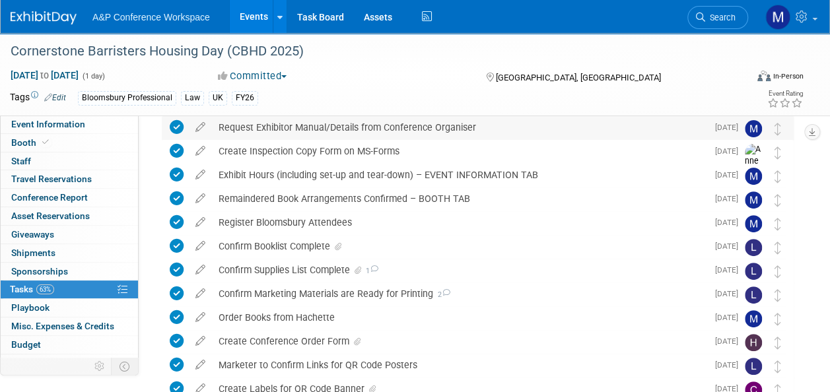
scroll to position [132, 0]
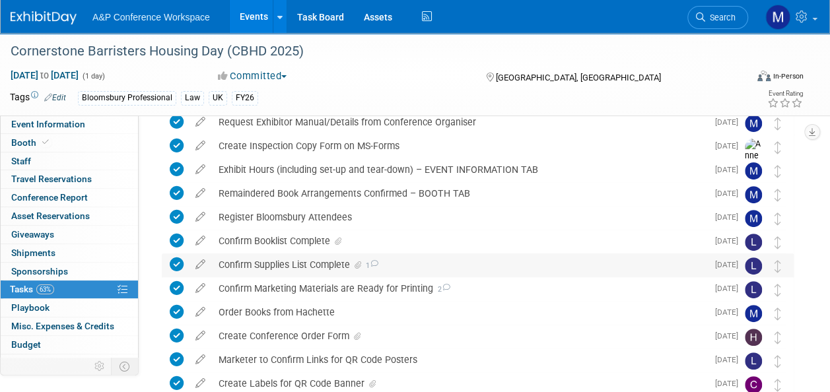
click at [402, 261] on div "Confirm Supplies List Complete 1" at bounding box center [459, 264] width 495 height 22
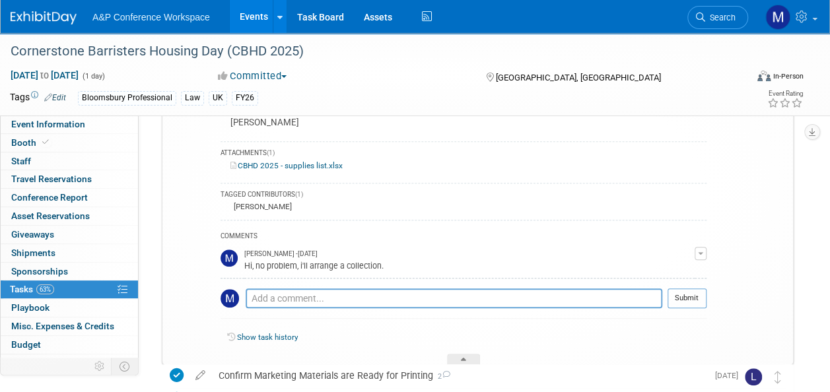
scroll to position [396, 0]
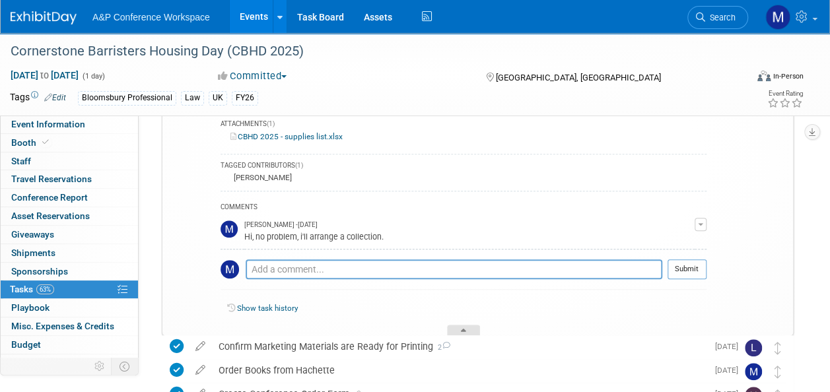
click at [456, 329] on div at bounding box center [463, 330] width 33 height 11
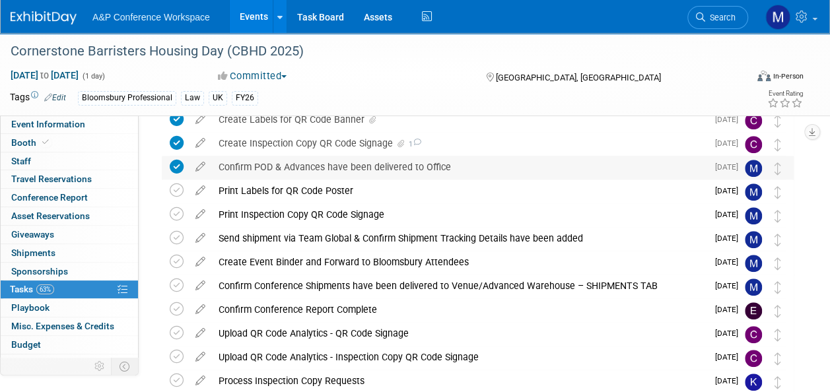
scroll to position [395, 0]
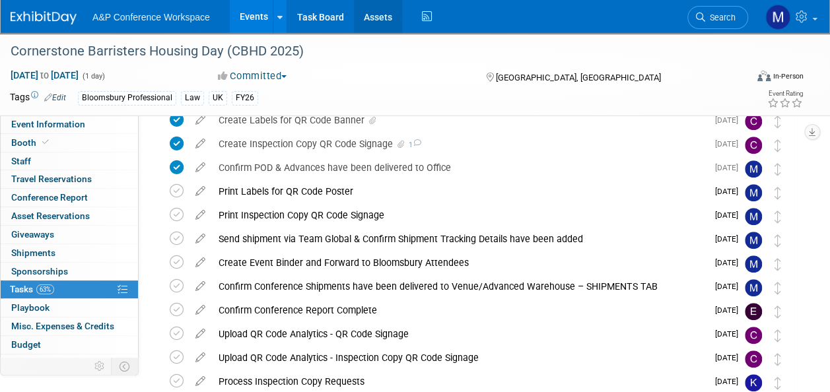
click at [370, 17] on link "Assets" at bounding box center [378, 16] width 48 height 33
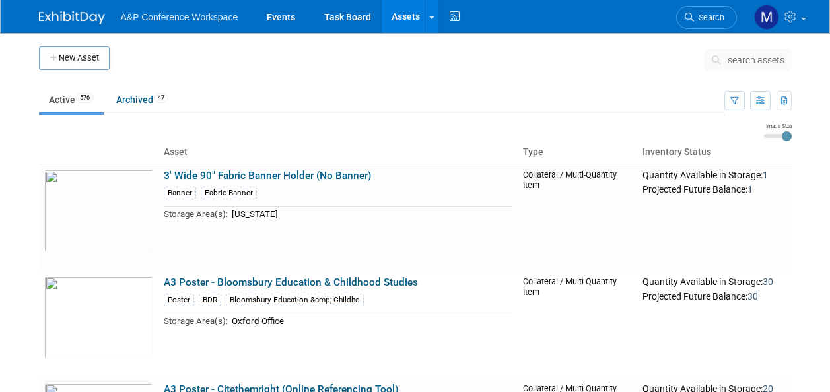
click at [742, 60] on span "search assets" at bounding box center [755, 60] width 57 height 11
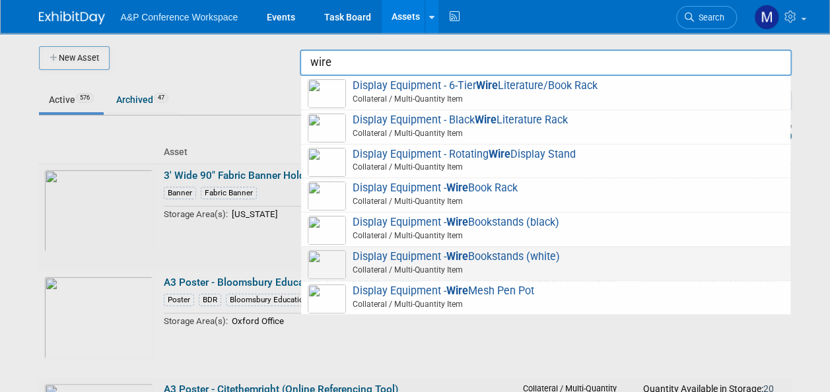
click at [463, 253] on strong "Wire" at bounding box center [457, 256] width 22 height 13
type input "Display Equipment - Wire Bookstands (white)"
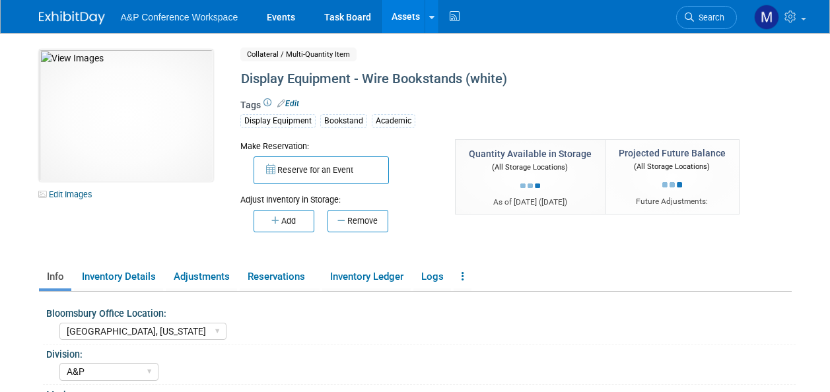
select select "[GEOGRAPHIC_DATA], [US_STATE]"
select select "A&P"
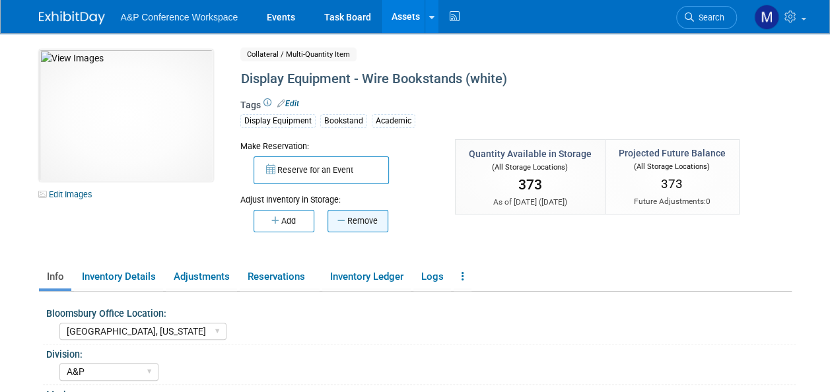
click at [351, 224] on button "Remove" at bounding box center [357, 221] width 61 height 22
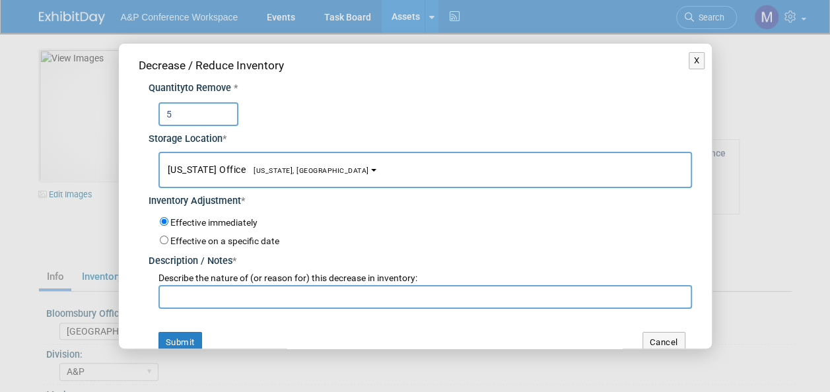
type input "5"
click at [281, 174] on span "[US_STATE] Office [US_STATE], [GEOGRAPHIC_DATA]" at bounding box center [268, 169] width 201 height 11
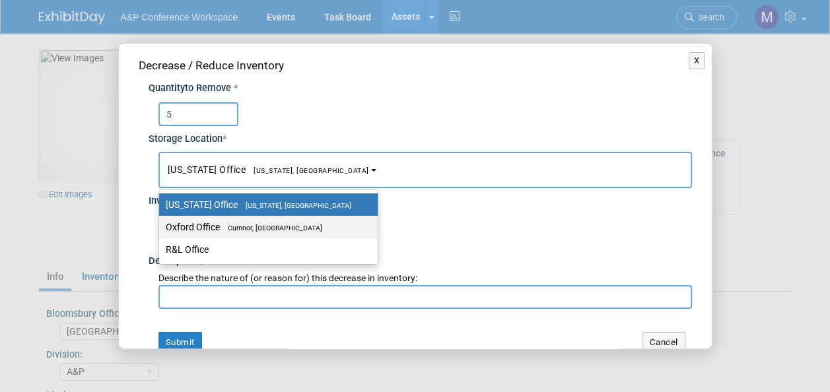
click at [280, 218] on label "Oxford Office [GEOGRAPHIC_DATA], [GEOGRAPHIC_DATA]" at bounding box center [265, 226] width 199 height 17
click at [161, 223] on input "Oxford Office [GEOGRAPHIC_DATA], [GEOGRAPHIC_DATA]" at bounding box center [156, 227] width 9 height 9
select select "11222978"
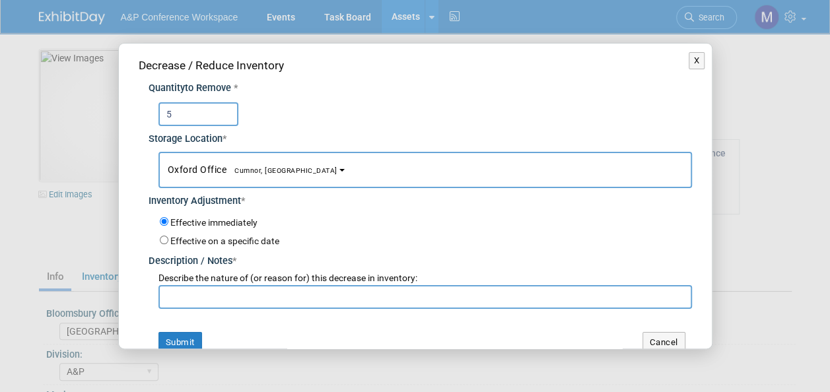
click at [275, 294] on input "text" at bounding box center [424, 297] width 533 height 24
drag, startPoint x: 296, startPoint y: 296, endPoint x: 161, endPoint y: 306, distance: 135.1
click at [161, 306] on input "For CBHD 2025 Conference" at bounding box center [424, 297] width 533 height 24
type input "For CBHD 2025 Conference"
click at [185, 337] on button "Submit" at bounding box center [180, 342] width 44 height 21
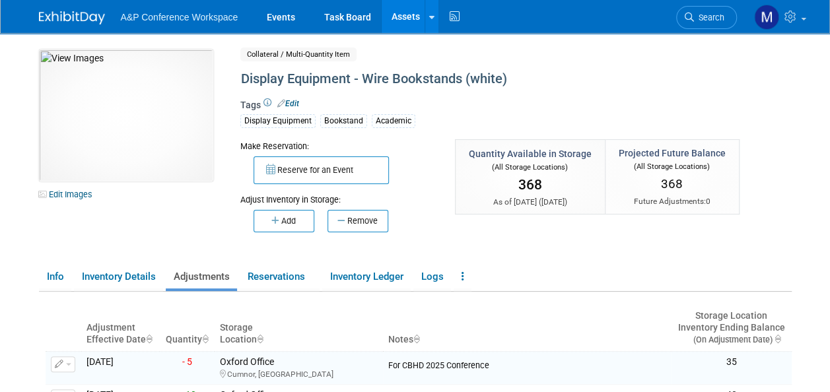
click at [405, 18] on link "Assets" at bounding box center [406, 16] width 48 height 33
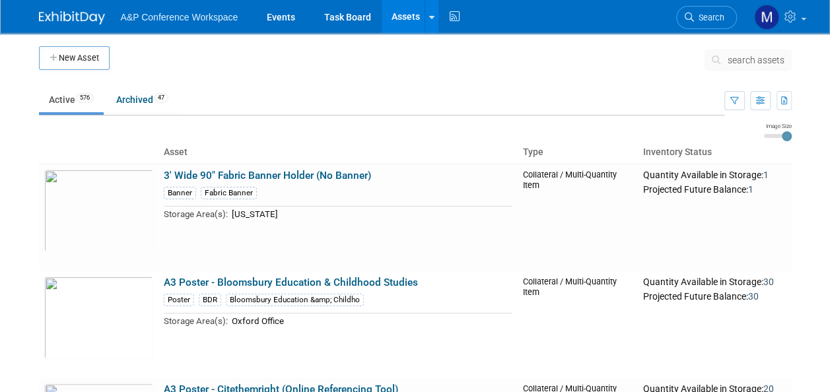
click at [741, 60] on span "search assets" at bounding box center [755, 60] width 57 height 11
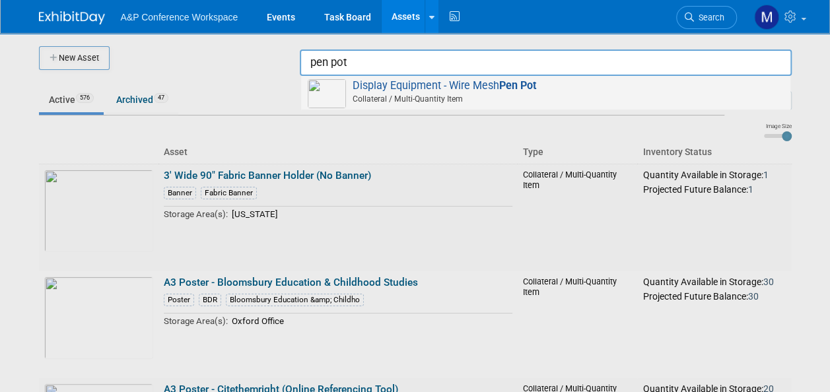
click at [515, 83] on strong "Pen Pot" at bounding box center [517, 85] width 37 height 13
type input "Display Equipment - Wire Mesh Pen Pot"
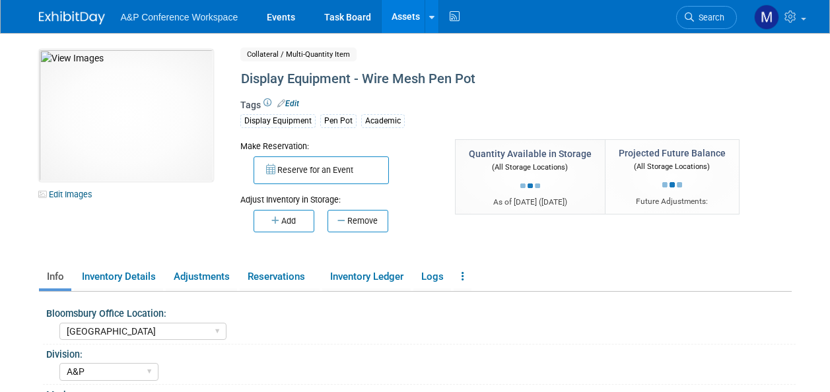
select select "[GEOGRAPHIC_DATA]"
select select "A&P"
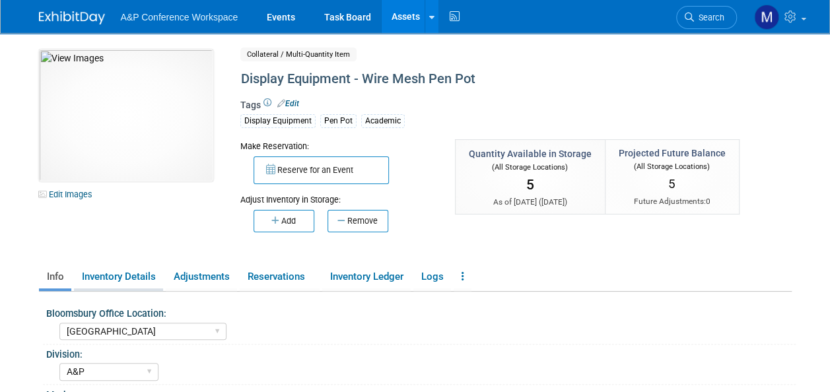
click at [151, 281] on link "Inventory Details" at bounding box center [118, 276] width 89 height 23
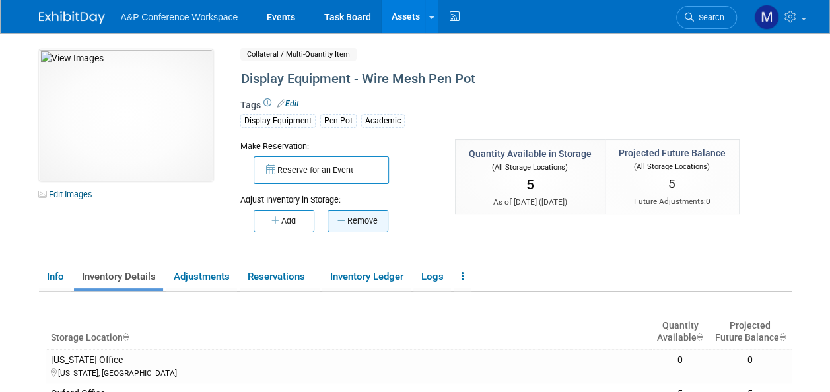
click at [362, 223] on button "Remove" at bounding box center [357, 221] width 61 height 22
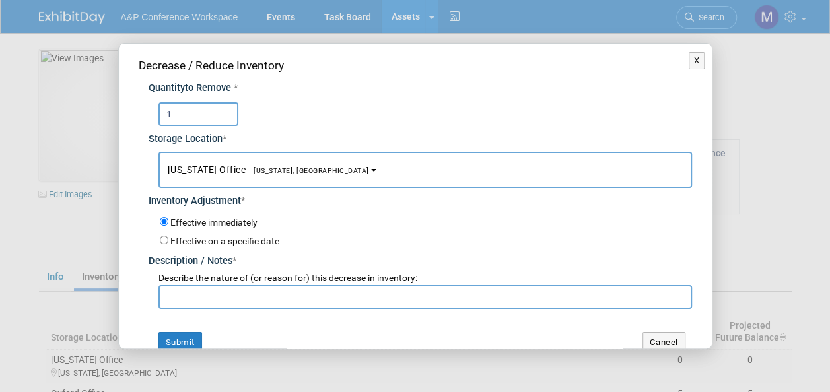
type input "1"
click at [256, 172] on span "[US_STATE], [GEOGRAPHIC_DATA]" at bounding box center [307, 170] width 123 height 9
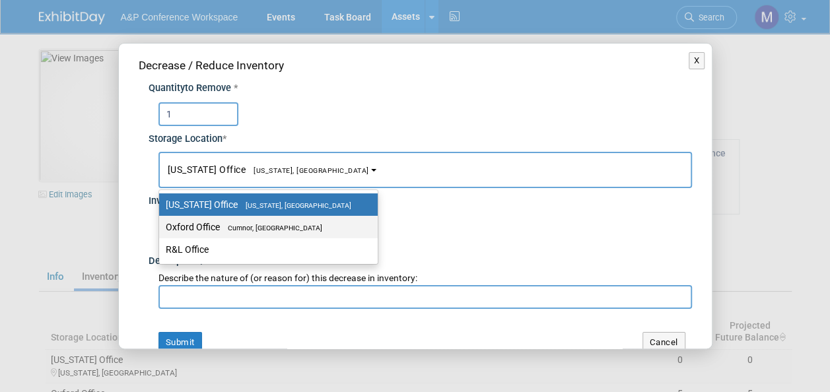
click at [262, 230] on span "Cumnor, United Kingdom" at bounding box center [271, 228] width 102 height 9
click at [161, 230] on input "Oxford Office Cumnor, United Kingdom" at bounding box center [156, 227] width 9 height 9
select select "11222978"
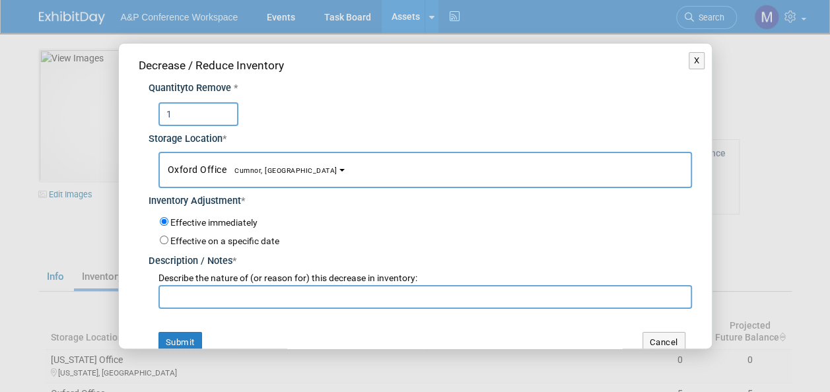
click at [240, 296] on input "text" at bounding box center [424, 297] width 533 height 24
paste input "For CBHD 2025 Conference"
type input "For CBHD 2025 Conference"
click at [194, 333] on button "Submit" at bounding box center [180, 342] width 44 height 21
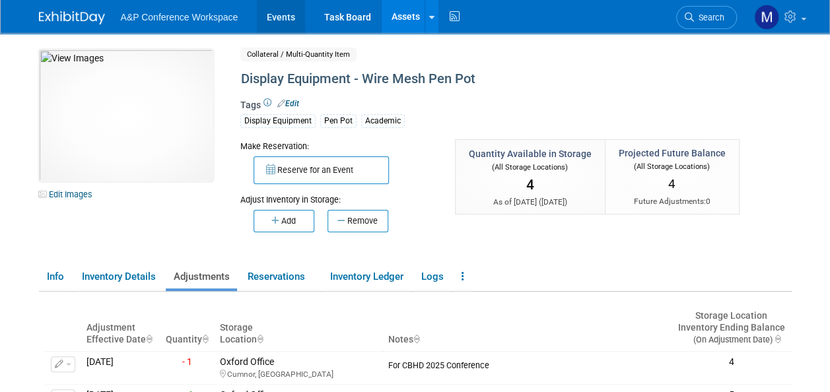
click at [276, 12] on link "Events" at bounding box center [281, 16] width 48 height 33
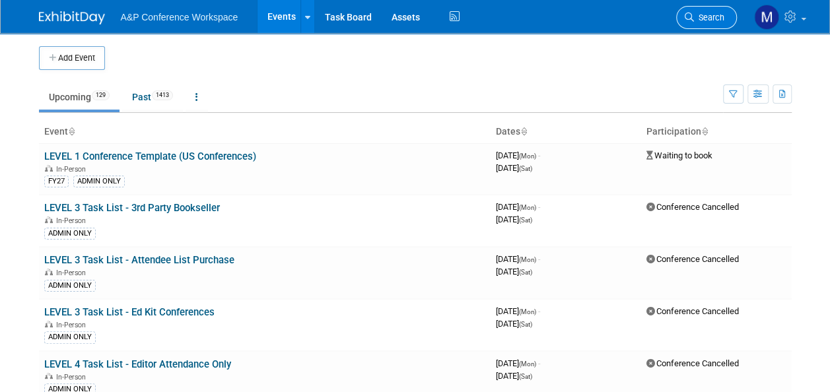
click at [713, 18] on span "Search" at bounding box center [709, 18] width 30 height 10
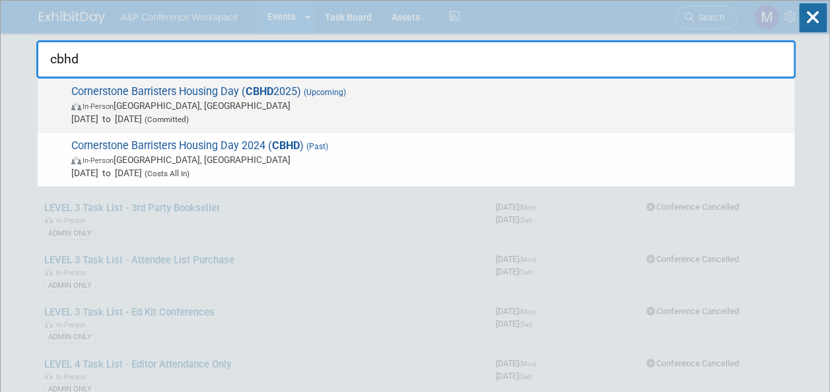
type input "cbhd"
click at [299, 96] on span "Cornerstone Barristers Housing Day ( CBHD 2025) (Upcoming) In-Person [GEOGRAPHI…" at bounding box center [427, 105] width 720 height 40
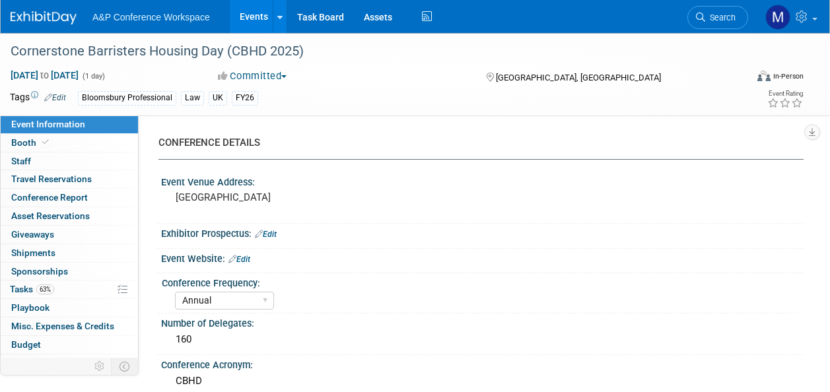
select select "Annual"
select select "Level 2"
select select "In-Person Booth"
select select "Law"
select select "Bloomsbury Professional"
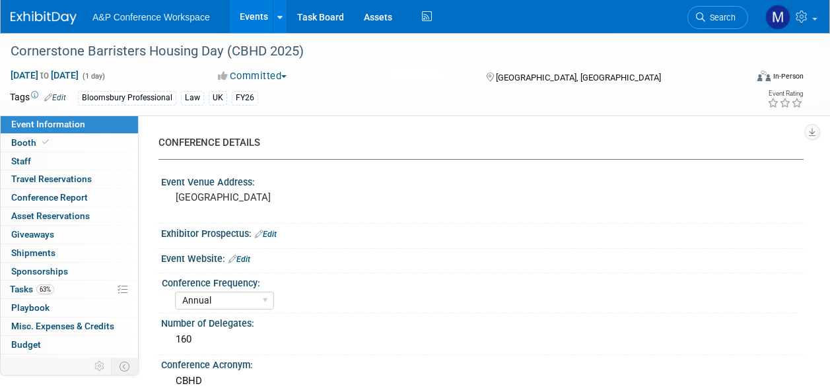
select select "[PERSON_NAME]"
select select "Brand/Subject Presence​"
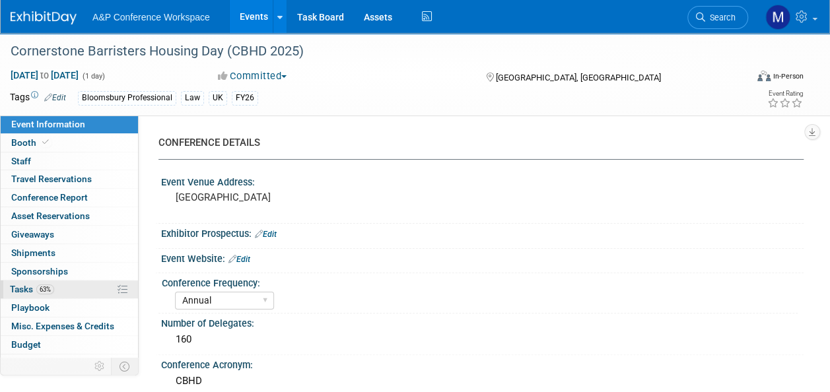
click at [76, 288] on link "63% Tasks 63%" at bounding box center [69, 290] width 137 height 18
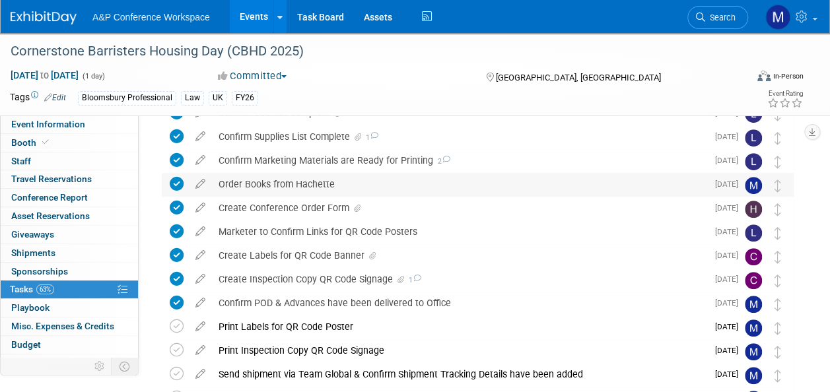
scroll to position [264, 0]
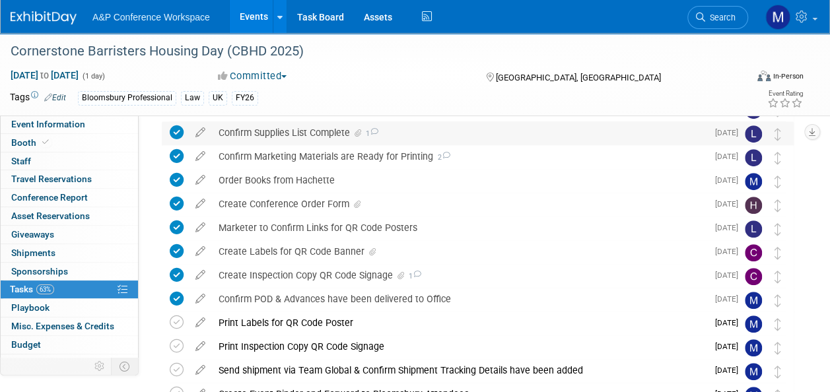
click at [368, 132] on span "1" at bounding box center [371, 133] width 15 height 9
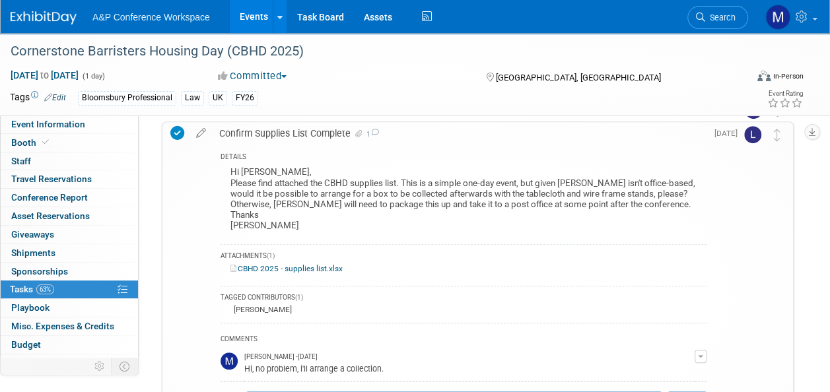
click at [329, 272] on link "CBHD 2025 - supplies list.xlsx" at bounding box center [286, 268] width 112 height 9
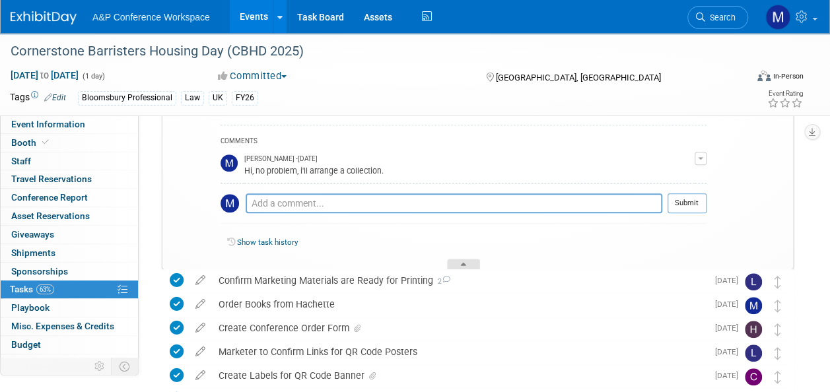
click at [467, 260] on div at bounding box center [463, 264] width 33 height 11
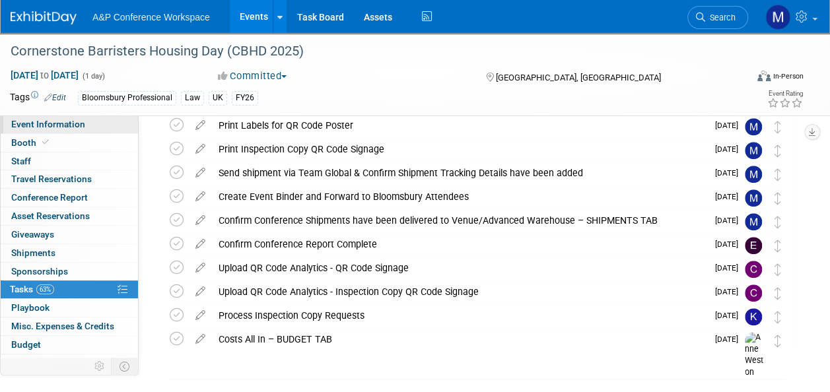
click at [96, 129] on link "Event Information" at bounding box center [69, 125] width 137 height 18
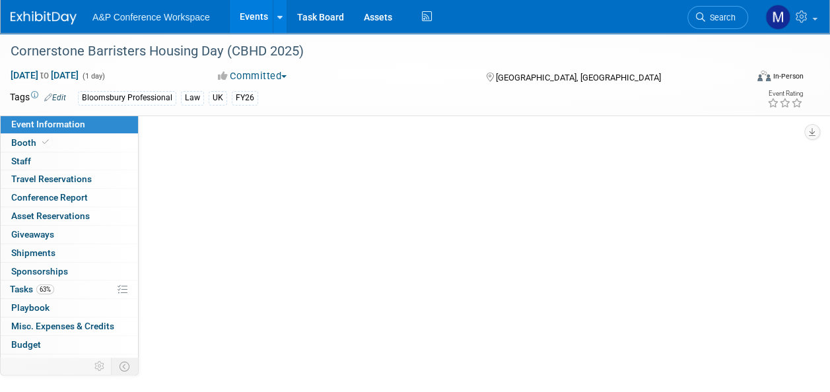
scroll to position [0, 0]
select select "Annual"
select select "Level 2"
select select "In-Person Booth"
select select "Law"
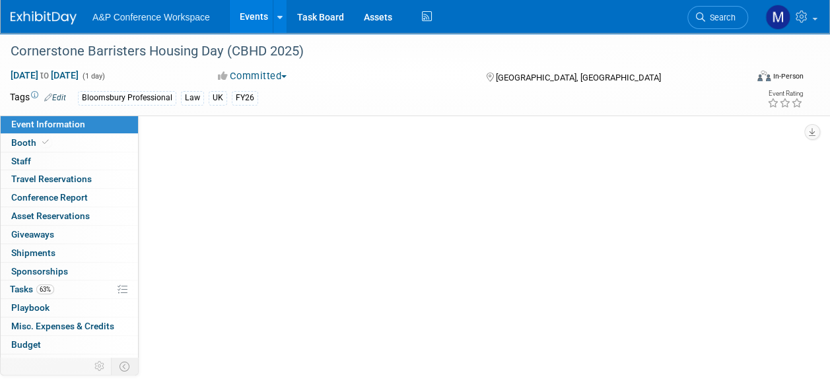
select select "Bloomsbury Professional"
select select "[PERSON_NAME]"
select select "Brand/Subject Presence​"
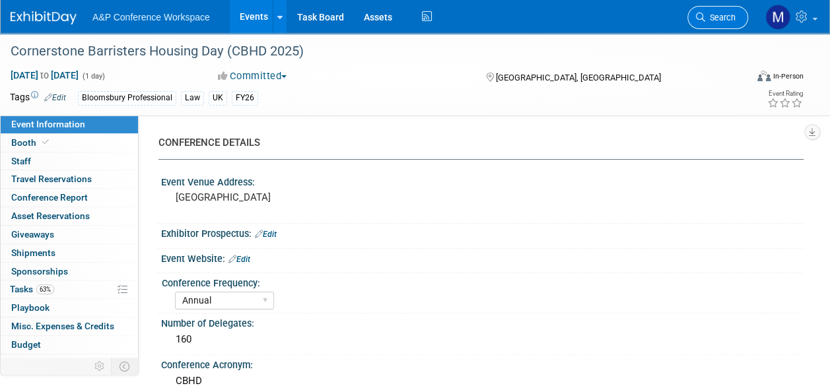
click at [739, 13] on link "Search" at bounding box center [717, 17] width 61 height 23
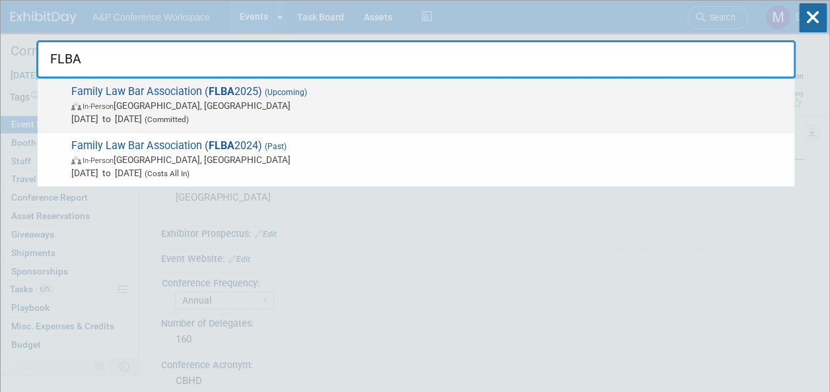
type input "FLBA"
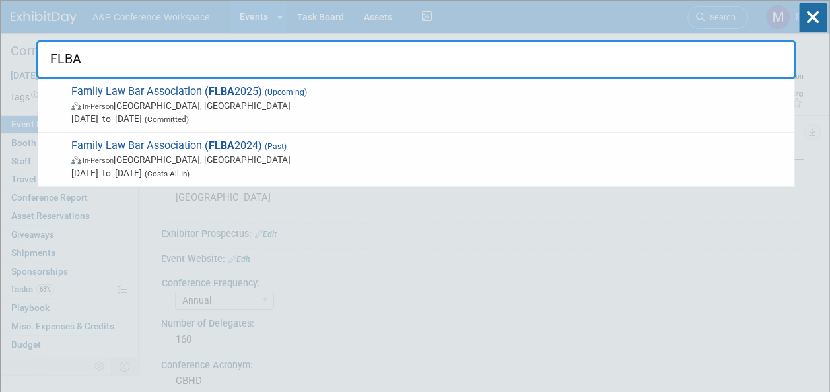
click at [264, 96] on span "(Upcoming)" at bounding box center [284, 92] width 45 height 9
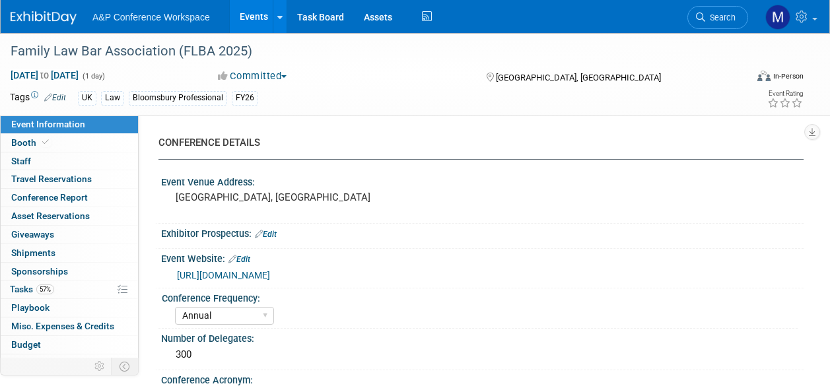
select select "Annual"
select select "Level 2"
select select "In-Person Booth"
select select "Law"
select select "Bloomsbury Professional"
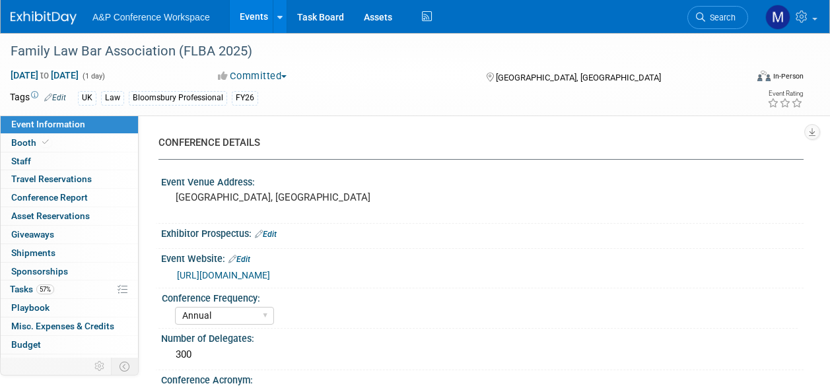
select select "Matt Hambridge"
select select "Louise Morgan"
select select "Rebecca Callow"
select select "Networking/Commissioning"
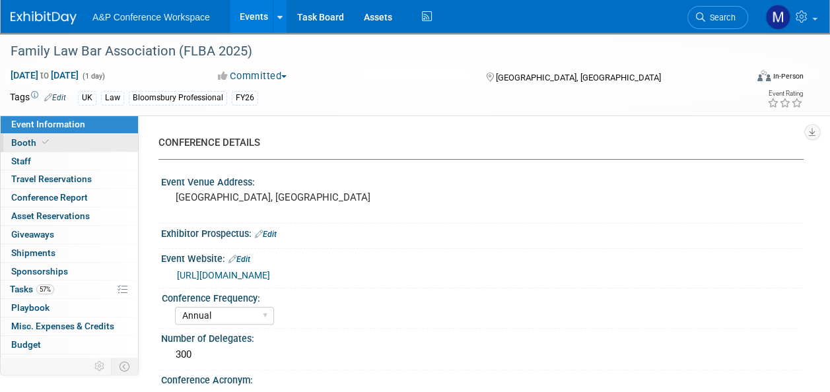
click at [85, 148] on link "Booth" at bounding box center [69, 143] width 137 height 18
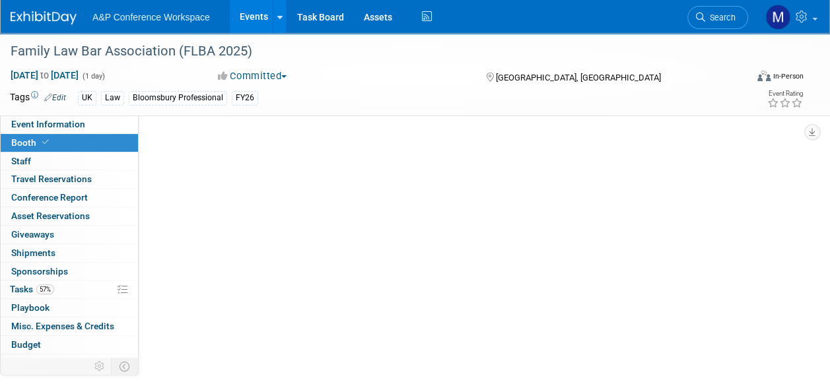
select select "BPTL"
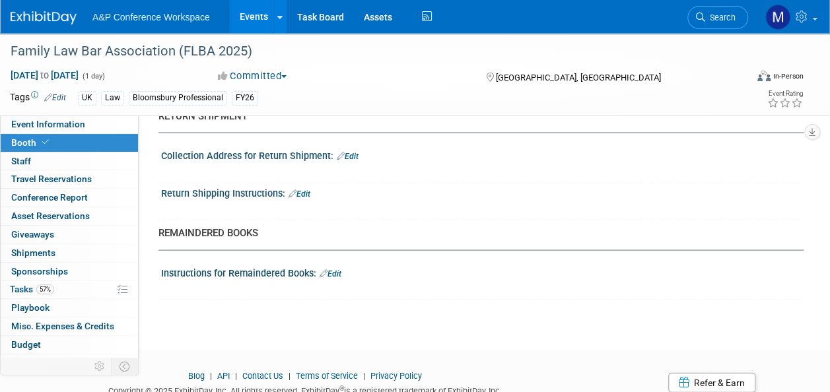
scroll to position [1188, 0]
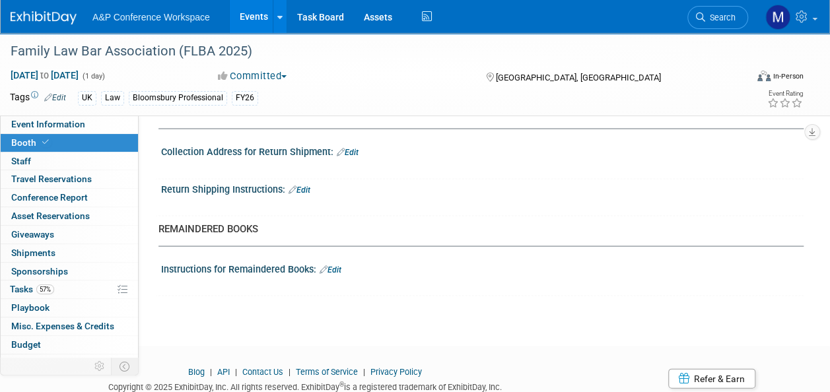
click at [339, 265] on link "Edit" at bounding box center [330, 269] width 22 height 9
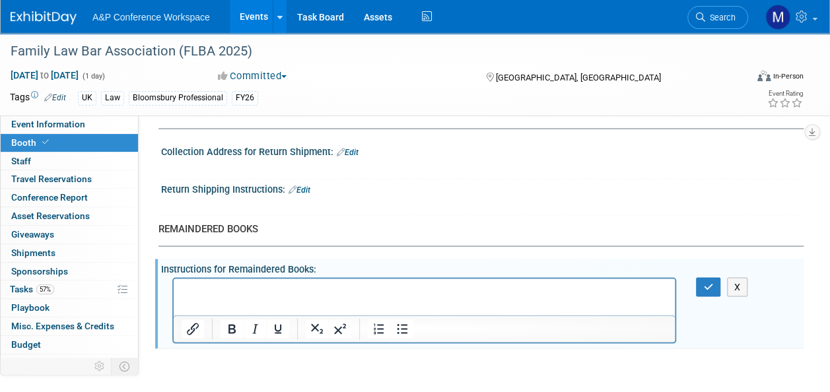
scroll to position [0, 0]
click at [700, 281] on button "button" at bounding box center [708, 286] width 24 height 19
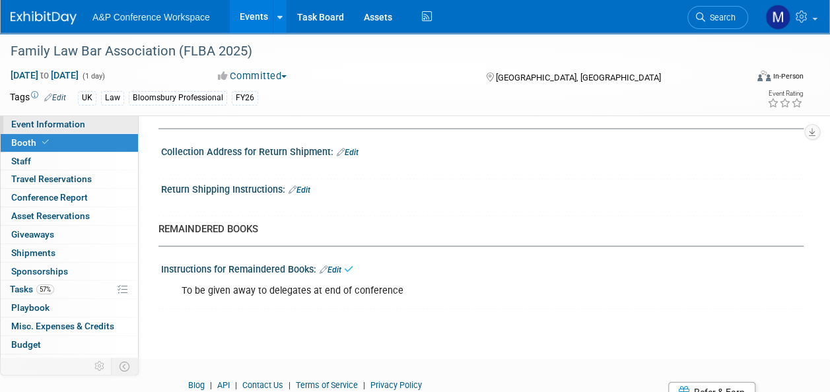
click at [68, 125] on span "Event Information" at bounding box center [48, 124] width 74 height 11
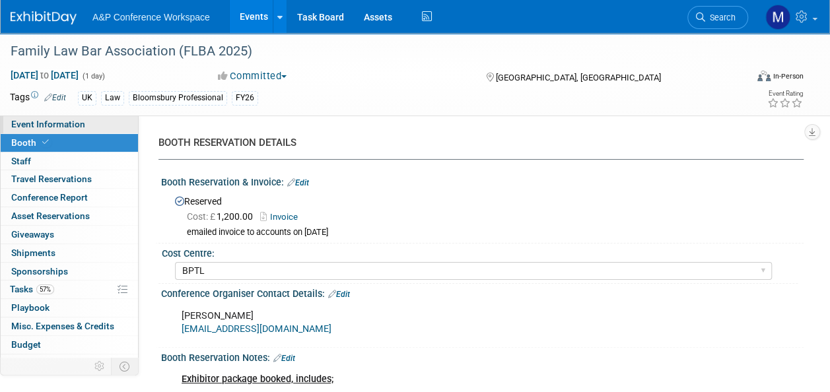
select select "Annual"
select select "Level 2"
select select "In-Person Booth"
select select "Law"
select select "Bloomsbury Professional"
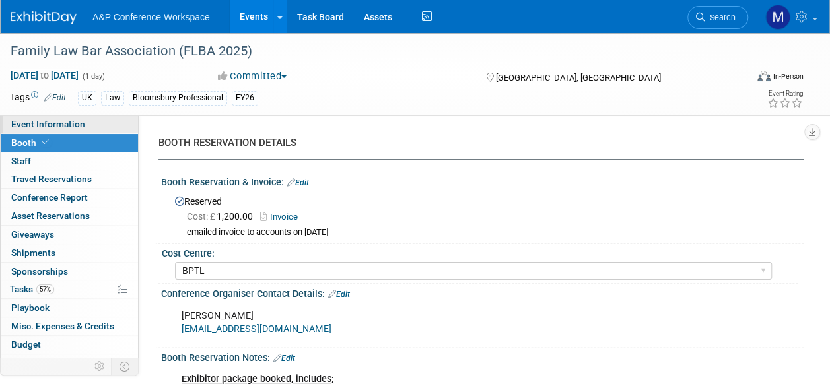
select select "[PERSON_NAME]"
select select "Networking/Commissioning"
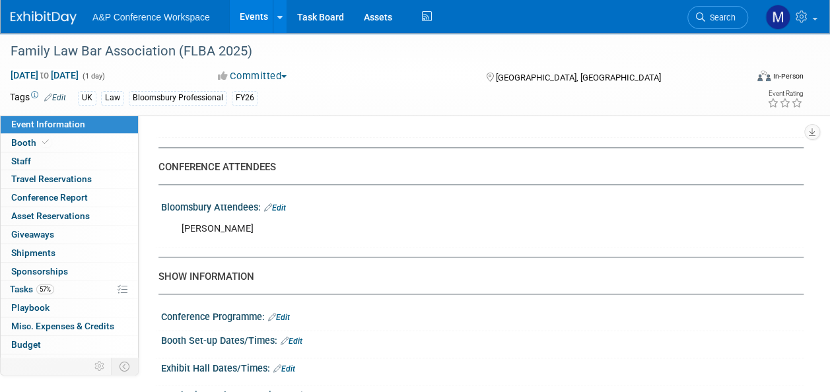
scroll to position [990, 0]
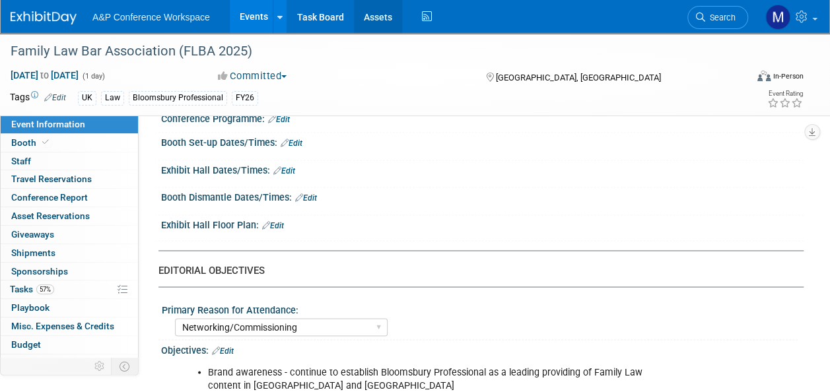
click at [384, 15] on link "Assets" at bounding box center [378, 16] width 48 height 33
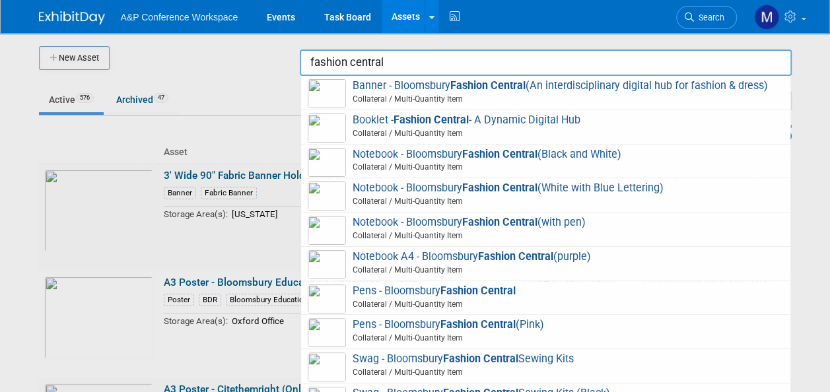
click at [462, 286] on strong "Fashion Central" at bounding box center [477, 291] width 75 height 13
type input "Pens - Bloomsbury Fashion Central"
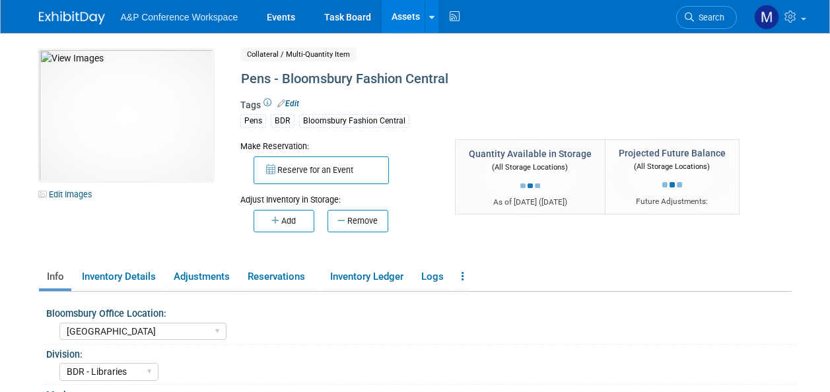
select select "[GEOGRAPHIC_DATA]"
select select "BDR - Libraries"
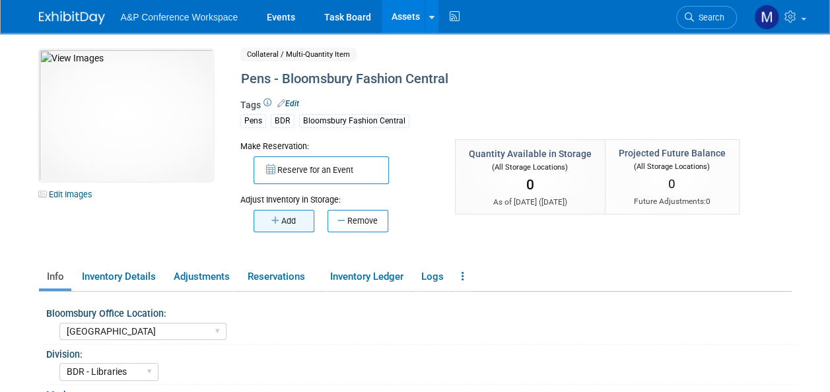
click at [274, 224] on button "Add" at bounding box center [283, 221] width 61 height 22
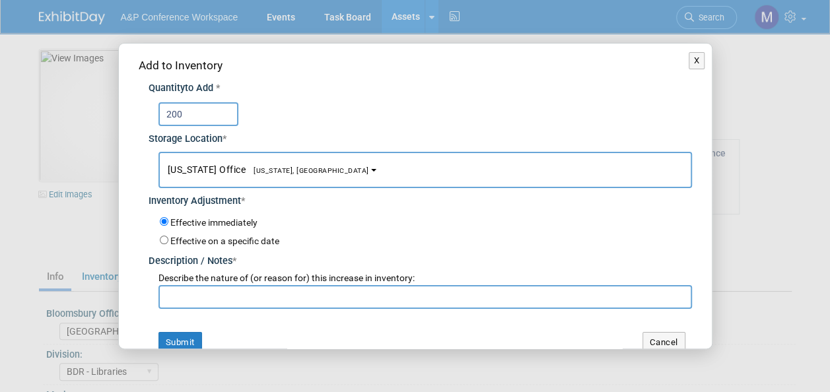
type input "200"
click at [285, 174] on span "[US_STATE] Office [US_STATE], [GEOGRAPHIC_DATA]" at bounding box center [268, 169] width 201 height 11
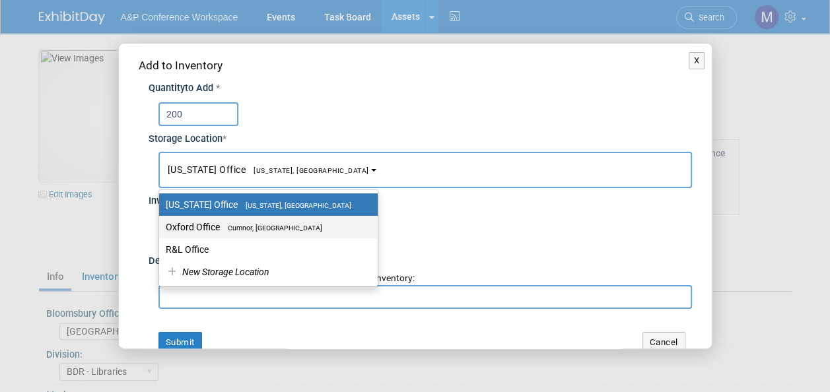
click at [285, 221] on label "Oxford Office Cumnor, United Kingdom" at bounding box center [265, 226] width 199 height 17
click at [161, 223] on input "Oxford Office Cumnor, United Kingdom" at bounding box center [156, 227] width 9 height 9
select select "11222978"
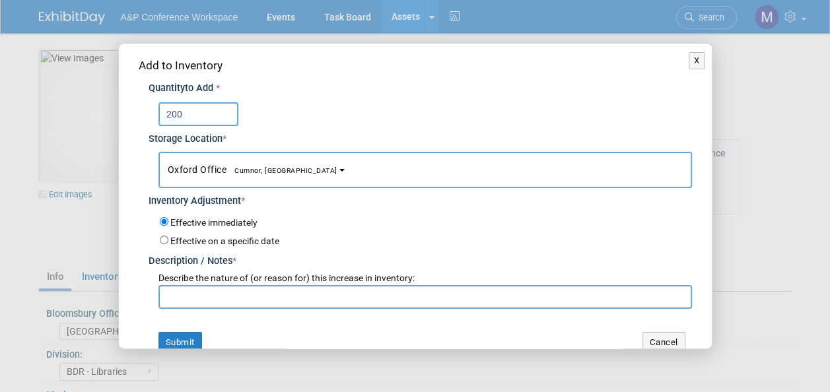
click at [283, 289] on input "text" at bounding box center [424, 297] width 533 height 24
type input "New Stock"
click at [168, 341] on button "Submit" at bounding box center [180, 342] width 44 height 21
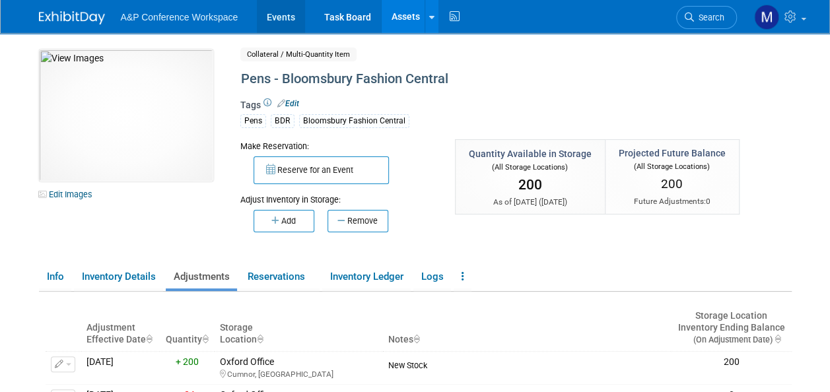
click at [286, 22] on link "Events" at bounding box center [281, 16] width 48 height 33
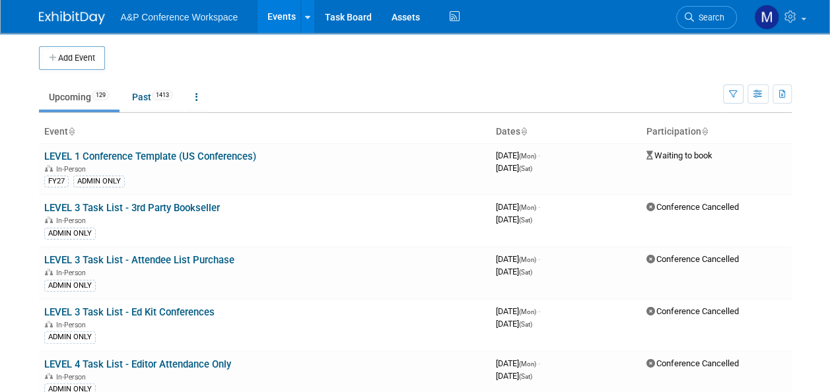
click at [724, 22] on link "Search" at bounding box center [706, 17] width 61 height 23
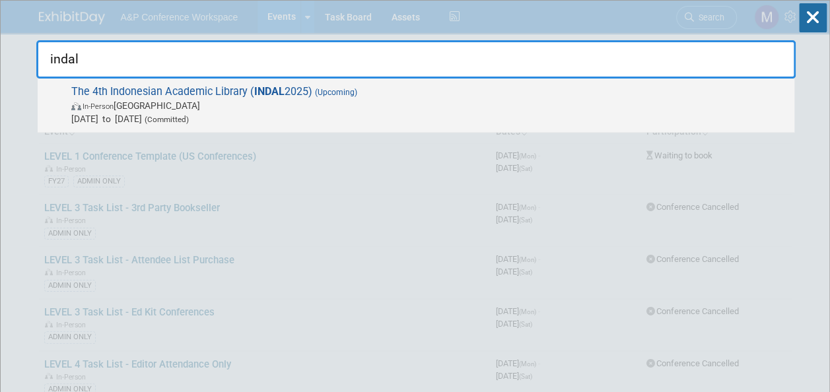
type input "indal"
click at [300, 90] on span "The 4th Indonesian Academic Library ( INDAL 2025) (Upcoming) In-Person Indonesi…" at bounding box center [427, 105] width 720 height 40
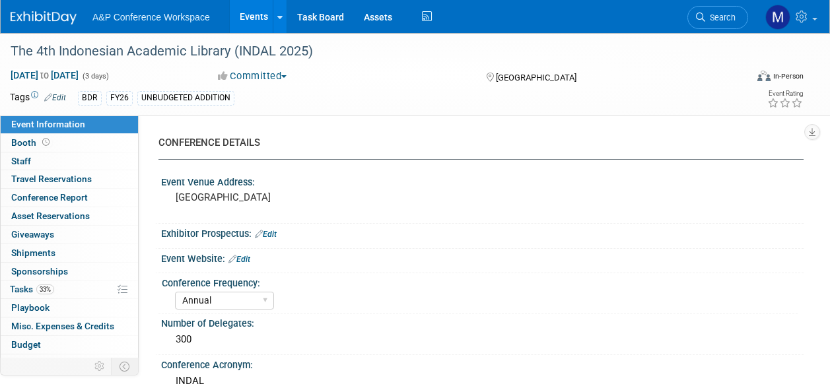
select select "Annual"
select select "Level 2"
select select "In-Person Booth"
select select "Digital"
select select "Bloomsbury Digital Resources"
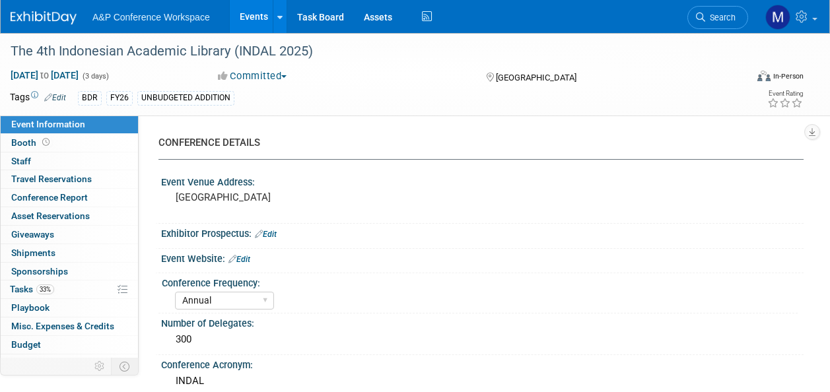
select select "[PERSON_NAME]"
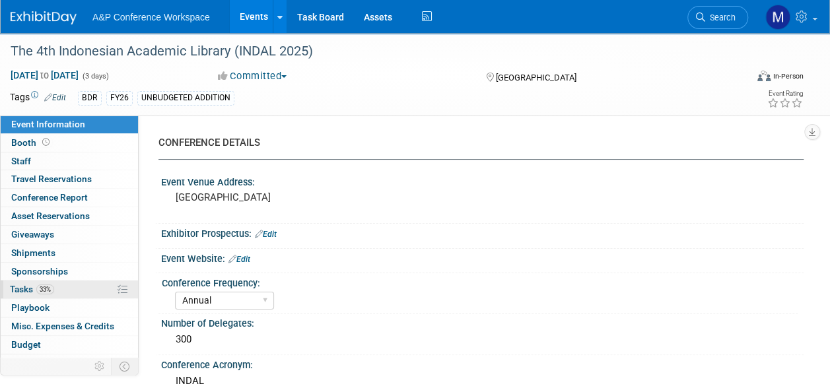
click at [64, 290] on link "33% Tasks 33%" at bounding box center [69, 290] width 137 height 18
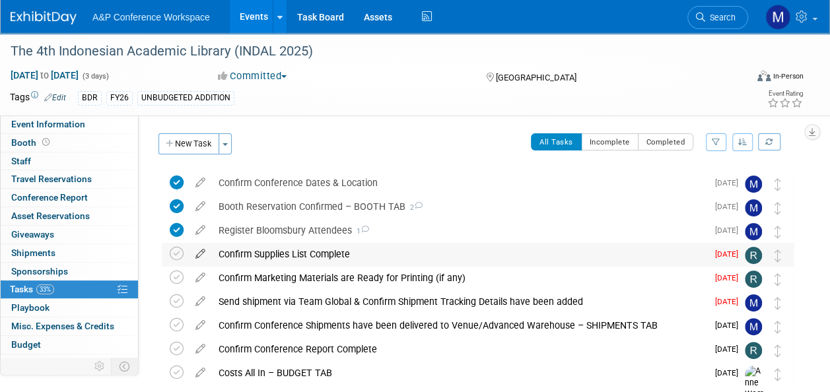
click at [201, 256] on icon at bounding box center [200, 251] width 23 height 17
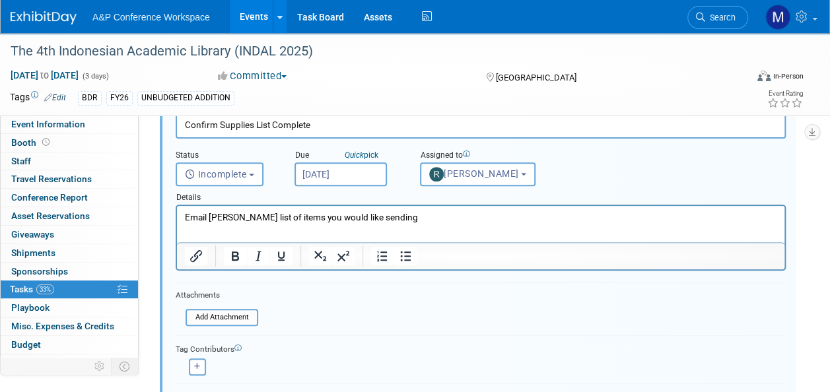
scroll to position [247, 0]
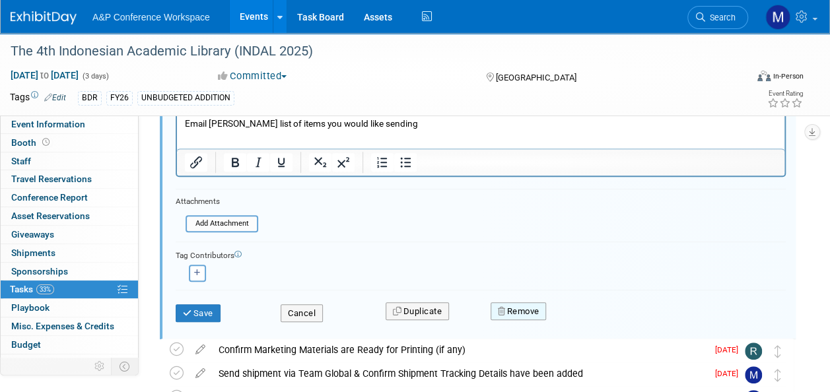
click at [514, 305] on button "Remove" at bounding box center [518, 311] width 56 height 18
click at [597, 318] on link "Yes" at bounding box center [592, 322] width 38 height 21
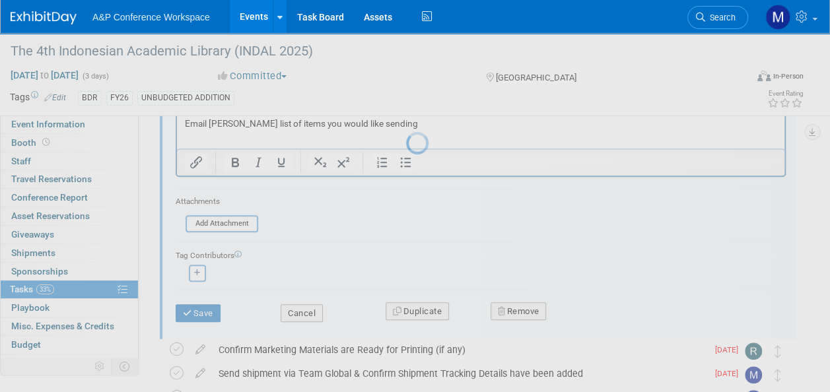
scroll to position [50, 0]
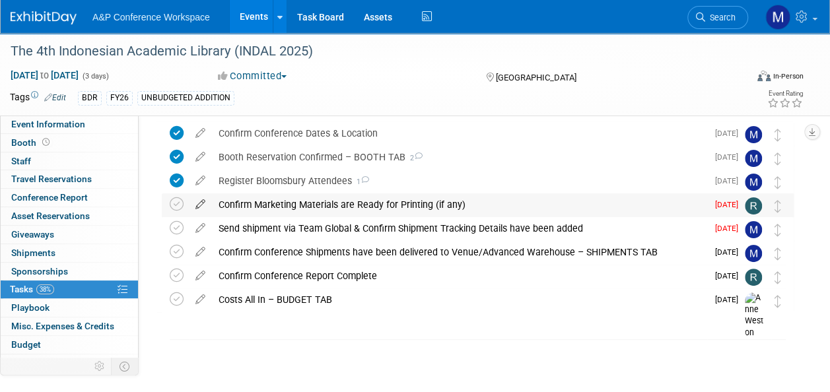
click at [199, 199] on icon at bounding box center [200, 201] width 23 height 17
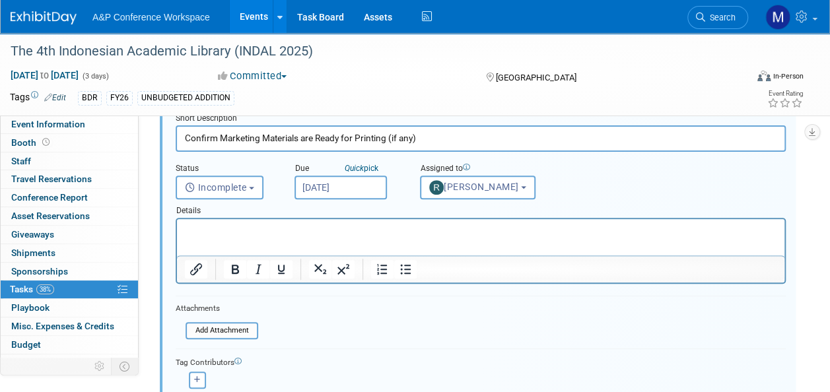
scroll to position [247, 0]
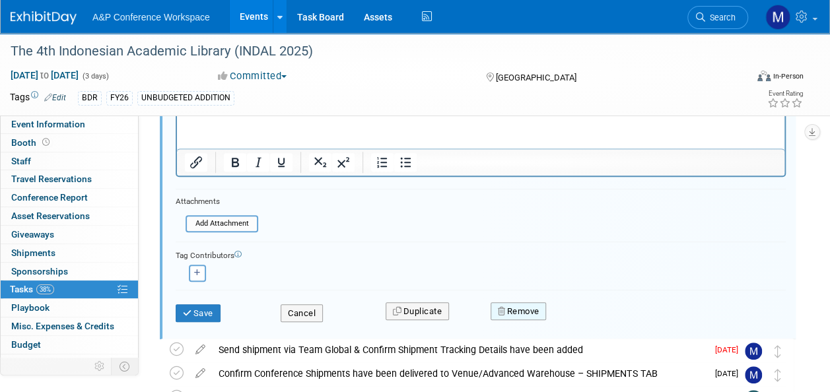
click at [510, 317] on button "Remove" at bounding box center [518, 311] width 56 height 18
click at [587, 316] on link "Yes" at bounding box center [592, 322] width 38 height 21
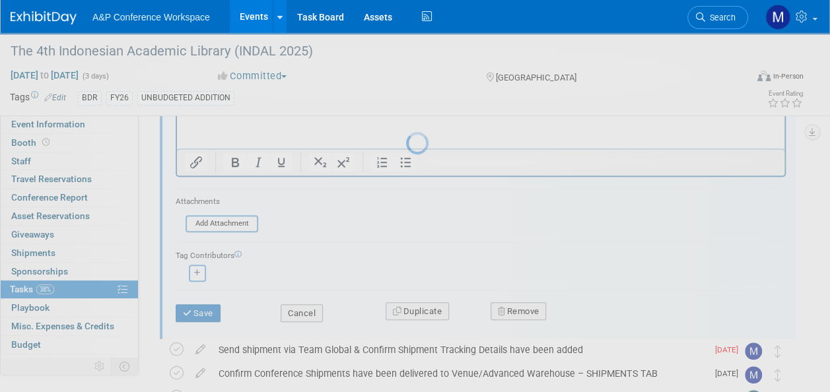
scroll to position [40, 0]
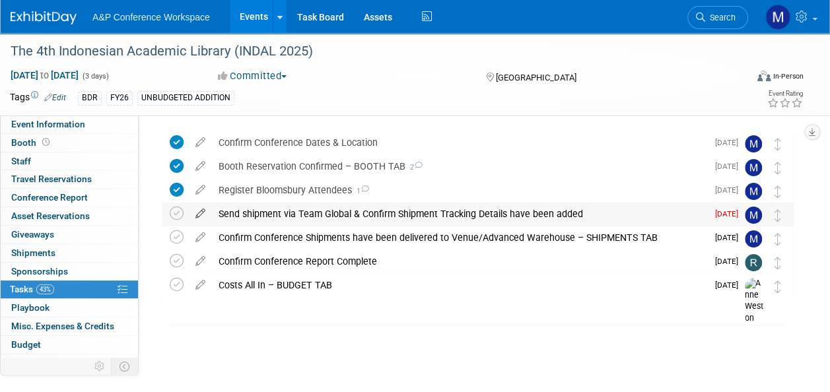
click at [205, 212] on icon at bounding box center [200, 211] width 23 height 17
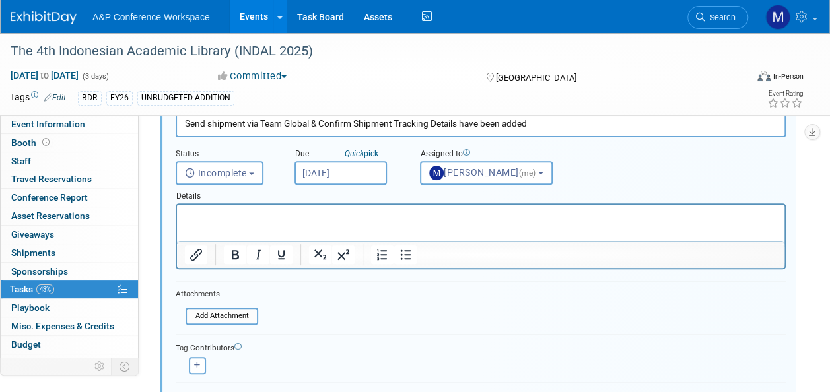
scroll to position [247, 0]
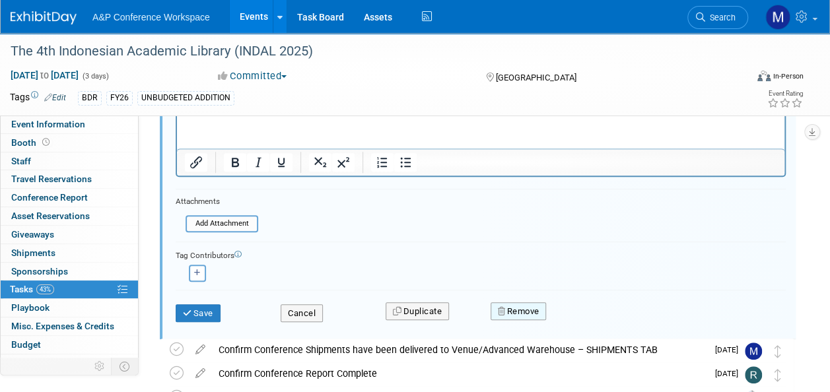
click at [519, 316] on button "Remove" at bounding box center [518, 311] width 56 height 18
click at [584, 319] on icon at bounding box center [583, 322] width 8 height 7
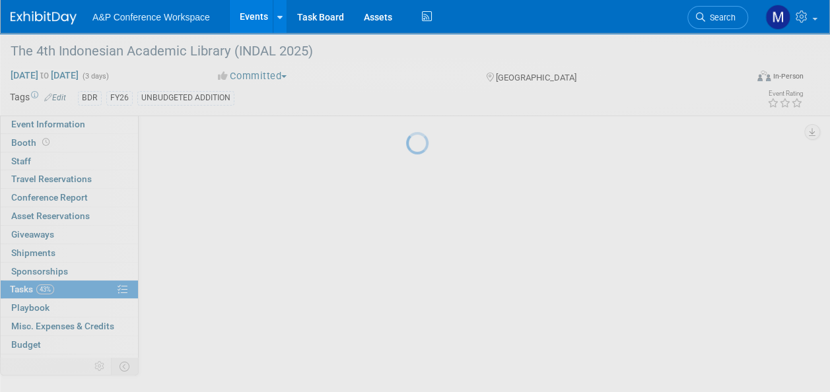
scroll to position [40, 0]
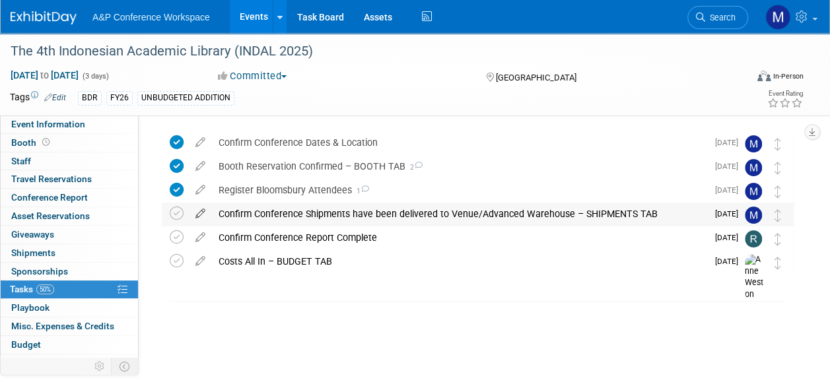
click at [202, 212] on icon at bounding box center [200, 211] width 23 height 17
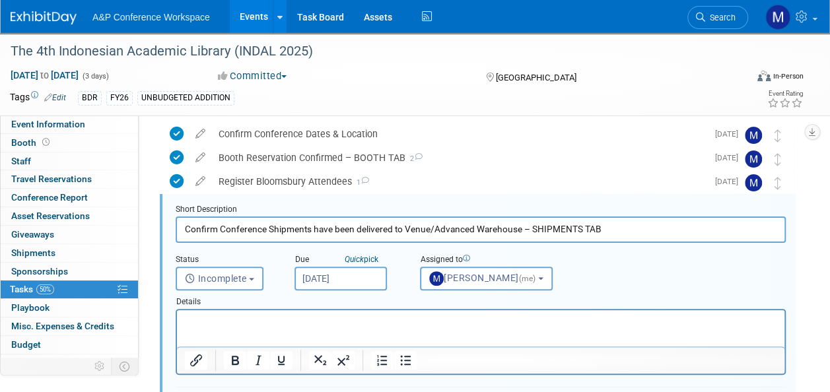
scroll to position [247, 0]
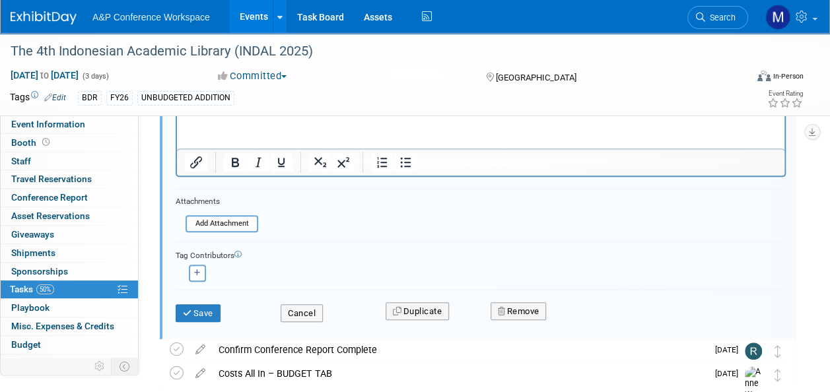
click at [503, 319] on div "Remove" at bounding box center [612, 311] width 263 height 31
click at [511, 315] on button "Remove" at bounding box center [518, 311] width 56 height 18
click at [590, 314] on link "Yes" at bounding box center [592, 322] width 38 height 21
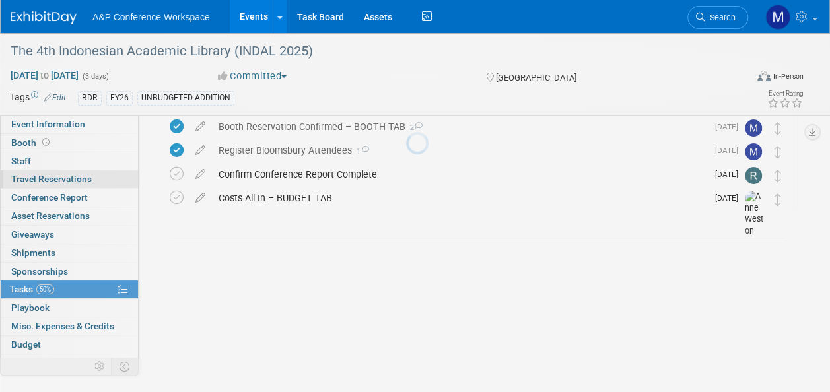
scroll to position [40, 0]
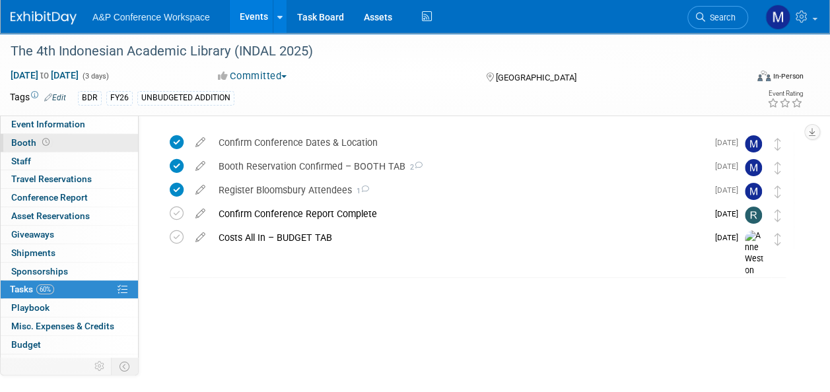
click at [69, 143] on link "Booth" at bounding box center [69, 143] width 137 height 18
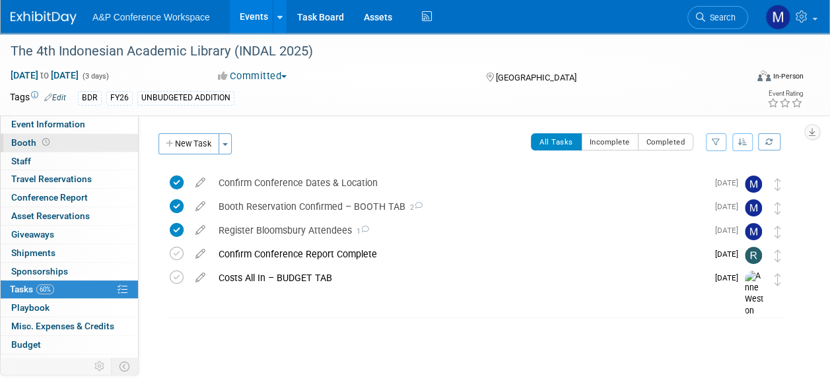
select select "DIGI"
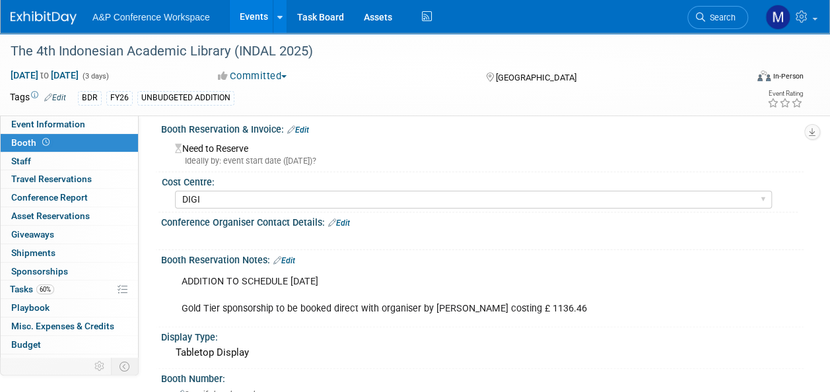
scroll to position [132, 0]
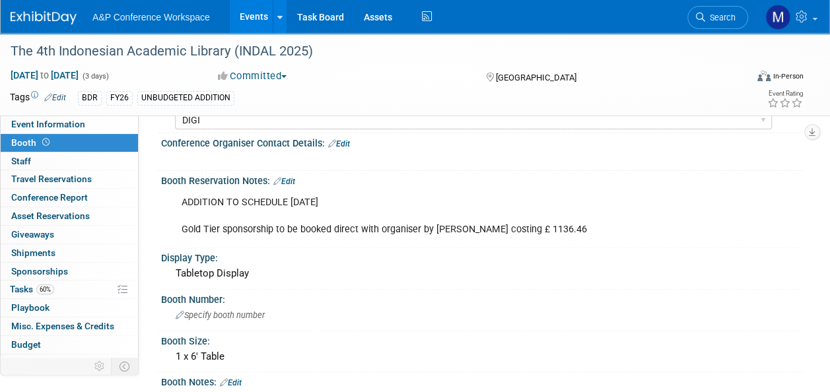
click at [289, 181] on link "Edit" at bounding box center [284, 181] width 22 height 9
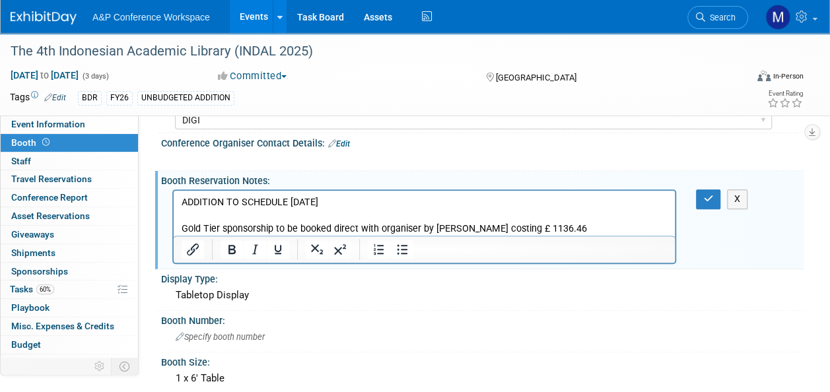
scroll to position [0, 0]
click at [585, 224] on p "ADDITION TO SCHEDULE 2nd SEPT 2025 Gold Tier sponsorship to be booked direct wi…" at bounding box center [425, 216] width 486 height 40
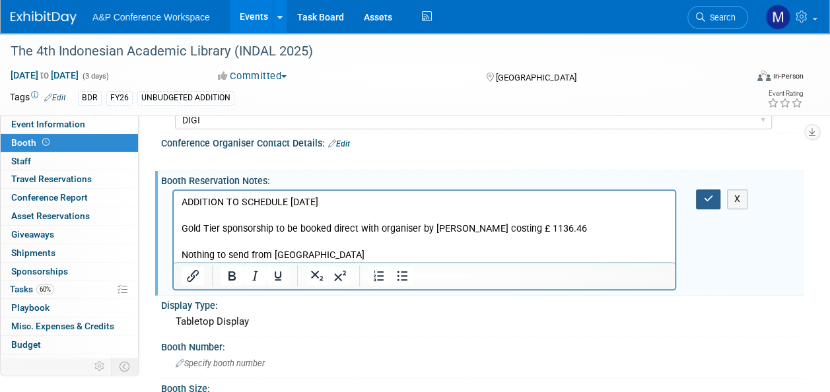
click at [711, 195] on icon "button" at bounding box center [708, 198] width 10 height 9
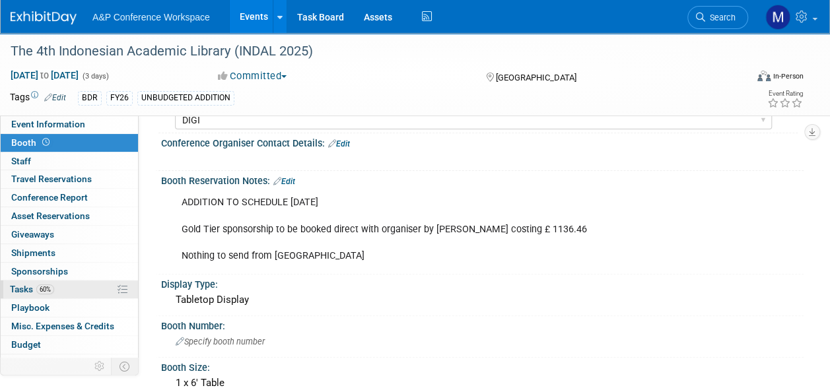
click at [88, 292] on link "60% Tasks 60%" at bounding box center [69, 290] width 137 height 18
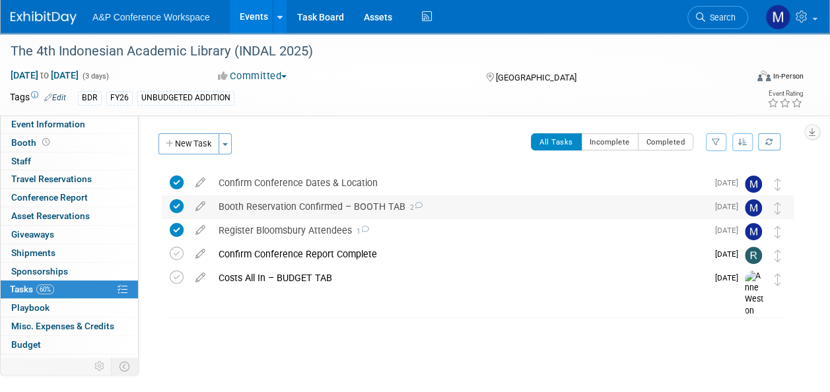
click at [372, 205] on div "Booth Reservation Confirmed – BOOTH TAB 2" at bounding box center [459, 206] width 495 height 22
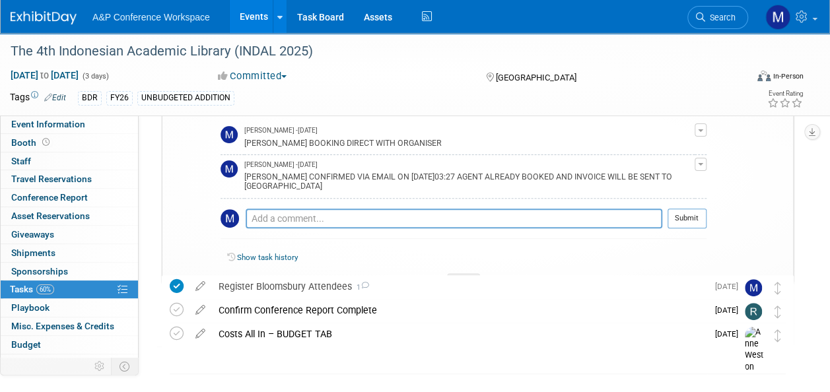
scroll to position [132, 0]
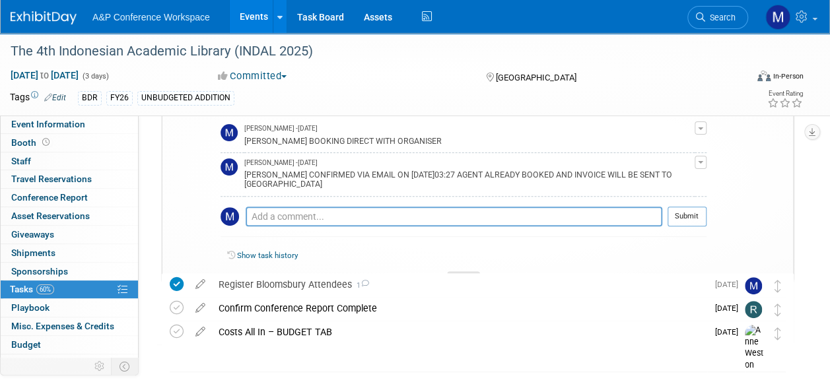
click at [459, 271] on div at bounding box center [463, 276] width 33 height 11
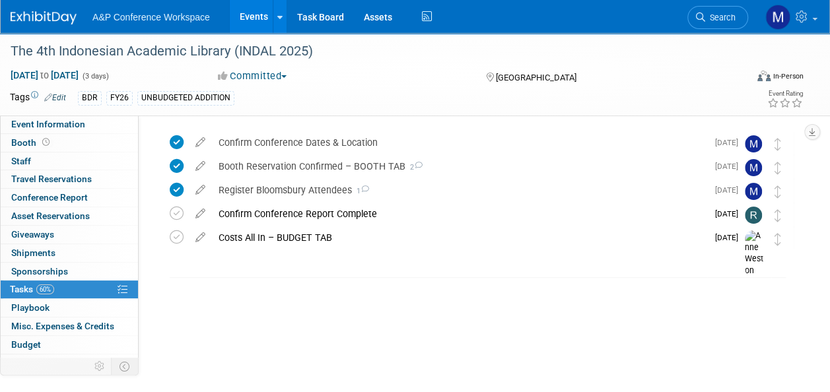
scroll to position [40, 0]
click at [58, 119] on span "Event Information" at bounding box center [48, 124] width 74 height 11
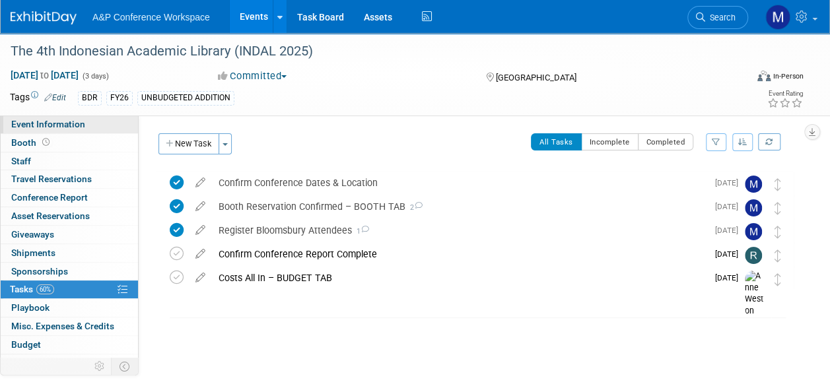
select select "Annual"
select select "Level 2"
select select "In-Person Booth"
select select "Digital"
select select "Bloomsbury Digital Resources"
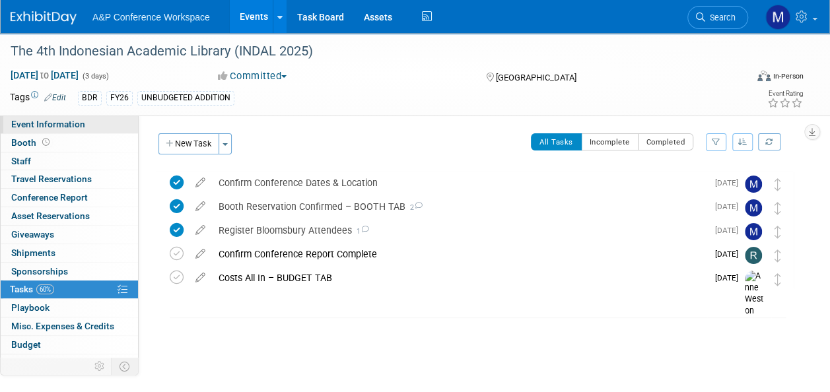
select select "[PERSON_NAME]"
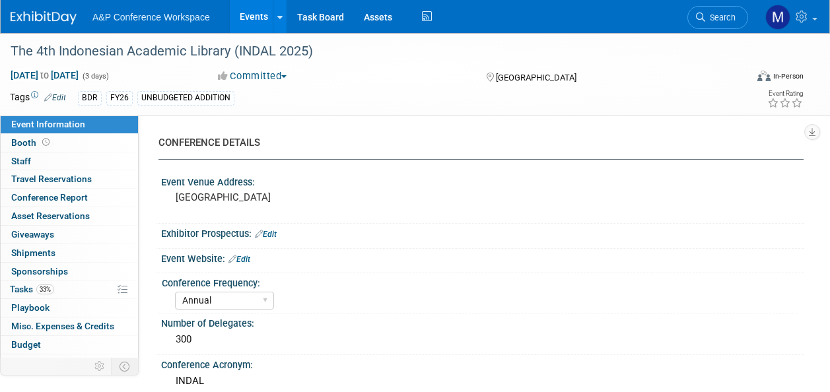
select select "Annual"
select select "Level 2"
select select "In-Person Booth"
select select "Digital"
select select "Bloomsbury Digital Resources"
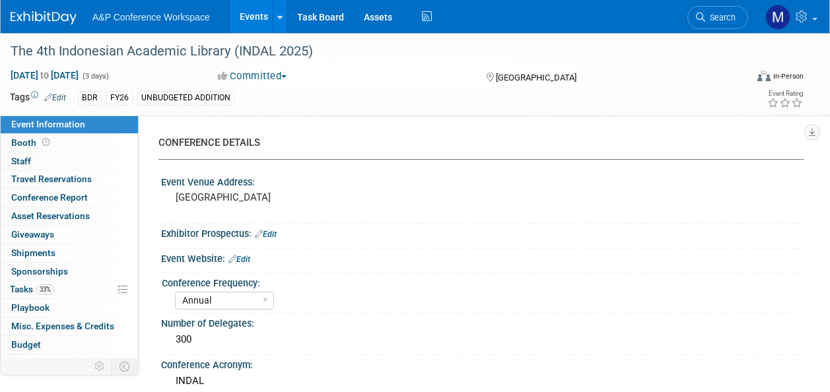
select select "[PERSON_NAME]"
